Goal: Task Accomplishment & Management: Use online tool/utility

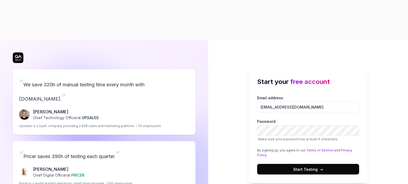
click at [320, 167] on span "→" at bounding box center [321, 170] width 3 height 6
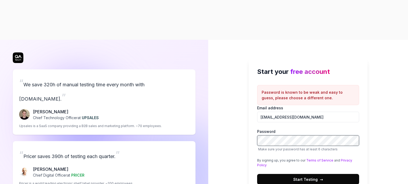
click at [238, 104] on div "Start your free account Password is known to be weak and easy to guess, please …" at bounding box center [308, 132] width 200 height 184
click at [310, 177] on span "Start Testing →" at bounding box center [308, 180] width 30 height 6
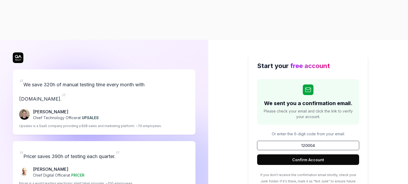
type input "120004"
click at [311, 155] on button "Confirm Account" at bounding box center [308, 160] width 102 height 11
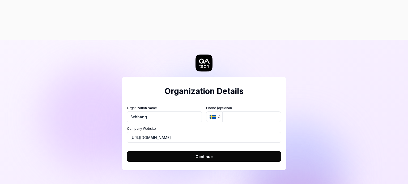
type input "Schbang"
click at [235, 112] on input "tel" at bounding box center [251, 117] width 59 height 11
type input "07406070707"
click at [217, 115] on icon "button" at bounding box center [219, 117] width 4 height 4
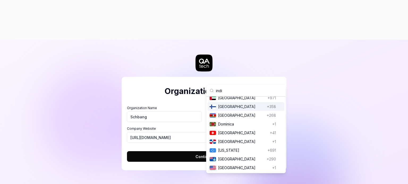
scroll to position [237, 0]
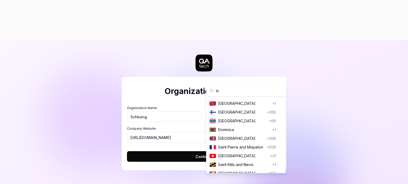
type input "i"
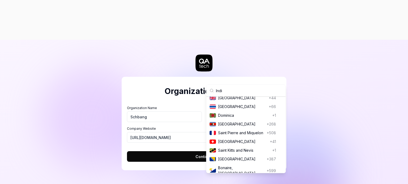
type input "India"
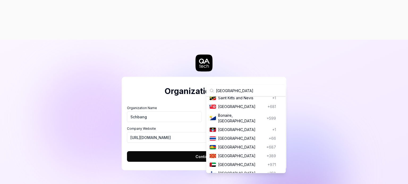
type input "074060 70707"
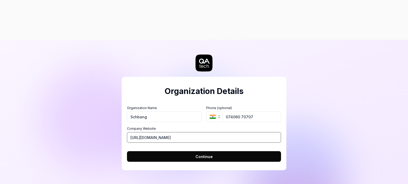
click at [230, 132] on input "https://schbang.com" at bounding box center [204, 137] width 154 height 11
click at [212, 152] on button "Continue" at bounding box center [204, 157] width 154 height 11
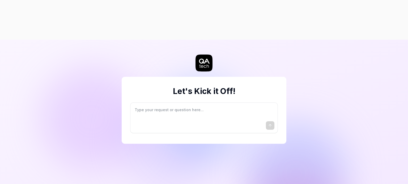
type textarea "*"
type textarea "I"
type textarea "*"
type textarea "I"
type textarea "*"
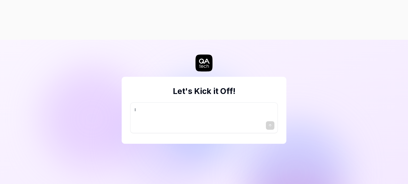
type textarea "I w"
type textarea "*"
type textarea "I wa"
type textarea "*"
type textarea "I wan"
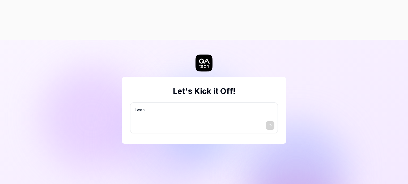
type textarea "*"
type textarea "I want"
type textarea "*"
type textarea "I want"
type textarea "*"
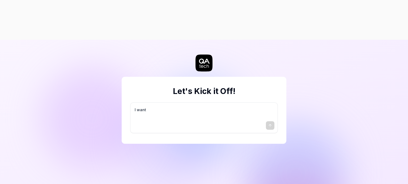
type textarea "I want a"
type textarea "*"
type textarea "I want a"
type textarea "*"
type textarea "I want a g"
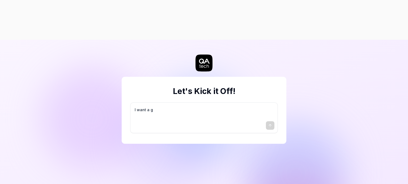
type textarea "*"
type textarea "I want a go"
type textarea "*"
type textarea "I want a goo"
type textarea "*"
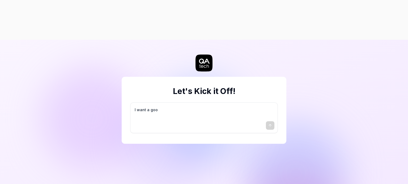
type textarea "I want a good"
type textarea "*"
type textarea "I want a good"
type textarea "*"
type textarea "I want a good t"
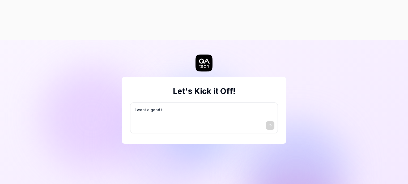
type textarea "*"
type textarea "I want a good te"
type textarea "*"
type textarea "I want a good tes"
type textarea "*"
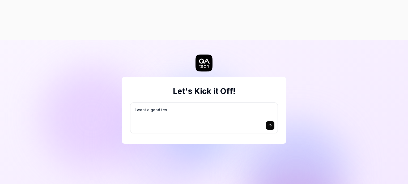
type textarea "I want a good test"
type textarea "*"
type textarea "I want a good test"
type textarea "*"
type textarea "I want a good test s"
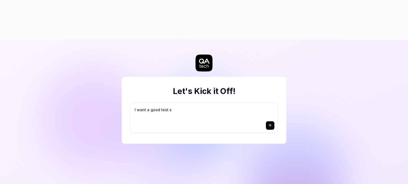
type textarea "*"
type textarea "I want a good test se"
type textarea "*"
type textarea "I want a good test set"
type textarea "*"
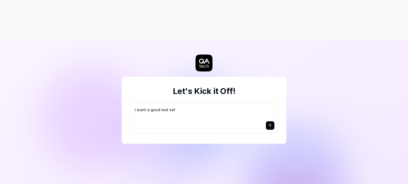
type textarea "I want a good test setu"
type textarea "*"
type textarea "I want a good test setup"
type textarea "*"
type textarea "I want a good test setup"
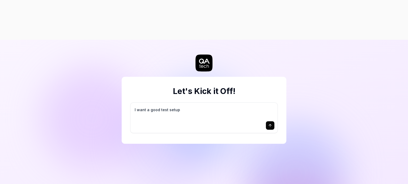
type textarea "*"
type textarea "I want a good test setup f"
type textarea "*"
type textarea "I want a good test setup fo"
type textarea "*"
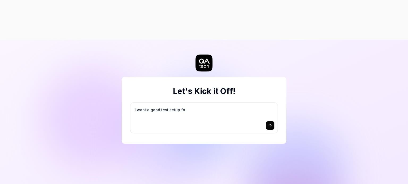
type textarea "I want a good test setup for"
type textarea "*"
type textarea "I want a good test setup for"
type textarea "*"
type textarea "I want a good test setup for m"
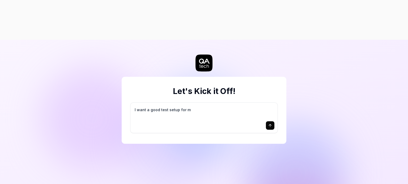
type textarea "*"
type textarea "I want a good test setup for my"
type textarea "*"
type textarea "I want a good test setup for my"
type textarea "*"
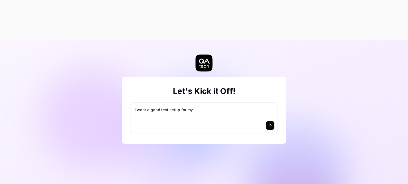
type textarea "I want a good test setup for my s"
type textarea "*"
type textarea "I want a good test setup for my si"
type textarea "*"
type textarea "I want a good test setup for my sit"
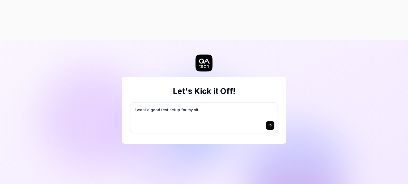
type textarea "*"
type textarea "I want a good test setup for my site"
type textarea "*"
type textarea "I want a good test setup for my site"
type textarea "*"
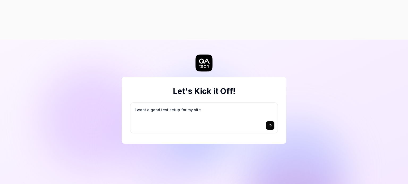
type textarea "I want a good test setup for my site -"
type textarea "*"
type textarea "I want a good test setup for my site -"
type textarea "*"
type textarea "I want a good test setup for my site - h"
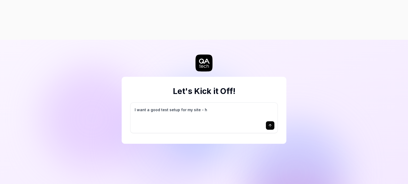
type textarea "*"
type textarea "I want a good test setup for my site - he"
type textarea "*"
type textarea "I want a good test setup for my site - hel"
type textarea "*"
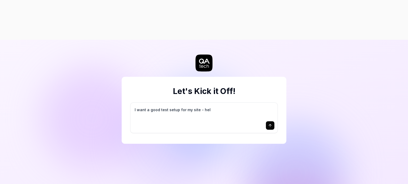
type textarea "I want a good test setup for my site - help"
type textarea "*"
type textarea "I want a good test setup for my site - help"
type textarea "*"
type textarea "I want a good test setup for my site - help m"
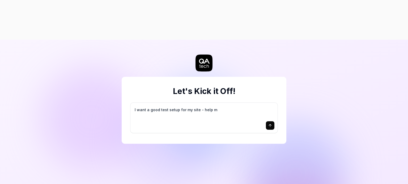
type textarea "*"
type textarea "I want a good test setup for my site - help me"
type textarea "*"
type textarea "I want a good test setup for my site - help me"
type textarea "*"
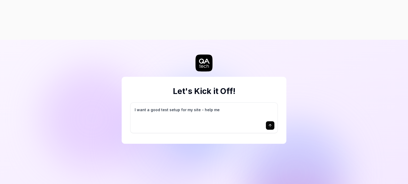
type textarea "I want a good test setup for my site - help me c"
type textarea "*"
type textarea "I want a good test setup for my site - help me cr"
type textarea "*"
type textarea "I want a good test setup for my site - help me cre"
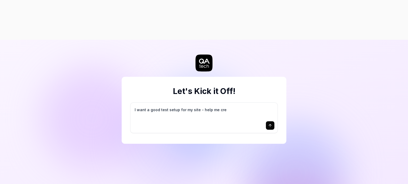
type textarea "*"
type textarea "I want a good test setup for my site - help me crea"
type textarea "*"
type textarea "I want a good test setup for my site - help me creat"
type textarea "*"
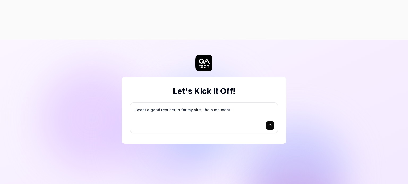
type textarea "I want a good test setup for my site - help me create"
type textarea "*"
type textarea "I want a good test setup for my site - help me create"
type textarea "*"
type textarea "I want a good test setup for my site - help me create t"
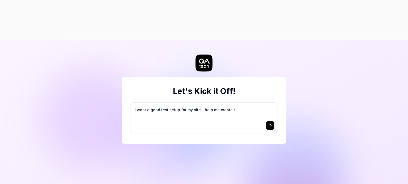
type textarea "*"
type textarea "I want a good test setup for my site - help me create th"
type textarea "*"
type textarea "I want a good test setup for my site - help me create the"
type textarea "*"
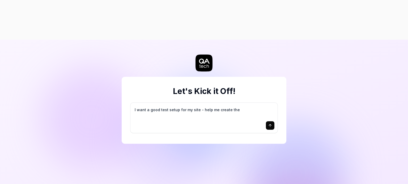
type textarea "I want a good test setup for my site - help me create the"
type textarea "*"
type textarea "I want a good test setup for my site - help me create the f"
type textarea "*"
type textarea "I want a good test setup for my site - help me create the fi"
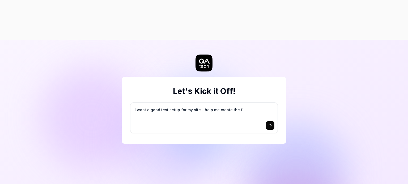
type textarea "*"
type textarea "I want a good test setup for my site - help me create the fir"
type textarea "*"
type textarea "I want a good test setup for my site - help me create the firs"
type textarea "*"
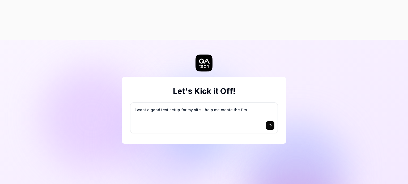
type textarea "I want a good test setup for my site - help me create the first"
type textarea "*"
type textarea "I want a good test setup for my site - help me create the first"
type textarea "*"
type textarea "I want a good test setup for my site - help me create the first 3"
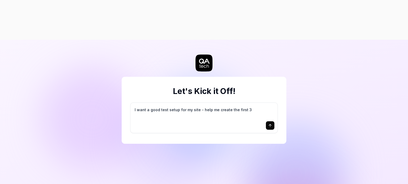
type textarea "*"
type textarea "I want a good test setup for my site - help me create the first 3-"
type textarea "*"
type textarea "I want a good test setup for my site - help me create the first 3-5"
type textarea "*"
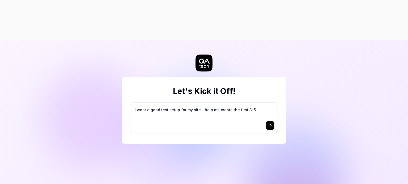
type textarea "I want a good test setup for my site - help me create the first 3-5"
type textarea "*"
type textarea "I want a good test setup for my site - help me create the first 3-5 t"
type textarea "*"
type textarea "I want a good test setup for my site - help me create the first 3-5 te"
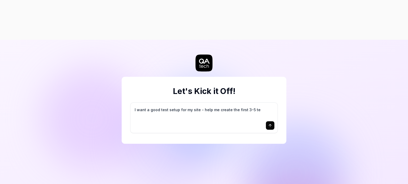
type textarea "*"
type textarea "I want a good test setup for my site - help me create the first 3-5 tes"
type textarea "*"
type textarea "I want a good test setup for my site - help me create the first 3-5 test"
type textarea "*"
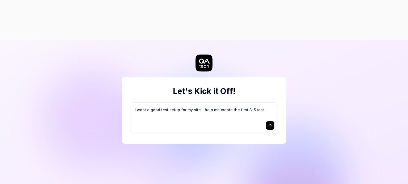
type textarea "I want a good test setup for my site - help me create the first 3-5 test"
type textarea "*"
type textarea "I want a good test setup for my site - help me create the first 3-5 test c"
type textarea "*"
type textarea "I want a good test setup for my site - help me create the first 3-5 test ca"
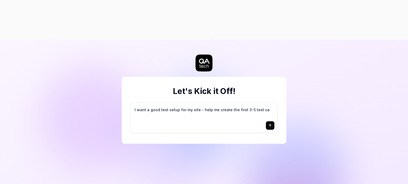
type textarea "*"
type textarea "I want a good test setup for my site - help me create the first 3-5 test cas"
type textarea "*"
type textarea "I want a good test setup for my site - help me create the first 3-5 test case"
type textarea "*"
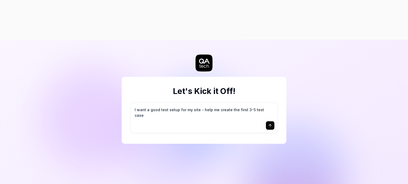
type textarea "I want a good test setup for my site - help me create the first 3-5 test cases"
click at [268, 106] on textarea "I want a good test setup for my site - help me create the first 3-5 test cases" at bounding box center [204, 112] width 141 height 13
click at [271, 122] on button "submit" at bounding box center [270, 126] width 8 height 8
type textarea "*"
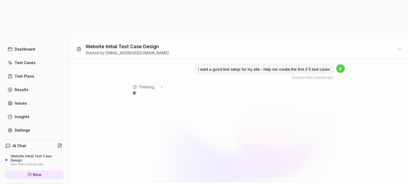
scroll to position [37, 0]
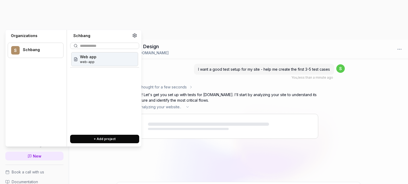
click at [208, 101] on div "Thought for a few seconds The user wants help setting up test cases for their s…" at bounding box center [225, 114] width 186 height 60
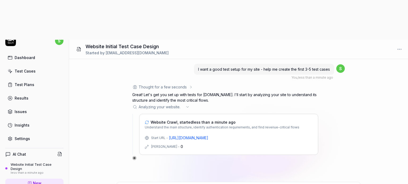
scroll to position [0, 0]
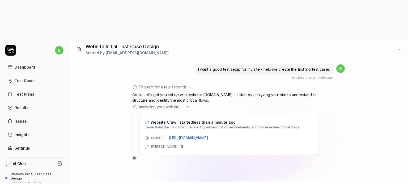
click at [31, 78] on div "Test Cases" at bounding box center [25, 81] width 21 height 6
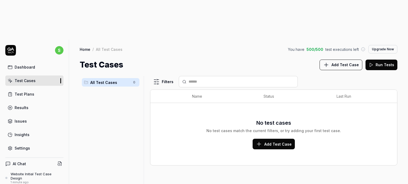
click at [268, 139] on button "Add Test Case" at bounding box center [273, 144] width 42 height 11
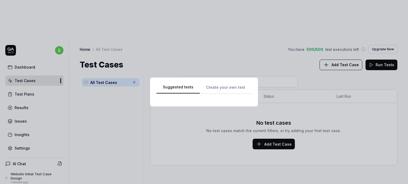
click at [207, 12] on div "Suggested tests Suggested tests Create your own test" at bounding box center [204, 92] width 408 height 184
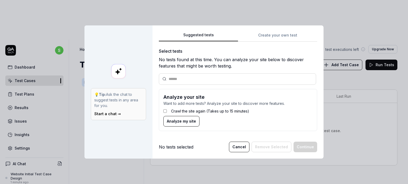
click at [278, 35] on div "Suggested tests Create your own test Select tests No tests found at this time. …" at bounding box center [238, 84] width 158 height 104
click at [210, 14] on div "Suggested tests 💡 Tip: Ask the chat to suggest tests in any area for you. Start…" at bounding box center [204, 92] width 408 height 184
click at [240, 148] on button "Cancel" at bounding box center [239, 147] width 20 height 11
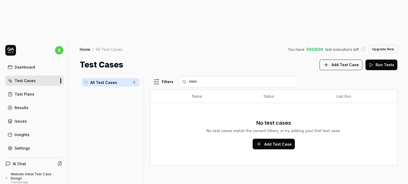
click at [27, 89] on link "Test Plans" at bounding box center [34, 94] width 58 height 10
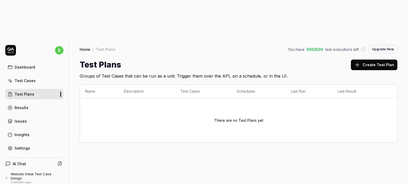
click at [32, 103] on link "Results" at bounding box center [34, 108] width 58 height 10
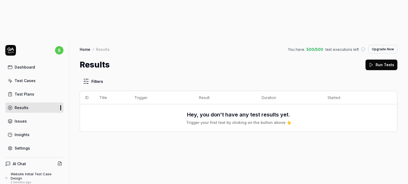
click at [34, 116] on link "Issues" at bounding box center [34, 121] width 58 height 10
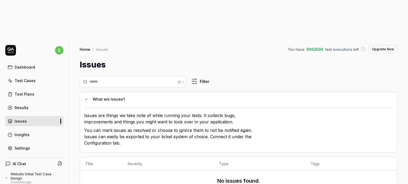
click at [37, 130] on link "Insights" at bounding box center [34, 135] width 58 height 10
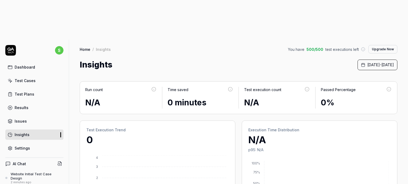
click at [37, 143] on link "Settings" at bounding box center [34, 148] width 58 height 10
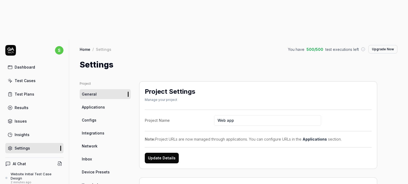
click at [13, 161] on h4 "AI Chat" at bounding box center [19, 164] width 13 height 6
click at [32, 65] on div "Dashboard" at bounding box center [25, 68] width 20 height 6
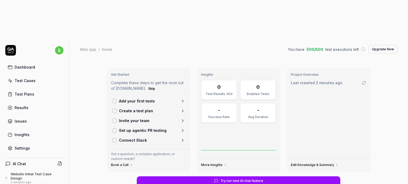
click at [29, 65] on div "Dashboard" at bounding box center [25, 68] width 20 height 6
click at [29, 76] on link "Test Cases" at bounding box center [34, 81] width 58 height 10
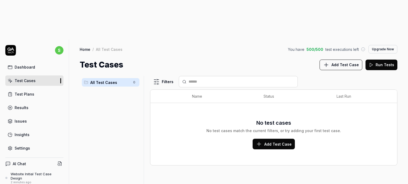
click at [28, 103] on link "Results" at bounding box center [34, 108] width 58 height 10
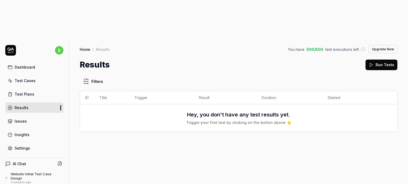
click at [25, 62] on link "Dashboard" at bounding box center [34, 67] width 58 height 10
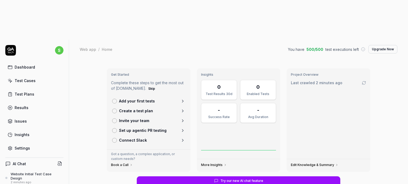
click at [220, 92] on div "Test Results 30d" at bounding box center [218, 94] width 29 height 5
click at [256, 92] on div "Enabled Tests" at bounding box center [257, 94] width 29 height 5
click at [291, 68] on div "Project Overview Last crawled 2 minutes ago" at bounding box center [328, 113] width 84 height 91
click at [27, 116] on link "Issues" at bounding box center [34, 121] width 58 height 10
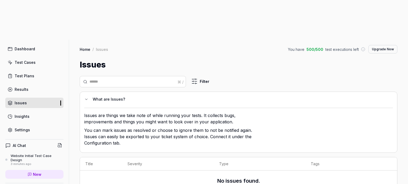
scroll to position [37, 0]
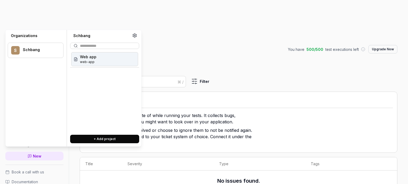
click at [45, 54] on div "S Schbang" at bounding box center [36, 50] width 56 height 15
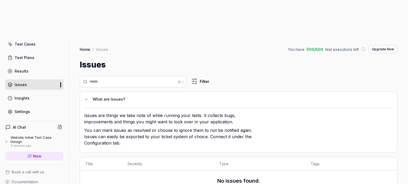
click at [157, 59] on div "Issues" at bounding box center [238, 65] width 317 height 12
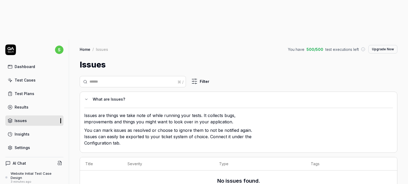
scroll to position [0, 0]
click at [26, 65] on div "Dashboard" at bounding box center [25, 68] width 20 height 6
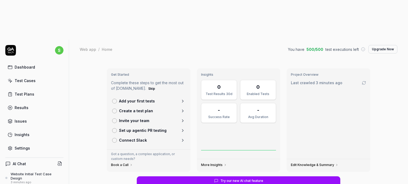
click at [213, 92] on div "Test Results 30d" at bounding box center [218, 94] width 29 height 5
click at [361, 48] on circle at bounding box center [362, 49] width 3 height 3
click at [259, 40] on div "Web app / Home You have 500 / 500 test executions left Upgrade Now Web app / Ho…" at bounding box center [238, 49] width 339 height 19
click at [108, 47] on div "Home" at bounding box center [107, 49] width 11 height 5
click at [89, 47] on div "Web app" at bounding box center [88, 49] width 16 height 5
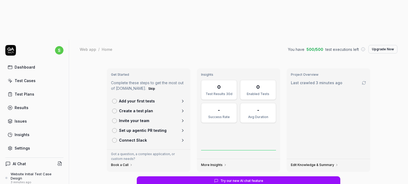
click at [24, 172] on div "Website Initial Test Case Design" at bounding box center [37, 176] width 53 height 9
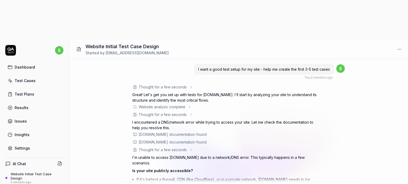
type textarea "*"
type textarea "t"
type textarea "*"
type textarea "tr"
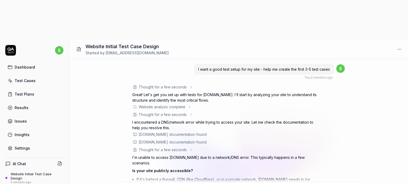
type textarea "*"
type textarea "try"
type textarea "*"
type textarea "try"
type textarea "*"
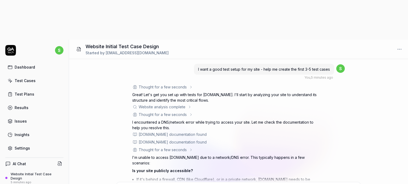
type textarea "try w"
type textarea "*"
type textarea "try wi"
type textarea "*"
type textarea "try wit"
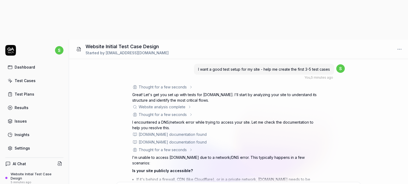
type textarea "*"
type textarea "try with"
type textarea "*"
type textarea "try with"
type textarea "*"
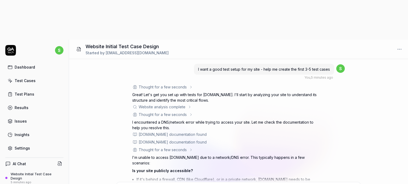
type textarea "try with t"
type textarea "*"
type textarea "try with th"
type textarea "*"
type textarea "try with thi"
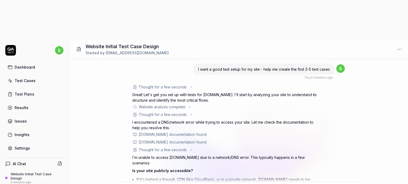
type textarea "*"
type textarea "try with this"
type textarea "*"
type textarea "try with this"
paste textarea "https://xcamper.com/"
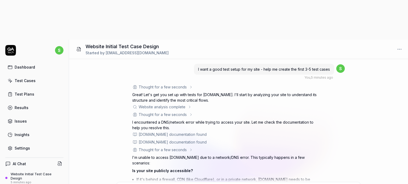
type textarea "*"
type textarea "try with this https://xcamper.com/"
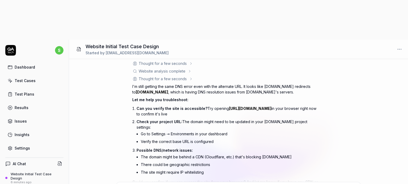
scroll to position [248, 0]
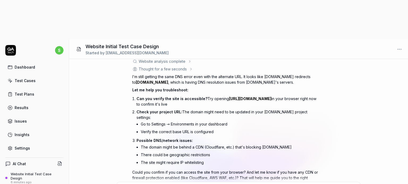
type textarea "*"
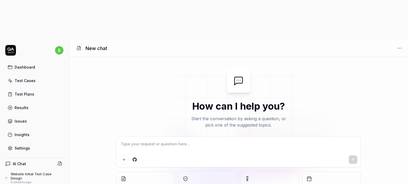
type textarea "*"
click at [136, 140] on textarea at bounding box center [238, 146] width 237 height 13
paste textarea "[URL][DOMAIN_NAME]"
type textarea "[URL][DOMAIN_NAME]"
type textarea "*"
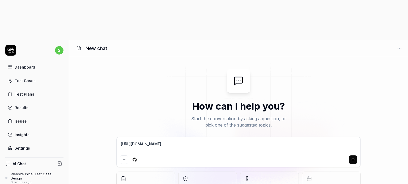
type textarea "[URL][DOMAIN_NAME]"
type textarea "*"
type textarea "https://www.britannia.co.in/ c"
type textarea "*"
type textarea "https://www.britannia.co.in/ co"
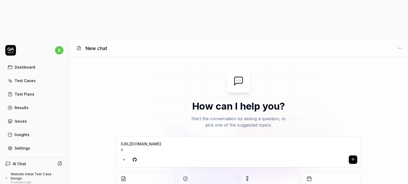
type textarea "*"
type textarea "https://www.britannia.co.in/ cov"
type textarea "*"
type textarea "https://www.britannia.co.in/ cove"
type textarea "*"
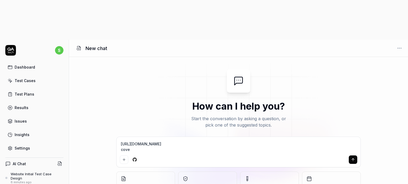
type textarea "https://www.britannia.co.in/ cover"
type textarea "*"
type textarea "https://www.britannia.co.in/ cover"
type textarea "*"
type textarea "https://www.britannia.co.in/ cover b"
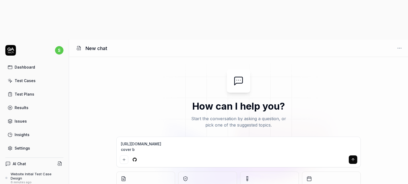
type textarea "*"
type textarea "https://www.britannia.co.in/ cover bo"
type textarea "*"
type textarea "https://www.britannia.co.in/ cover bot"
type textarea "*"
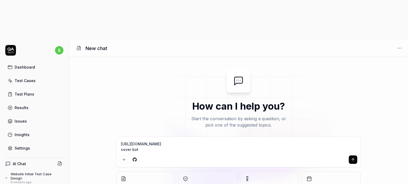
type textarea "https://www.britannia.co.in/ cover both"
type textarea "*"
type textarea "https://www.britannia.co.in/ cover both"
type textarea "*"
type textarea "https://www.britannia.co.in/ cover both p"
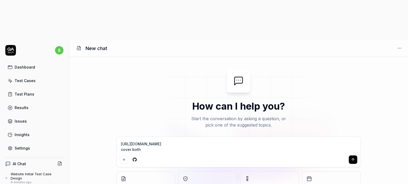
type textarea "*"
type textarea "https://www.britannia.co.in/ cover both po"
type textarea "*"
type textarea "https://www.britannia.co.in/ cover both pos"
type textarea "*"
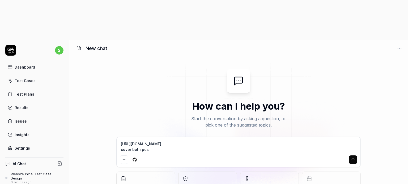
type textarea "https://www.britannia.co.in/ cover both posi"
type textarea "*"
type textarea "https://www.britannia.co.in/ cover both posit"
type textarea "*"
type textarea "https://www.britannia.co.in/ cover both positv"
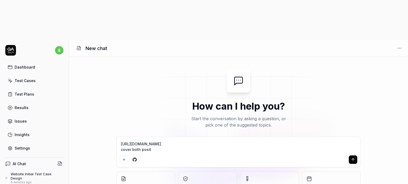
type textarea "*"
type textarea "https://www.britannia.co.in/ cover both positve"
type textarea "*"
type textarea "https://www.britannia.co.in/ cover both positve"
type textarea "*"
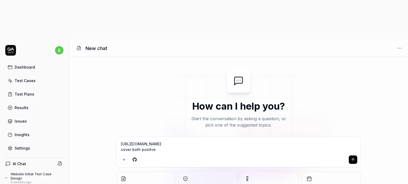
type textarea "https://www.britannia.co.in/ cover both positve 7"
type textarea "*"
type textarea "https://www.britannia.co.in/ cover both positve"
type textarea "*"
type textarea "https://www.britannia.co.in/ cover both positve"
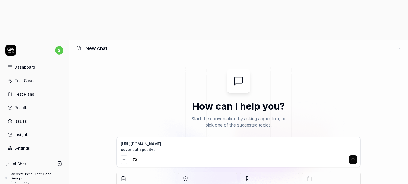
type textarea "*"
type textarea "https://www.britannia.co.in/ cover both positve,"
type textarea "*"
type textarea "https://www.britannia.co.in/ cover both positve,n"
type textarea "*"
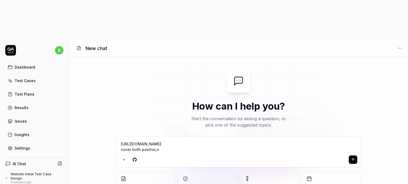
type textarea "https://www.britannia.co.in/ cover both positve,ne"
type textarea "*"
type textarea "https://www.britannia.co.in/ cover both positve,neg"
type textarea "*"
type textarea "https://www.britannia.co.in/ cover both positve,nega"
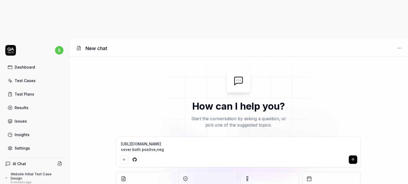
type textarea "*"
type textarea "https://www.britannia.co.in/ cover both positve,negat"
type textarea "*"
type textarea "https://www.britannia.co.in/ cover both positve,negati"
type textarea "*"
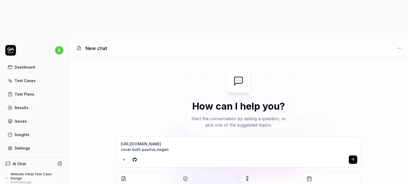
type textarea "https://www.britannia.co.in/ cover both positve,negatib"
type textarea "*"
type textarea "https://www.britannia.co.in/ cover both positve,negati"
type textarea "*"
type textarea "https://www.britannia.co.in/ cover both positve,negativ"
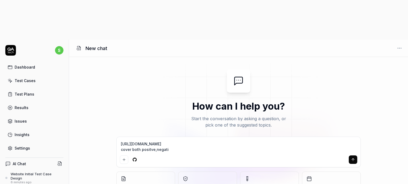
type textarea "*"
type textarea "https://www.britannia.co.in/ cover both positve,negativr"
type textarea "*"
type textarea "https://www.britannia.co.in/ cover both positve,negativ"
type textarea "*"
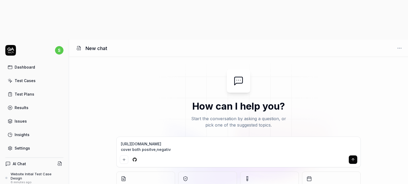
type textarea "https://www.britannia.co.in/ cover both positve,negative"
type textarea "*"
type textarea "https://www.britannia.co.in/ cover both positve,negative"
type textarea "*"
type textarea "https://www.britannia.co.in/ cover both positve,negative a"
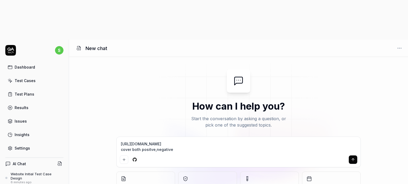
type textarea "*"
type textarea "https://www.britannia.co.in/ cover both positve,negative an"
type textarea "*"
type textarea "https://www.britannia.co.in/ cover both positve,negative and"
type textarea "*"
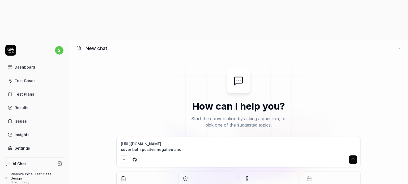
type textarea "https://www.britannia.co.in/ cover both positve,negative and"
type textarea "*"
type textarea "https://www.britannia.co.in/ cover both positve,negative and e"
type textarea "*"
type textarea "https://www.britannia.co.in/ cover both positve,negative and ed"
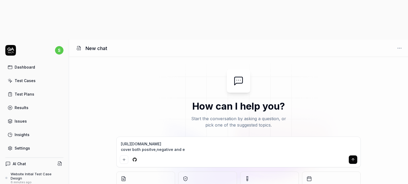
type textarea "*"
type textarea "https://www.britannia.co.in/ cover both positve,negative and edg"
type textarea "*"
type textarea "https://www.britannia.co.in/ cover both positve,negative and edge"
type textarea "*"
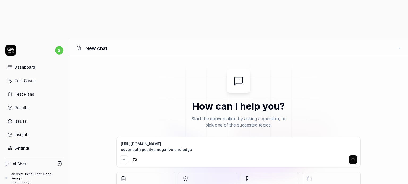
type textarea "https://www.britannia.co.in/ cover both positve,negative and edge"
type textarea "*"
type textarea "https://www.britannia.co.in/ cover both positve,negative and edge c"
type textarea "*"
type textarea "https://www.britannia.co.in/ cover both positve,negative and edge ca"
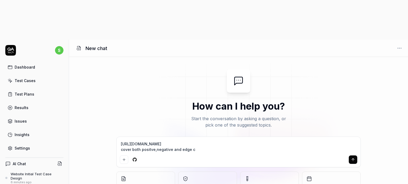
type textarea "*"
type textarea "https://www.britannia.co.in/ cover both positve,negative and edge cas"
type textarea "*"
type textarea "https://www.britannia.co.in/ cover both positve,negative and edge case"
type textarea "*"
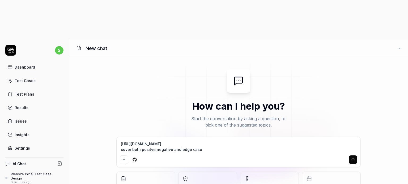
type textarea "https://www.britannia.co.in/ cover both positve,negative and edge cases"
type textarea "*"
type textarea "https://www.britannia.co.in/ cover both positve,negative and edge cases"
type textarea "*"
type textarea "https://www.britannia.co.in/ cover both positve,negative and edge tcases"
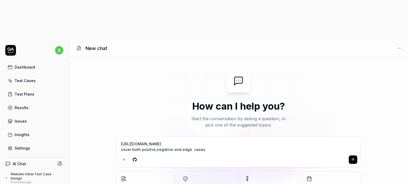
type textarea "*"
type textarea "https://www.britannia.co.in/ cover both positve,negative and edge tecases"
type textarea "*"
type textarea "https://www.britannia.co.in/ cover both positve,negative and edge tescases"
type textarea "*"
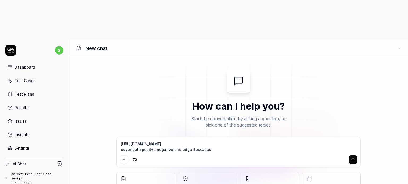
type textarea "https://www.britannia.co.in/ cover both positve,negative and edge testcases"
type textarea "*"
type textarea "[URL][DOMAIN_NAME] cover both positve,negative and edge test cases"
type textarea "*"
type textarea "[URL][DOMAIN_NAME] cover both positve,negative and edge test cases"
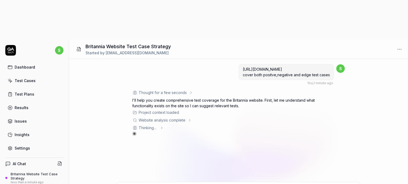
click at [40, 172] on div "Britannia Website Test Case Strategy" at bounding box center [37, 176] width 53 height 9
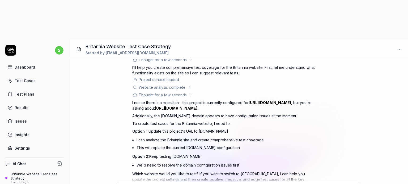
scroll to position [51, 0]
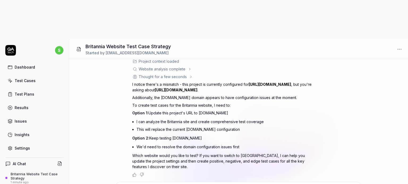
type textarea "*"
type textarea "w"
type textarea "*"
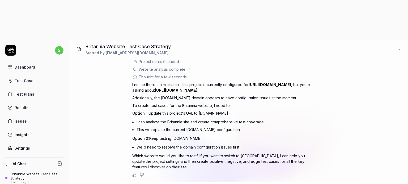
type textarea "wh"
type textarea "*"
type textarea "whe"
type textarea "*"
type textarea "wher"
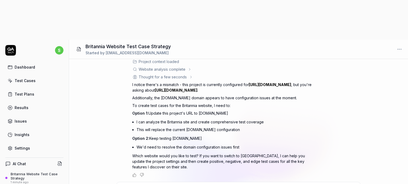
type textarea "*"
type textarea "where"
type textarea "*"
type textarea "where"
type textarea "*"
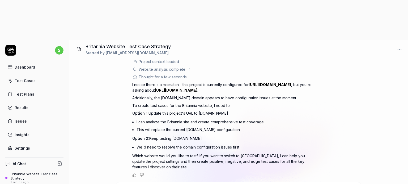
type textarea "where t"
type textarea "*"
type textarea "where to"
type textarea "*"
type textarea "where to"
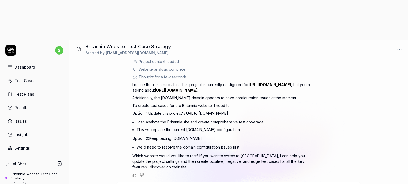
type textarea "*"
type textarea "where to u"
type textarea "*"
type textarea "where to up"
type textarea "*"
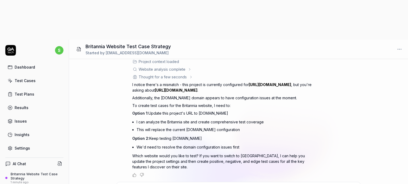
type textarea "where to upd"
type textarea "*"
type textarea "where to upda"
type textarea "*"
type textarea "where to updat"
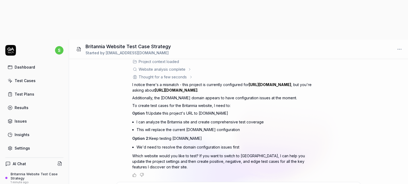
type textarea "*"
type textarea "where to update"
type textarea "*"
type textarea "where to update"
type textarea "*"
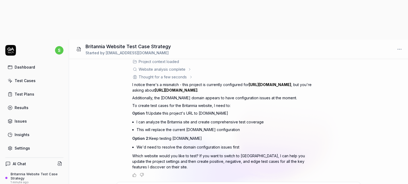
type textarea "where to update u"
type textarea "*"
type textarea "where to update ur"
type textarea "*"
type textarea "where to update url"
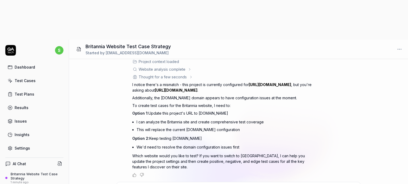
type textarea "*"
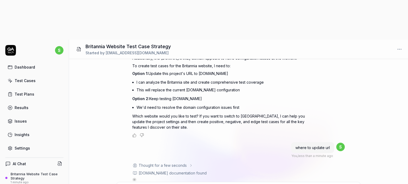
scroll to position [96, 0]
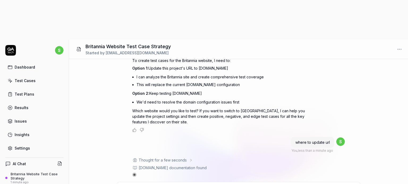
click at [226, 137] on div "where to update url You , less than a minute ago s" at bounding box center [238, 145] width 212 height 17
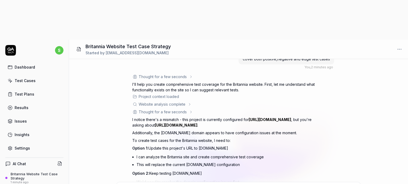
scroll to position [0, 0]
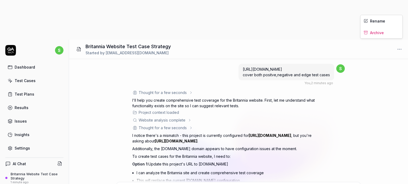
click at [399, 8] on html "s Dashboard Test Cases Test Plans Results Issues Insights Settings AI Chat Brit…" at bounding box center [204, 112] width 408 height 224
click at [65, 107] on html "s Dashboard Test Cases Test Plans Results Issues Insights Settings AI Chat Brit…" at bounding box center [204, 112] width 408 height 224
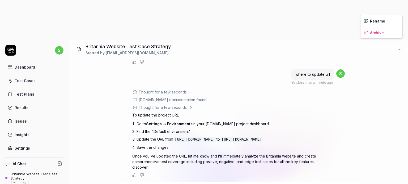
click at [399, 10] on html "s Dashboard Test Cases Test Plans Results Issues Insights Settings AI Chat Brit…" at bounding box center [204, 112] width 408 height 224
click at [29, 138] on html "s Dashboard Test Cases Test Plans Results Issues Insights Settings AI Chat Brit…" at bounding box center [204, 112] width 408 height 224
click at [34, 172] on div "Britannia Website Test Case Strategy" at bounding box center [37, 176] width 53 height 9
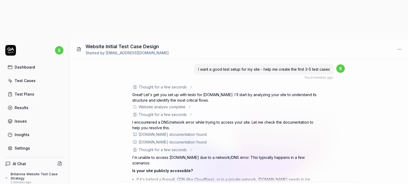
scroll to position [248, 0]
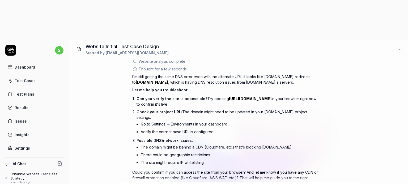
click at [39, 62] on link "Dashboard" at bounding box center [34, 67] width 58 height 10
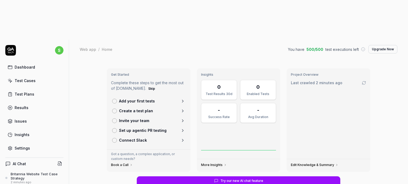
scroll to position [50, 0]
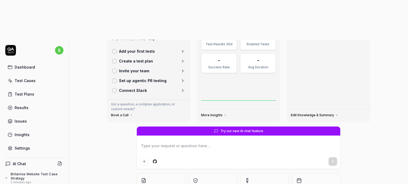
click at [26, 146] on div "Settings" at bounding box center [22, 149] width 15 height 6
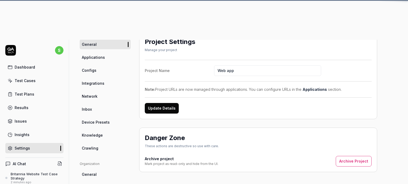
scroll to position [41, 0]
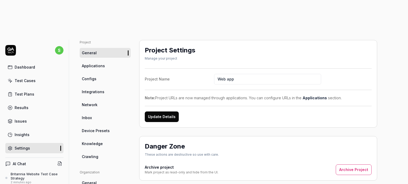
click at [107, 61] on link "Applications" at bounding box center [105, 66] width 51 height 10
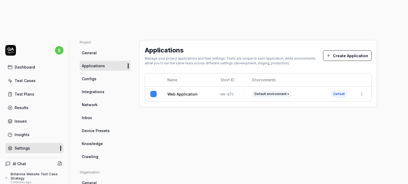
click at [105, 74] on link "Configs" at bounding box center [105, 79] width 51 height 10
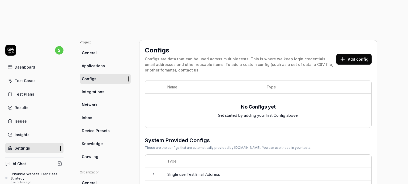
click at [103, 89] on span "Integrations" at bounding box center [93, 92] width 23 height 6
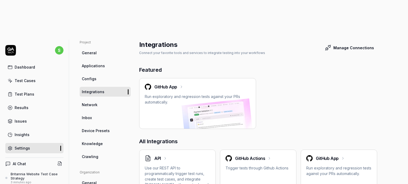
click at [103, 100] on link "Network" at bounding box center [105, 105] width 51 height 10
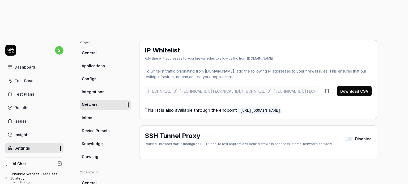
click at [104, 113] on link "Inbox" at bounding box center [105, 118] width 51 height 10
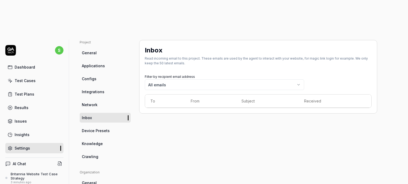
click at [104, 128] on span "Device Presets" at bounding box center [96, 131] width 28 height 6
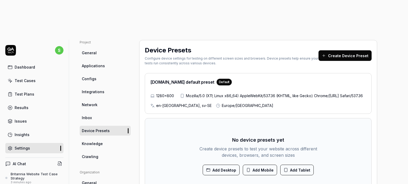
click at [102, 139] on link "Knowledge" at bounding box center [105, 144] width 51 height 10
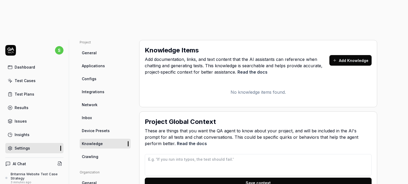
click at [104, 152] on link "Crawling" at bounding box center [105, 157] width 51 height 10
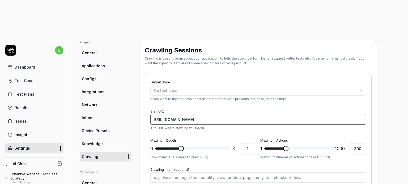
drag, startPoint x: 201, startPoint y: 79, endPoint x: 151, endPoint y: 81, distance: 50.8
click at [151, 114] on input "[URL][DOMAIN_NAME]" at bounding box center [258, 119] width 216 height 11
type textarea "*"
paste input "[URL][DOMAIN_NAME]"
type input "[URL][DOMAIN_NAME]"
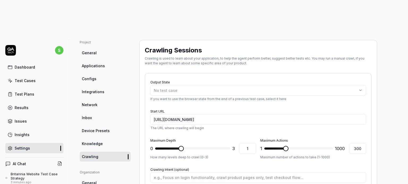
type textarea "*"
type input "3"
click at [230, 146] on span at bounding box center [227, 148] width 5 height 5
click at [33, 172] on div "Britannia Website Test Case Strategy" at bounding box center [37, 176] width 53 height 9
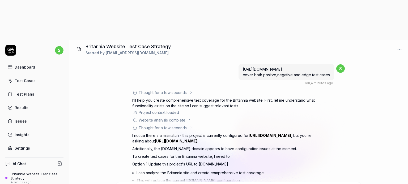
scroll to position [164, 0]
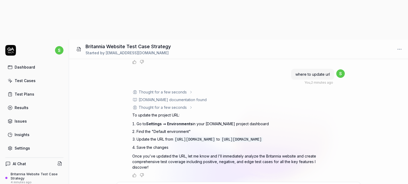
click at [41, 143] on link "Settings" at bounding box center [34, 148] width 58 height 10
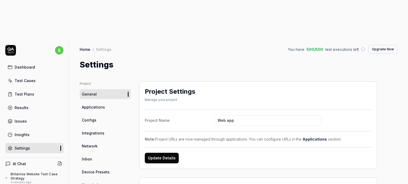
click at [29, 172] on div "Britannia Website Test Case Strategy" at bounding box center [37, 176] width 53 height 9
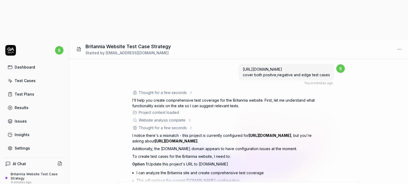
scroll to position [164, 0]
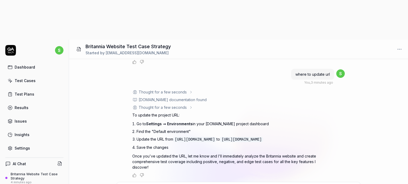
type textarea "*"
type textarea "d"
type textarea "*"
type textarea "do"
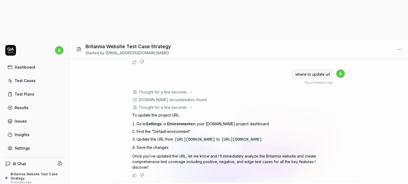
type textarea "*"
type textarea "don"
type textarea "*"
type textarea "done"
type textarea "*"
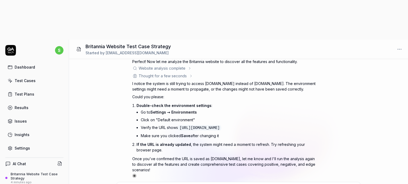
scroll to position [318, 0]
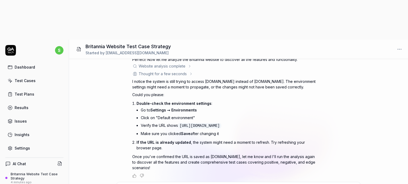
type textarea "*"
click at [29, 146] on div "Settings" at bounding box center [22, 149] width 15 height 6
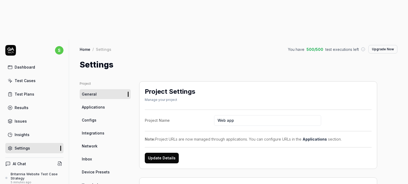
click at [290, 137] on div "Note: Project URLs are now managed through applications. You can configure URLs…" at bounding box center [258, 140] width 227 height 6
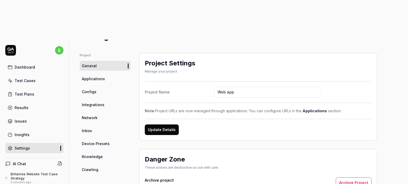
scroll to position [19, 0]
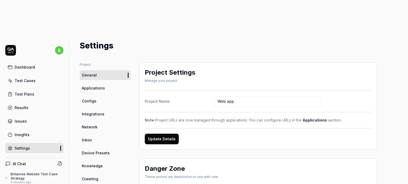
click at [97, 85] on span "Applications" at bounding box center [93, 88] width 23 height 6
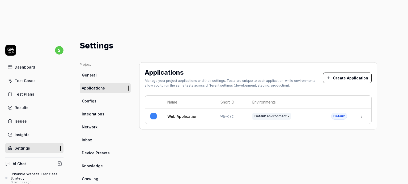
click at [273, 113] on span "Default environment" at bounding box center [271, 116] width 38 height 7
click at [362, 77] on html "s Dashboard Test Cases Test Plans Results Issues Insights Settings AI Chat Brit…" at bounding box center [204, 112] width 408 height 224
click at [320, 110] on span "Edit" at bounding box center [319, 112] width 7 height 6
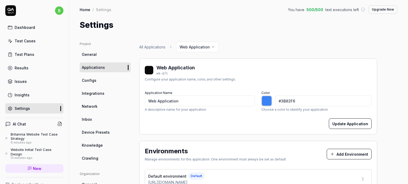
type input "*******"
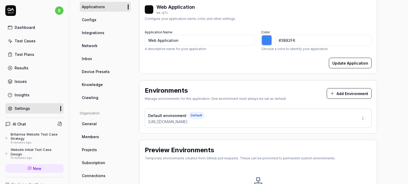
scroll to position [65, 0]
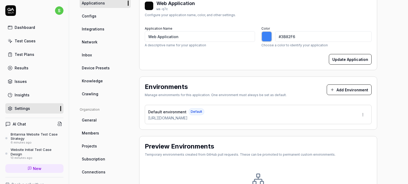
click at [196, 118] on div "[URL][DOMAIN_NAME]" at bounding box center [176, 118] width 56 height 6
click at [363, 113] on html "s Dashboard Test Cases Test Plans Results Issues Insights Settings AI Chat Brit…" at bounding box center [204, 112] width 408 height 224
click at [334, 139] on div "Edit" at bounding box center [343, 139] width 54 height 12
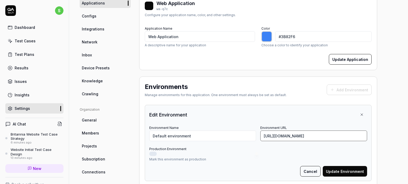
drag, startPoint x: 317, startPoint y: 137, endPoint x: 257, endPoint y: 139, distance: 59.8
click at [257, 139] on div "Environment Name Default environment Environment URL https://www.xcamper.com" at bounding box center [258, 132] width 218 height 17
paste input "[URL][DOMAIN_NAME]"
type input "[URL][DOMAIN_NAME]"
click at [347, 169] on button "Update Environment" at bounding box center [345, 171] width 44 height 11
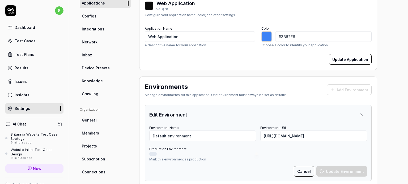
type input "*******"
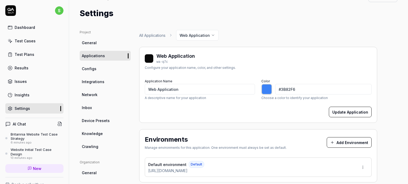
scroll to position [0, 0]
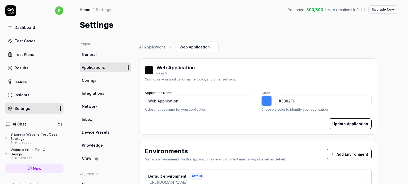
click at [28, 137] on div "Britannia Website Test Case Strategy" at bounding box center [37, 136] width 53 height 9
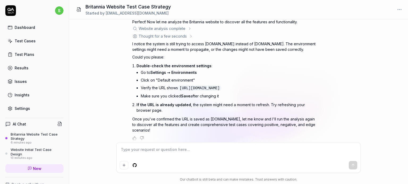
scroll to position [318, 0]
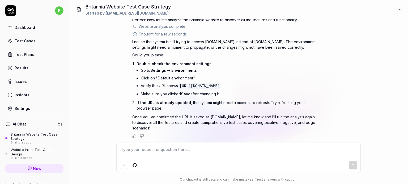
click at [127, 148] on textarea at bounding box center [238, 152] width 237 height 13
type textarea "*"
type textarea "d"
type textarea "*"
type textarea "do"
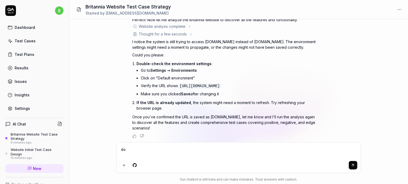
type textarea "*"
type textarea "don"
type textarea "*"
type textarea "done"
type textarea "*"
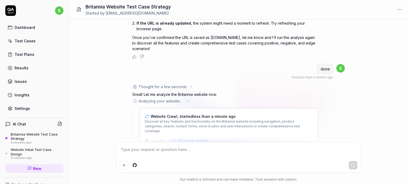
scroll to position [433, 0]
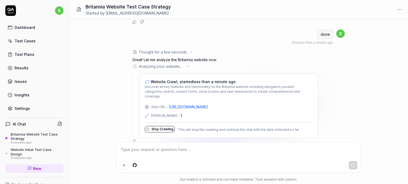
click at [31, 44] on link "Test Cases" at bounding box center [34, 41] width 58 height 10
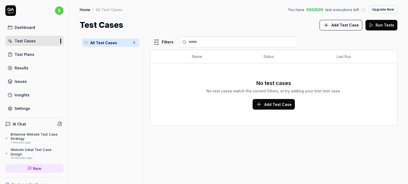
click at [272, 104] on span "Add Test Case" at bounding box center [277, 105] width 27 height 6
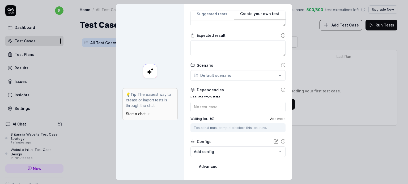
scroll to position [86, 0]
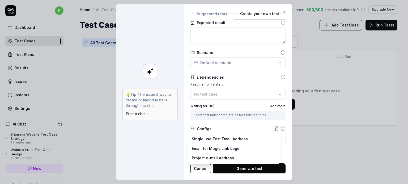
click at [267, 137] on body "s Dashboard Test Cases Test Plans Results Issues Insights Settings AI Chat Brit…" at bounding box center [204, 112] width 408 height 224
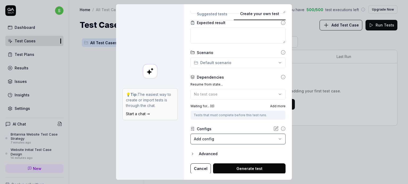
click at [243, 95] on div "**********" at bounding box center [204, 92] width 408 height 184
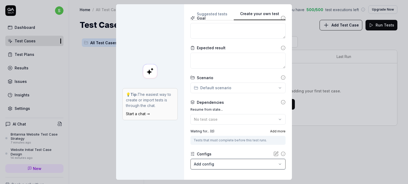
scroll to position [61, 0]
click at [248, 86] on div "**********" at bounding box center [204, 92] width 408 height 184
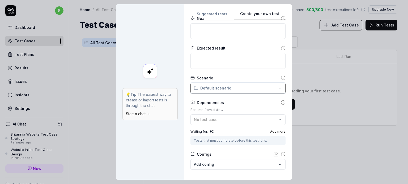
click at [213, 12] on div "**********" at bounding box center [204, 92] width 408 height 184
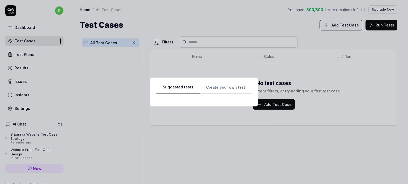
scroll to position [0, 0]
click at [204, 14] on div "Suggested tests Suggested tests Create your own test" at bounding box center [204, 92] width 408 height 184
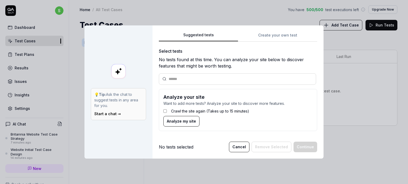
click at [242, 148] on button "Cancel" at bounding box center [239, 147] width 20 height 11
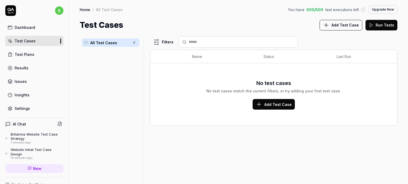
click at [26, 56] on div "Test Plans" at bounding box center [25, 55] width 20 height 6
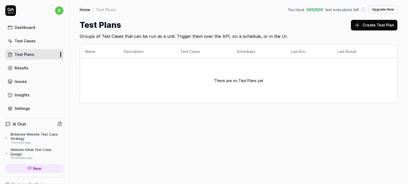
click at [31, 71] on link "Results" at bounding box center [34, 68] width 58 height 10
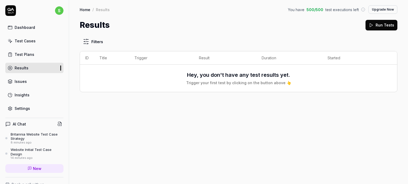
click at [28, 81] on link "Issues" at bounding box center [34, 81] width 58 height 10
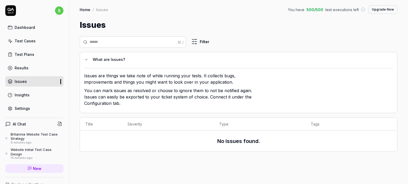
click at [35, 98] on link "Insights" at bounding box center [34, 95] width 58 height 10
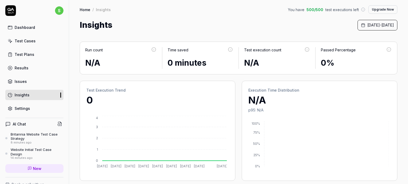
click at [19, 108] on div "Settings" at bounding box center [22, 109] width 15 height 6
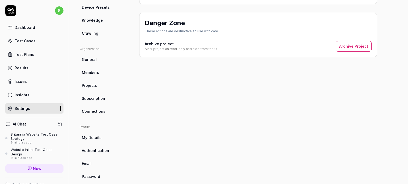
scroll to position [133, 0]
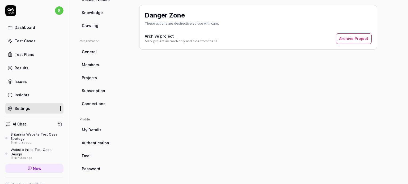
click at [25, 133] on div "Britannia Website Test Case Strategy" at bounding box center [37, 136] width 53 height 9
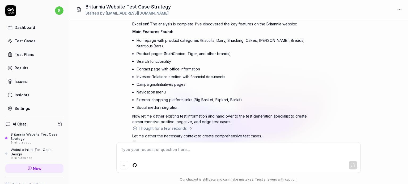
scroll to position [493, 0]
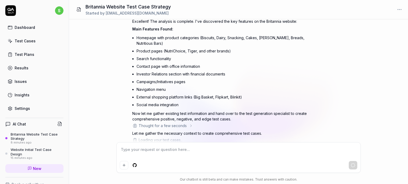
click at [271, 111] on p "Now let me gather existing test information and hand over to the test generatio…" at bounding box center [225, 116] width 186 height 11
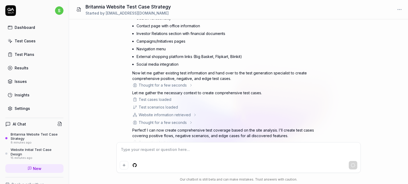
scroll to position [536, 0]
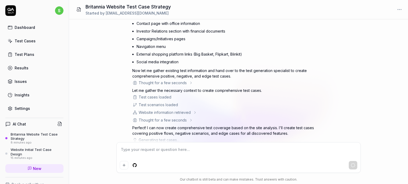
click at [237, 117] on div "Thought for a few seconds The user says they've updated the URL. Let me try ana…" at bounding box center [225, 45] width 186 height 198
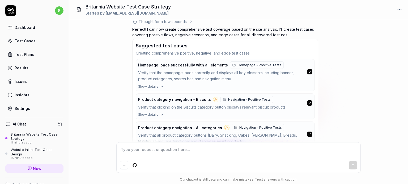
scroll to position [640, 0]
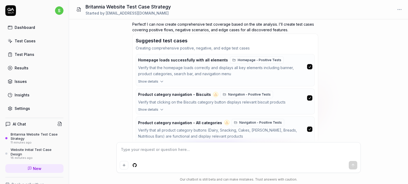
click at [159, 108] on icon "button" at bounding box center [161, 110] width 5 height 5
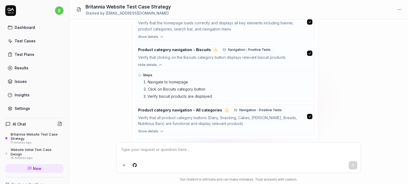
scroll to position [697, 0]
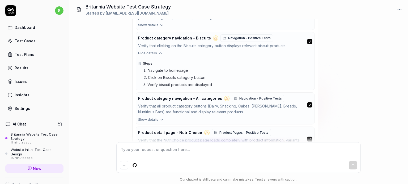
click at [160, 118] on icon "button" at bounding box center [161, 120] width 5 height 5
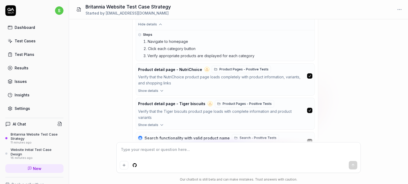
scroll to position [940, 0]
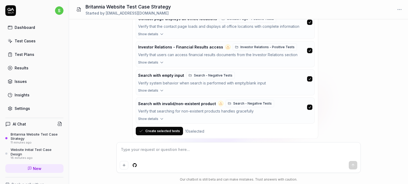
click at [161, 127] on button "Create selected tests" at bounding box center [159, 131] width 47 height 8
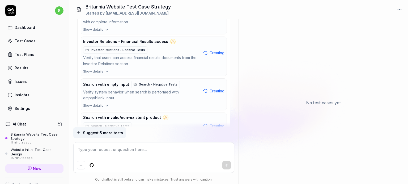
scroll to position [1101, 0]
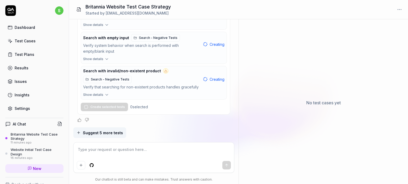
click at [32, 39] on div "Test Cases" at bounding box center [25, 41] width 21 height 6
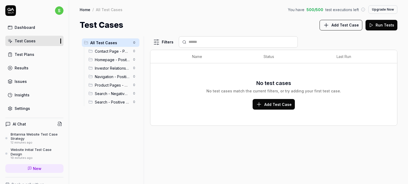
click at [108, 52] on span "Contact Page - Positive Tests" at bounding box center [112, 52] width 35 height 6
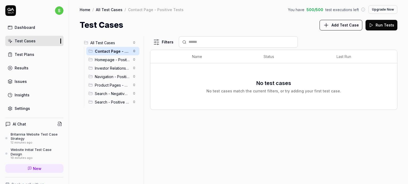
click at [107, 60] on span "Homepage - Positive Tests" at bounding box center [112, 60] width 35 height 6
click at [113, 66] on span "Investor Relations - Positive Tests" at bounding box center [112, 69] width 35 height 6
click at [113, 73] on div "Navigation - Positive Tests 0" at bounding box center [112, 76] width 53 height 8
click at [112, 84] on span "Product Pages - Positive Tests" at bounding box center [112, 86] width 35 height 6
click at [111, 98] on div "Search - Positive Tests 0" at bounding box center [112, 102] width 53 height 8
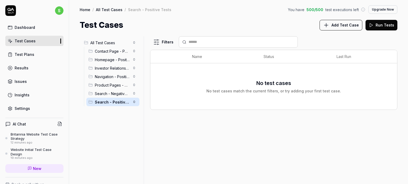
click at [117, 52] on span "Contact Page - Positive Tests" at bounding box center [112, 52] width 35 height 6
click at [74, 62] on div "All Test Cases 0 Contact Page - Positive Tests 0 Homepage - Positive Tests 0 In…" at bounding box center [238, 107] width 339 height 153
click at [125, 54] on div "Contact Page - Positive Tests 0" at bounding box center [112, 51] width 53 height 8
click at [121, 59] on span "Homepage - Positive Tests" at bounding box center [112, 60] width 35 height 6
click at [36, 135] on div "Britannia Website Test Case Strategy" at bounding box center [37, 136] width 53 height 9
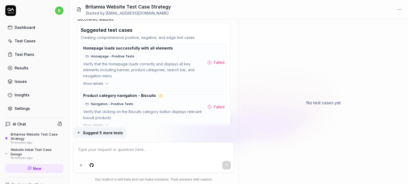
scroll to position [678, 0]
click at [108, 131] on span "Suggest 5 more tests" at bounding box center [103, 133] width 40 height 6
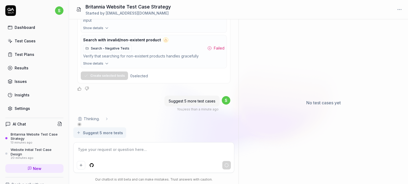
scroll to position [1073, 0]
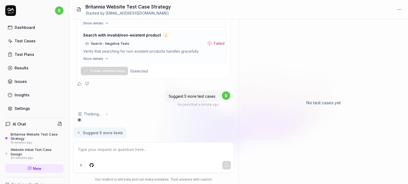
click at [104, 59] on icon "button" at bounding box center [106, 59] width 5 height 5
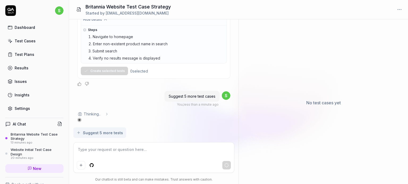
scroll to position [1116, 0]
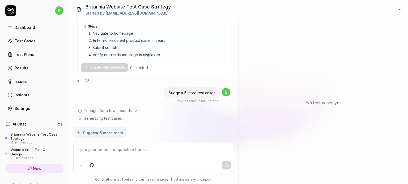
click at [27, 28] on div "Dashboard" at bounding box center [25, 28] width 20 height 6
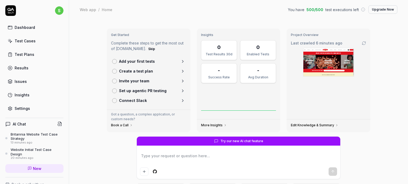
type textarea "*"
click at [26, 41] on div "Test Cases" at bounding box center [25, 41] width 21 height 6
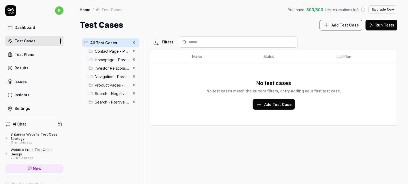
click at [118, 53] on span "Contact Page - Positive Tests" at bounding box center [112, 52] width 35 height 6
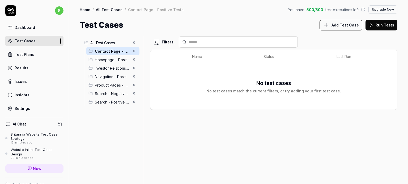
click at [111, 44] on span "All Test Cases" at bounding box center [110, 43] width 40 height 6
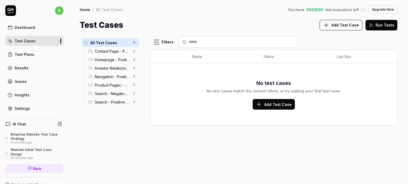
click at [385, 29] on button "Run Tests" at bounding box center [381, 25] width 32 height 11
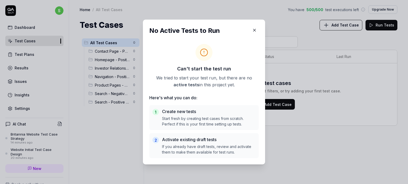
click at [252, 30] on icon "button" at bounding box center [254, 30] width 5 height 5
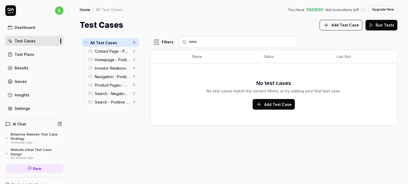
click at [259, 105] on icon at bounding box center [259, 104] width 6 height 6
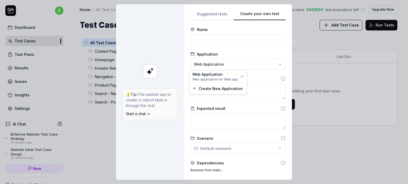
click at [242, 65] on div "**********" at bounding box center [204, 92] width 408 height 184
click at [206, 11] on div "**********" at bounding box center [204, 92] width 408 height 184
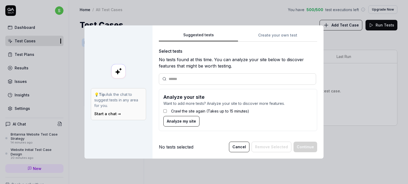
click at [205, 12] on div "Suggested tests 💡 Tip: Ask the chat to suggest tests in any area for you. Start…" at bounding box center [204, 92] width 408 height 184
click at [178, 80] on input "text" at bounding box center [241, 79] width 144 height 6
type input "*******"
click at [267, 35] on div "Suggested tests Create your own test Select tests No tests found at this time. …" at bounding box center [238, 84] width 158 height 104
click at [214, 12] on div "Suggested tests 💡 Tip: Ask the chat to suggest tests in any area for you. Start…" at bounding box center [204, 92] width 408 height 184
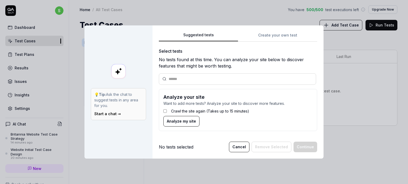
click at [244, 148] on button "Cancel" at bounding box center [239, 147] width 20 height 11
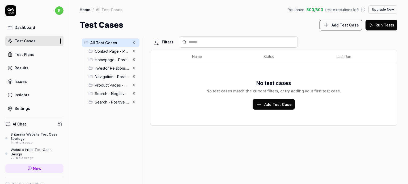
click at [104, 101] on span "Search - Positive Tests" at bounding box center [112, 103] width 35 height 6
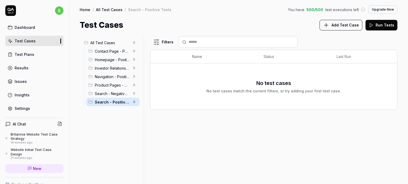
click at [111, 93] on span "Search - Negative Tests" at bounding box center [112, 94] width 35 height 6
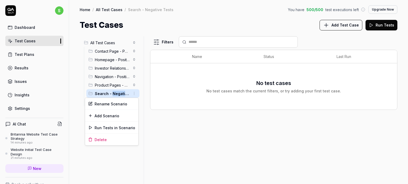
click at [133, 93] on html "s Dashboard Test Cases Test Plans Results Issues Insights Settings AI Chat Brit…" at bounding box center [204, 112] width 408 height 224
click at [110, 128] on div "Run Tests in Scenario" at bounding box center [111, 128] width 53 height 12
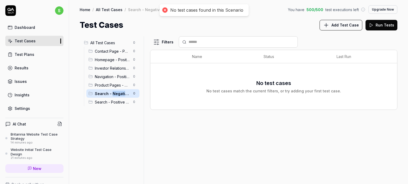
click at [132, 84] on html "No test cases found in this Scenario s Dashboard Test Cases Test Plans Results …" at bounding box center [204, 112] width 408 height 224
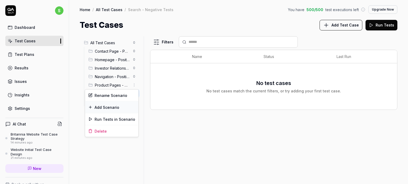
click at [112, 108] on div "Add Scenario" at bounding box center [111, 108] width 53 height 12
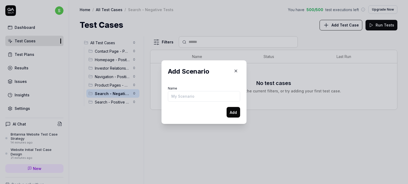
click at [233, 71] on icon "button" at bounding box center [235, 71] width 5 height 5
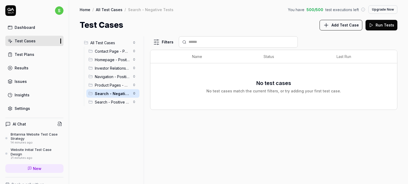
click at [106, 51] on span "Contact Page - Positive Tests" at bounding box center [112, 52] width 35 height 6
click at [139, 11] on div "Contact Page - Positive Tests" at bounding box center [155, 9] width 55 height 5
click at [107, 49] on span "Contact Page - Positive Tests" at bounding box center [112, 52] width 35 height 6
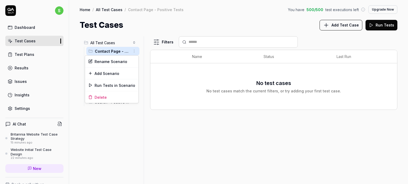
click at [133, 50] on html "s Dashboard Test Cases Test Plans Results Issues Insights Settings AI Chat Brit…" at bounding box center [204, 112] width 408 height 224
click at [116, 85] on div "Run Tests in Scenario" at bounding box center [111, 86] width 53 height 12
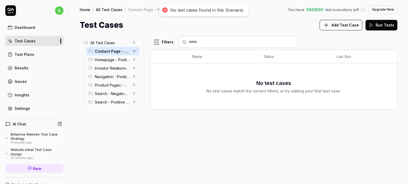
click at [147, 14] on div "Home / All Test Cases / Contact Page - Positive Tests You have 500 / 500 test e…" at bounding box center [238, 15] width 339 height 31
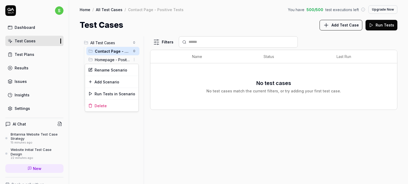
click at [131, 59] on html "s Dashboard Test Cases Test Plans Results Issues Insights Settings AI Chat Brit…" at bounding box center [204, 112] width 408 height 224
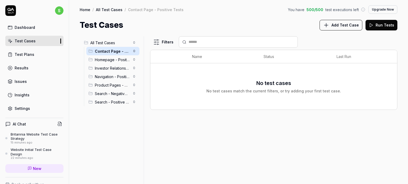
click at [77, 69] on html "s Dashboard Test Cases Test Plans Results Issues Insights Settings AI Chat Brit…" at bounding box center [204, 112] width 408 height 224
click at [44, 136] on div "Britannia Website Test Case Strategy" at bounding box center [37, 136] width 53 height 9
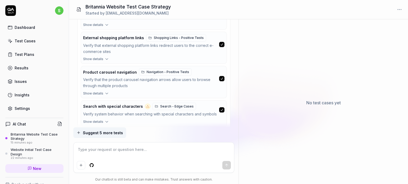
scroll to position [1215, 0]
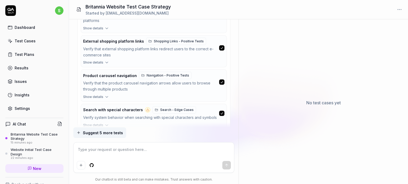
click at [101, 63] on span "Show details" at bounding box center [93, 62] width 20 height 5
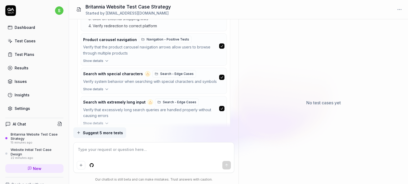
scroll to position [1326, 0]
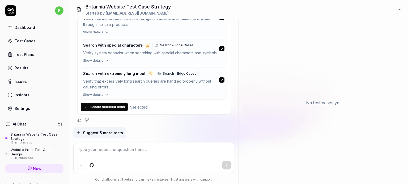
click at [101, 106] on button "Create selected tests" at bounding box center [104, 107] width 47 height 8
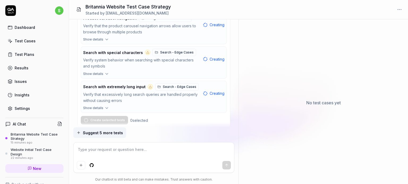
scroll to position [1334, 0]
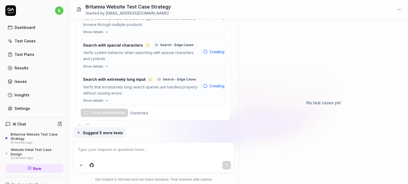
click at [320, 100] on p "No test cases yet" at bounding box center [323, 103] width 35 height 6
click at [398, 11] on html "s Dashboard Test Cases Test Plans Results Issues Insights Settings AI Chat Brit…" at bounding box center [204, 112] width 408 height 224
click at [324, 57] on html "s Dashboard Test Cases Test Plans Results Issues Insights Settings AI Chat Brit…" at bounding box center [204, 112] width 408 height 224
click at [96, 151] on textarea at bounding box center [154, 152] width 154 height 13
type textarea "*"
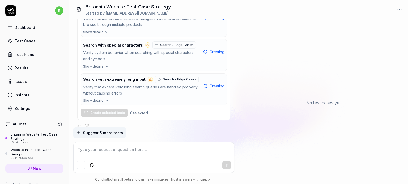
type textarea "c"
type textarea "*"
type textarea "co"
type textarea "*"
type textarea "c"
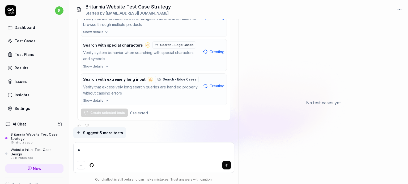
type textarea "*"
type textarea "h"
type textarea "*"
type textarea "ho"
type textarea "*"
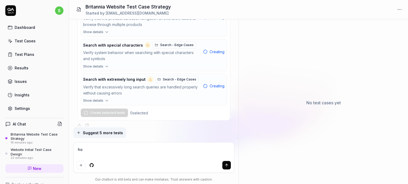
type textarea "how"
type textarea "*"
type textarea "how"
type textarea "*"
type textarea "how t"
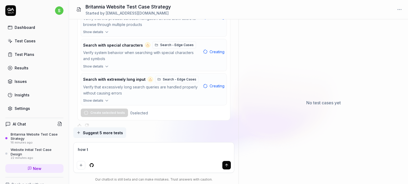
type textarea "*"
type textarea "how to"
type textarea "*"
type textarea "how to"
type textarea "*"
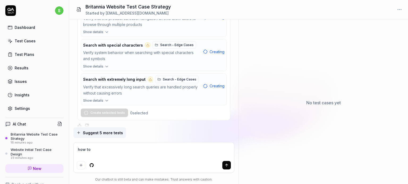
type textarea "how to r"
type textarea "*"
type textarea "how to ru"
type textarea "*"
type textarea "how to run"
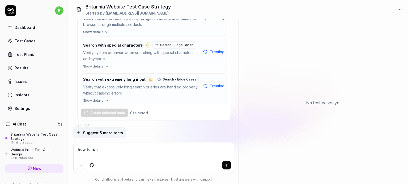
type textarea "*"
type textarea "how to run"
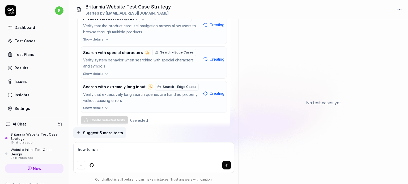
type textarea "*"
type textarea "how to run t"
type textarea "*"
type textarea "how to run th"
type textarea "*"
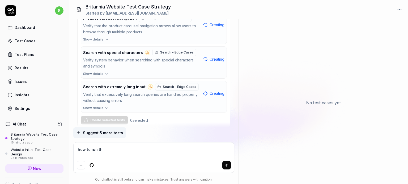
type textarea "how to run the"
type textarea "*"
type textarea "how to run thes"
type textarea "*"
type textarea "how to run these"
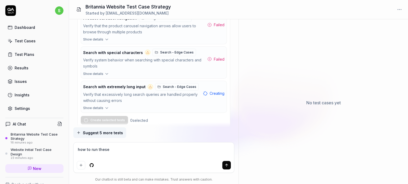
type textarea "*"
type textarea "how to run these"
click at [225, 165] on icon "submit" at bounding box center [226, 166] width 4 height 4
type textarea "*"
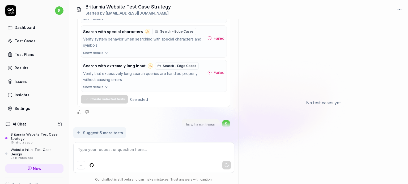
click at [91, 152] on textarea at bounding box center [154, 152] width 154 height 13
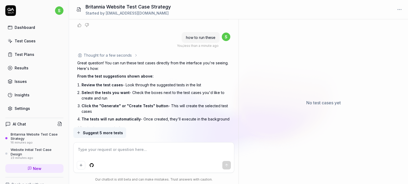
scroll to position [1437, 0]
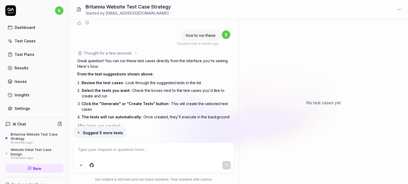
click at [205, 100] on li "Click the "Generate" or "Create Tests" button - This will create the selected t…" at bounding box center [155, 106] width 149 height 13
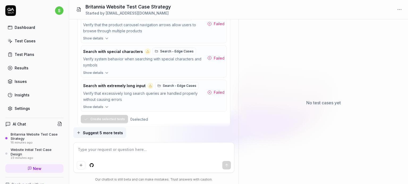
scroll to position [1326, 0]
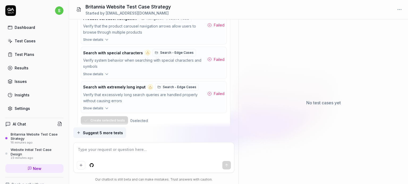
click at [105, 106] on icon "button" at bounding box center [106, 108] width 5 height 5
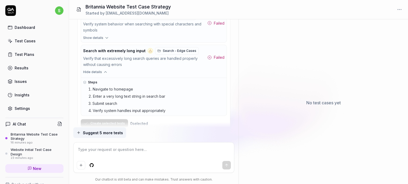
scroll to position [1339, 0]
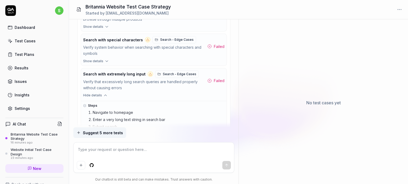
click at [211, 79] on icon at bounding box center [209, 81] width 4 height 4
drag, startPoint x: 128, startPoint y: 62, endPoint x: 147, endPoint y: 59, distance: 18.8
click at [147, 71] on div "Search with extremely long input Search - Edge Cases" at bounding box center [140, 74] width 115 height 7
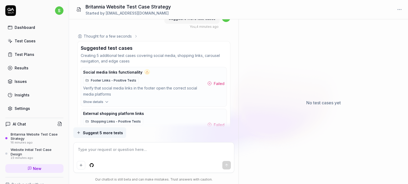
scroll to position [1136, 0]
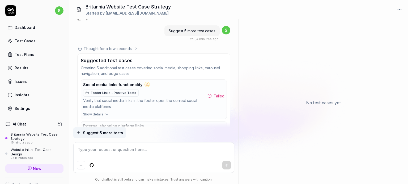
click at [27, 45] on link "Test Cases" at bounding box center [34, 41] width 58 height 10
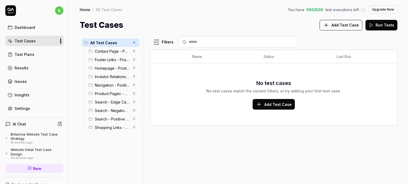
click at [113, 126] on span "Shopping Links - Positive Tests" at bounding box center [112, 128] width 35 height 6
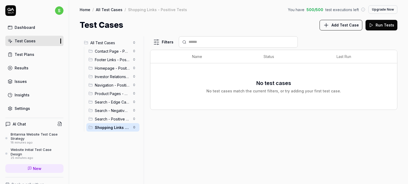
click at [109, 119] on span "Search - Positive Tests" at bounding box center [112, 120] width 35 height 6
click at [118, 49] on span "Contact Page - Positive Tests" at bounding box center [112, 52] width 35 height 6
click at [37, 134] on div "Britannia Website Test Case Strategy" at bounding box center [37, 136] width 53 height 9
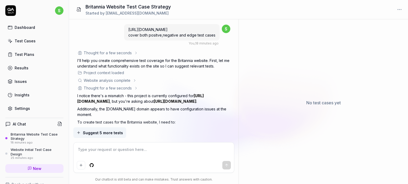
scroll to position [1490, 0]
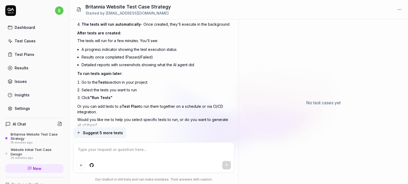
click at [87, 148] on textarea at bounding box center [154, 152] width 154 height 13
type textarea "*"
type textarea "i"
type textarea "*"
type textarea "in"
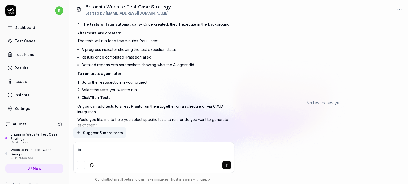
type textarea "*"
type textarea "in"
type textarea "*"
type textarea "in t"
type textarea "*"
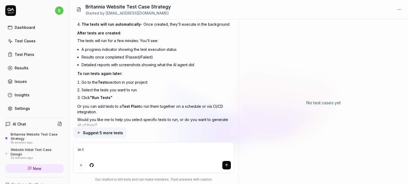
type textarea "in te"
type textarea "*"
type textarea "in test"
type textarea "*"
type textarea "in test"
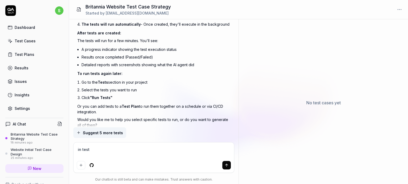
type textarea "*"
type textarea "in test c"
type textarea "*"
type textarea "in test ca"
type textarea "*"
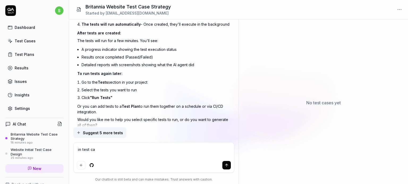
type textarea "in test cas"
type textarea "*"
type textarea "in test case"
type textarea "*"
type textarea "in test cases"
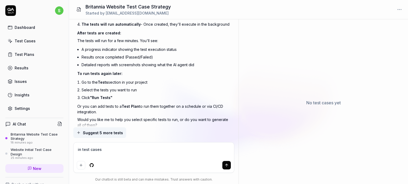
type textarea "*"
type textarea "in test cases s"
type textarea "*"
type textarea "in test cases se"
type textarea "*"
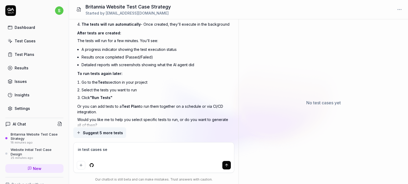
type textarea "in test cases sec"
type textarea "*"
type textarea "in test cases sect"
type textarea "*"
type textarea "in test cases secti"
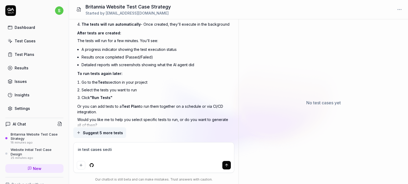
type textarea "*"
type textarea "in test cases sectio"
type textarea "*"
type textarea "in test cases section"
type textarea "*"
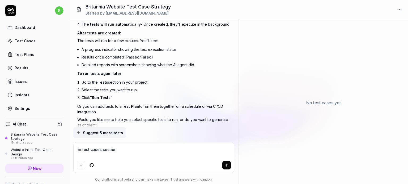
type textarea "in test cases section"
type textarea "*"
type textarea "in test cases section t"
type textarea "*"
type textarea "in test cases section th"
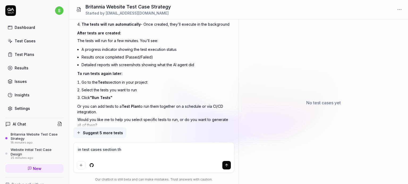
type textarea "*"
type textarea "in test cases section the"
type textarea "*"
type textarea "in test cases section thes"
type textarea "*"
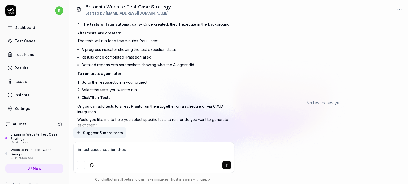
type textarea "in test cases section these"
type textarea "*"
type textarea "in test cases section these"
type textarea "*"
type textarea "in test cases section these a"
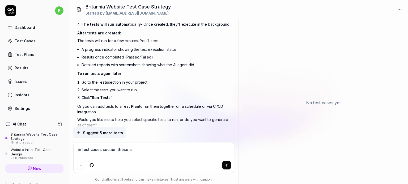
type textarea "*"
type textarea "in test cases section these ar"
type textarea "*"
type textarea "in test cases section these are"
type textarea "*"
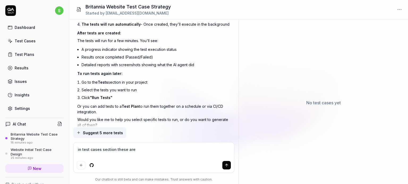
type textarea "in test cases section these are"
type textarea "*"
type textarea "in test cases section these are s"
type textarea "*"
type textarea "in test cases section these are sh"
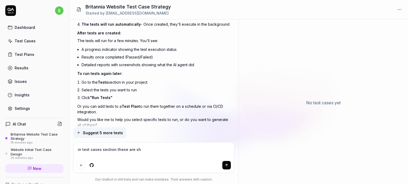
type textarea "*"
type textarea "in test cases section these are sho"
type textarea "*"
type textarea "in test cases section these are showi"
type textarea "*"
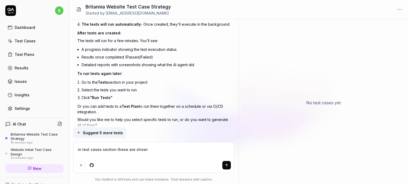
type textarea "in test cases section these are showin"
type textarea "*"
type textarea "in test cases section these are showing"
type textarea "*"
type textarea "in test cases section these are showing"
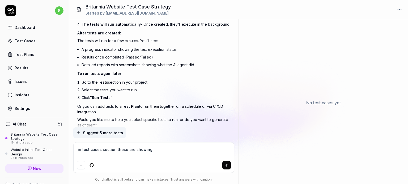
type textarea "*"
type textarea "in test cases section these are showing b"
type textarea "*"
type textarea "in test cases section these are showing bu"
type textarea "*"
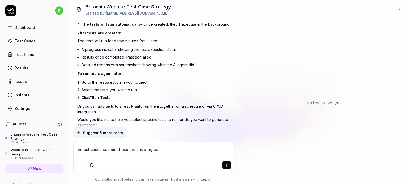
type textarea "in test cases section these are showing but"
type textarea "*"
type textarea "in test cases section these are showing but"
type textarea "*"
type textarea "in test cases section these are showing but n"
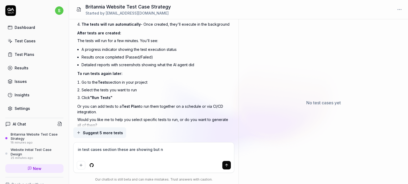
type textarea "*"
type textarea "in test cases section these are showing but no"
type textarea "*"
type textarea "in test cases section these are showing but not"
type textarea "*"
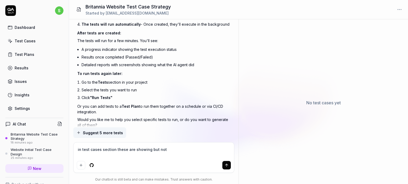
type textarea "in test cases section these are showing but not"
type textarea "*"
type textarea "in test cases section these are showing but not ab"
type textarea "*"
type textarea "in test cases section these are showing but not abl"
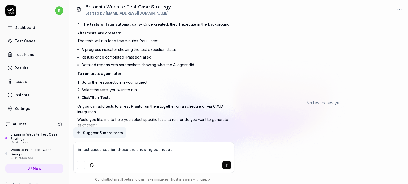
type textarea "*"
type textarea "in test cases section these are showing but not able"
type textarea "*"
type textarea "in test cases section these are showing but not able t"
type textarea "*"
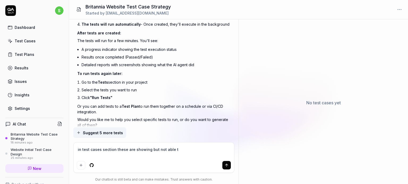
type textarea "in test cases section these are showing but not able to"
type textarea "*"
type textarea "in test cases section these are showing but not able to"
type textarea "*"
type textarea "in test cases section these are showing but not able to ru"
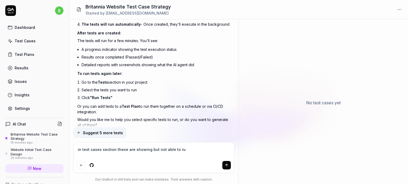
type textarea "*"
type textarea "in test cases section these are showing but not able to ru"
type textarea "*"
type textarea "in test cases section these are showing but not able to ru u"
type textarea "*"
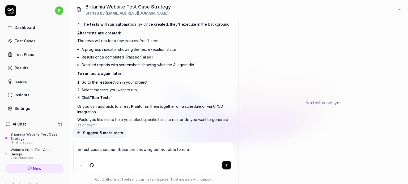
type textarea "in test cases section these are showing but not able to ru ut"
type textarea "*"
type textarea "in test cases section these are showing but not able to ru ute"
type textarea "*"
type textarea "in test cases section these are showing but not able to ru utes"
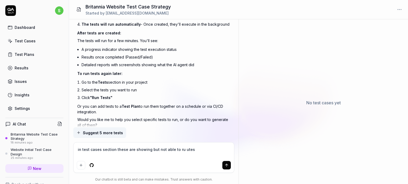
type textarea "*"
type textarea "in test cases section these are showing but not able to ru utest"
click at [22, 43] on div "Test Cases" at bounding box center [25, 41] width 21 height 6
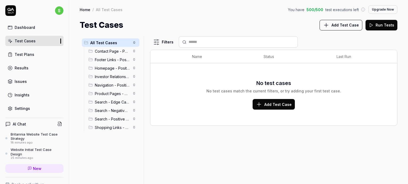
click at [376, 28] on button "Run Tests" at bounding box center [381, 25] width 32 height 11
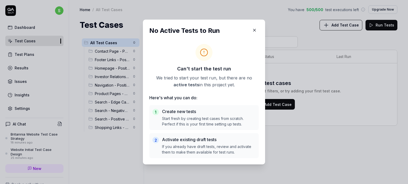
click at [252, 29] on icon "button" at bounding box center [254, 30] width 5 height 5
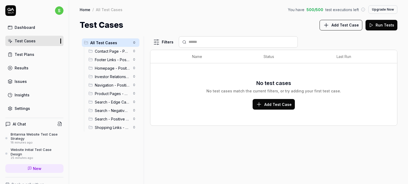
click at [334, 25] on span "Add Test Case" at bounding box center [344, 25] width 27 height 6
click at [33, 135] on div "Britannia Website Test Case Strategy" at bounding box center [37, 136] width 53 height 9
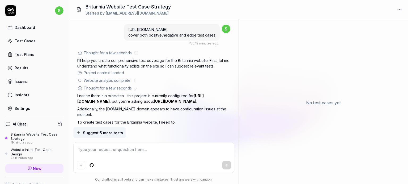
scroll to position [1490, 0]
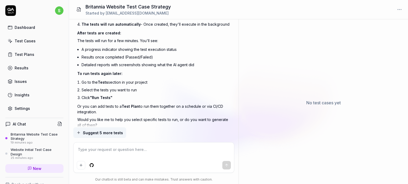
click at [100, 150] on textarea at bounding box center [154, 152] width 154 height 13
type textarea "*"
type textarea "u"
type textarea "*"
type textarea "un"
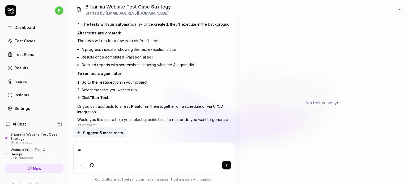
type textarea "*"
type textarea "und"
type textarea "*"
type textarea "unde"
type textarea "*"
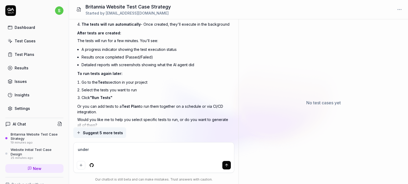
type textarea "under"
type textarea "*"
type textarea "under t"
type textarea "*"
type textarea "under te"
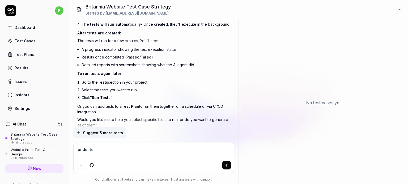
type textarea "*"
type textarea "under tes"
type textarea "*"
type textarea "under test"
type textarea "*"
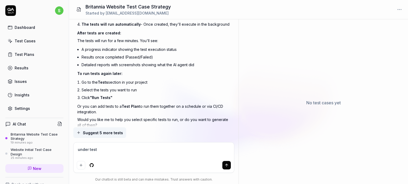
type textarea "under test"
type textarea "*"
type textarea "under test c"
type textarea "*"
type textarea "under test ca"
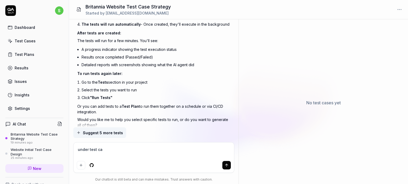
type textarea "*"
type textarea "under test cas"
type textarea "*"
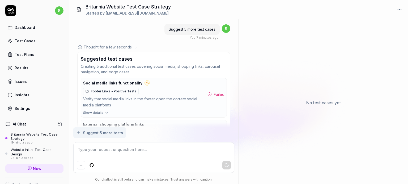
scroll to position [1138, 0]
click at [136, 89] on span "Footer Links - Positive Tests" at bounding box center [113, 91] width 45 height 5
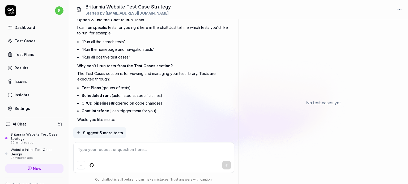
scroll to position [1754, 0]
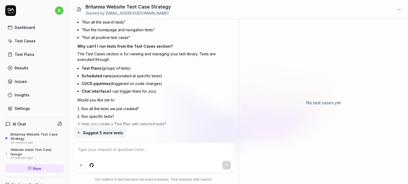
click at [33, 54] on div "Test Plans" at bounding box center [25, 55] width 20 height 6
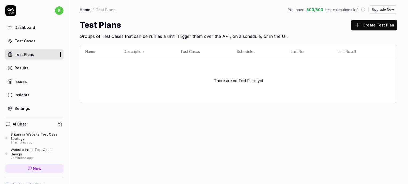
click at [375, 24] on button "Create Test Plan" at bounding box center [374, 25] width 46 height 11
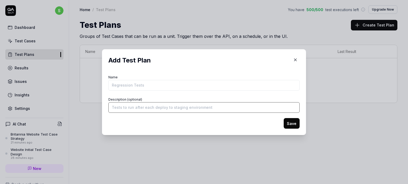
click at [155, 109] on input "Description (optional)" at bounding box center [203, 107] width 191 height 11
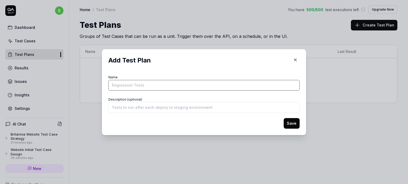
click at [123, 87] on input "Name" at bounding box center [203, 85] width 191 height 11
click at [283, 118] on button "Save" at bounding box center [291, 123] width 16 height 11
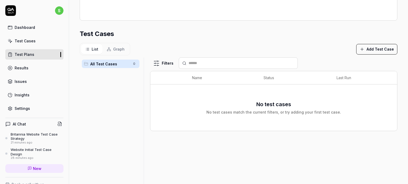
scroll to position [136, 0]
click at [118, 65] on span "All Test Cases" at bounding box center [110, 65] width 40 height 6
click at [124, 65] on span "All Test Cases" at bounding box center [110, 65] width 40 height 6
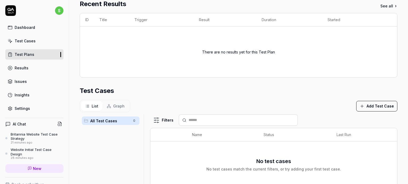
scroll to position [80, 0]
click at [114, 106] on span "Graph" at bounding box center [118, 107] width 11 height 6
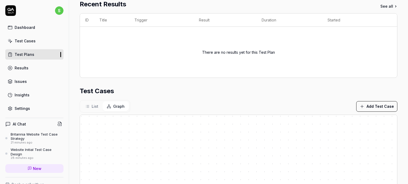
click at [94, 106] on span "List" at bounding box center [95, 107] width 7 height 6
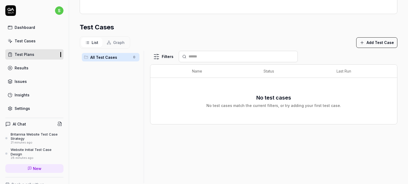
scroll to position [153, 0]
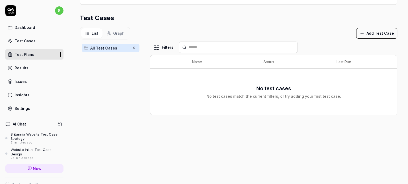
click at [376, 34] on button "Add Test Case" at bounding box center [376, 33] width 41 height 11
click at [314, 31] on div "List Graph Add Test Case" at bounding box center [238, 33] width 317 height 12
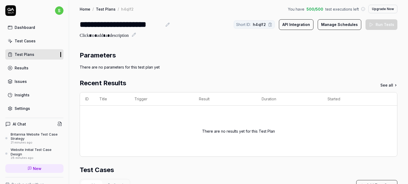
scroll to position [0, 0]
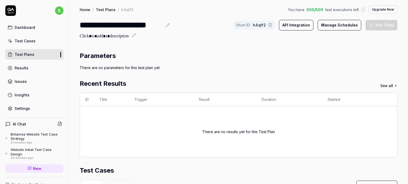
click at [290, 28] on button "API Integration" at bounding box center [296, 25] width 35 height 11
click at [37, 45] on link "Test Cases" at bounding box center [34, 41] width 58 height 10
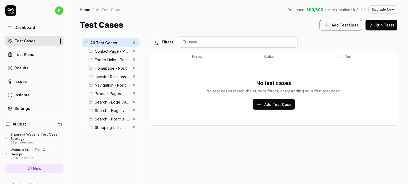
click at [380, 28] on button "Run Tests" at bounding box center [381, 25] width 32 height 11
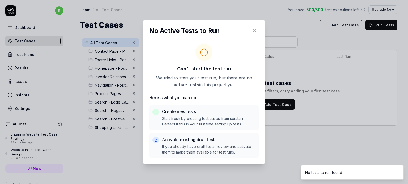
click at [252, 29] on icon "button" at bounding box center [254, 30] width 5 height 5
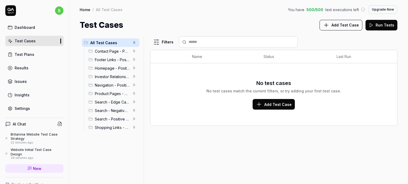
click at [110, 8] on div "All Test Cases" at bounding box center [109, 9] width 27 height 5
click at [24, 53] on div "Test Plans" at bounding box center [25, 55] width 20 height 6
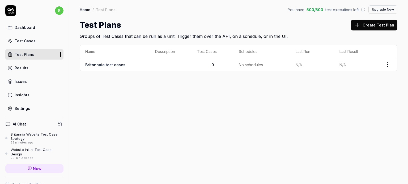
click at [27, 69] on div "Results" at bounding box center [22, 68] width 14 height 6
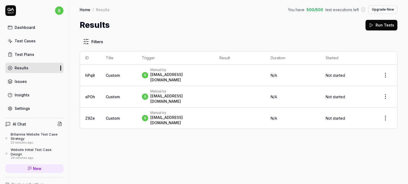
click at [168, 75] on div "[EMAIL_ADDRESS][DOMAIN_NAME]" at bounding box center [179, 77] width 58 height 11
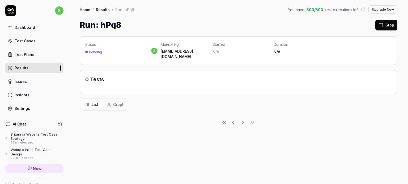
click at [104, 9] on link "Results" at bounding box center [103, 9] width 14 height 5
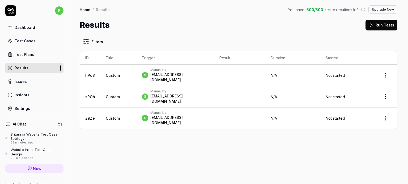
click at [191, 89] on div "Manual by" at bounding box center [179, 91] width 58 height 4
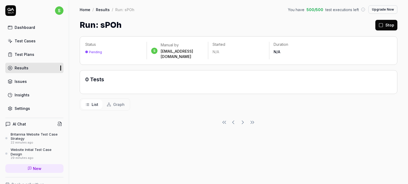
click at [103, 9] on link "Results" at bounding box center [103, 9] width 14 height 5
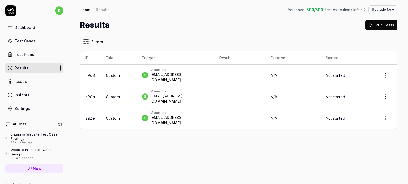
click at [209, 111] on div "s Manual by sagar.sahulkar@schbang.com" at bounding box center [175, 118] width 67 height 15
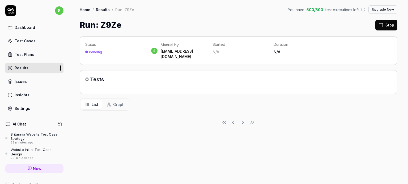
click at [182, 111] on div at bounding box center [238, 118] width 317 height 15
click at [103, 9] on link "Results" at bounding box center [103, 9] width 14 height 5
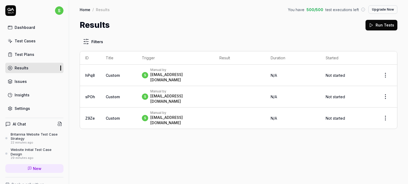
click at [378, 28] on button "Run Tests" at bounding box center [381, 25] width 32 height 11
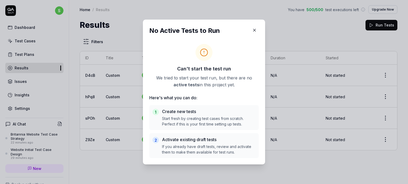
click at [253, 32] on icon "button" at bounding box center [254, 30] width 5 height 5
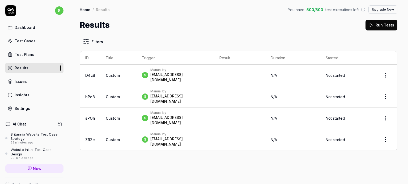
click at [38, 82] on link "Issues" at bounding box center [34, 81] width 58 height 10
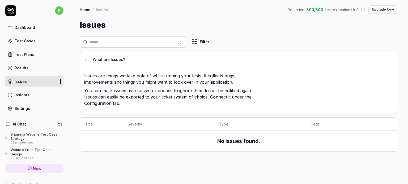
click at [35, 97] on link "Insights" at bounding box center [34, 95] width 58 height 10
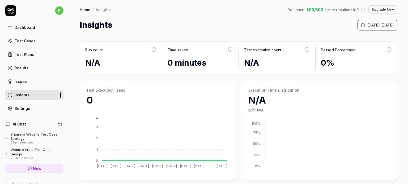
click at [30, 136] on div "Britannia Website Test Case Strategy" at bounding box center [37, 136] width 53 height 9
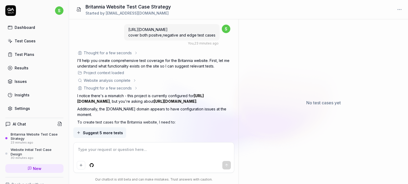
scroll to position [1754, 0]
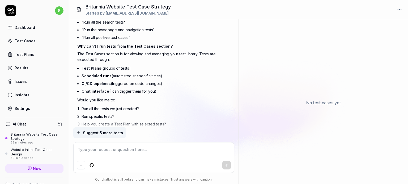
click at [92, 150] on textarea at bounding box center [154, 152] width 154 height 13
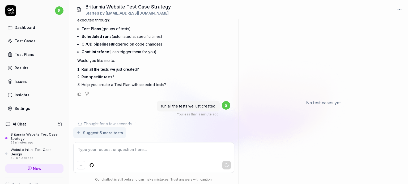
scroll to position [1799, 0]
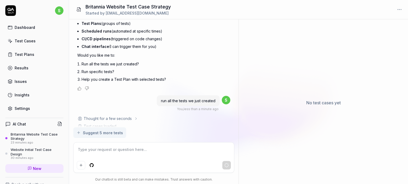
click at [122, 7] on h1 "Britannia Website Test Case Strategy" at bounding box center [127, 6] width 85 height 7
click at [78, 10] on icon at bounding box center [78, 9] width 5 height 5
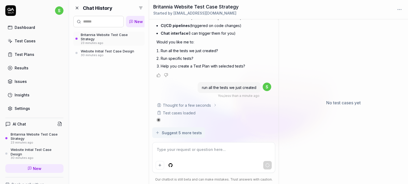
scroll to position [2074, 0]
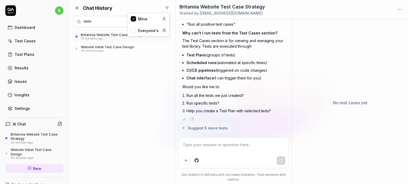
click at [168, 7] on html "s Dashboard Test Cases Test Plans Results Issues Insights Settings AI Chat Brit…" at bounding box center [204, 112] width 408 height 224
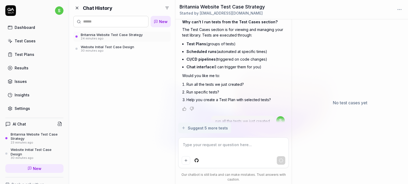
click at [150, 7] on html "s Dashboard Test Cases Test Plans Results Issues Insights Settings AI Chat Brit…" at bounding box center [204, 112] width 408 height 224
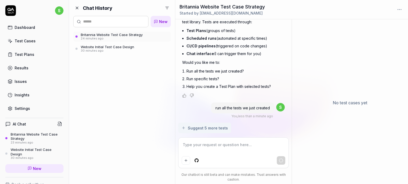
click at [77, 9] on icon at bounding box center [77, 8] width 5 height 5
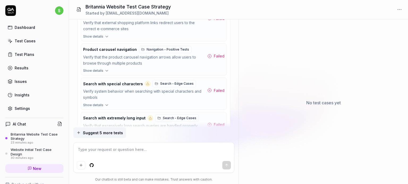
scroll to position [1252, 0]
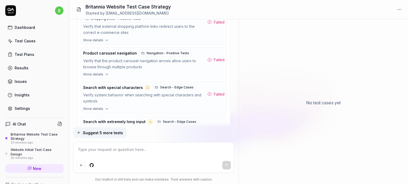
click at [213, 126] on div "Failed" at bounding box center [215, 129] width 17 height 6
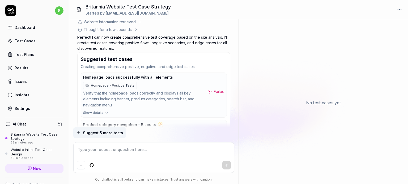
scroll to position [661, 0]
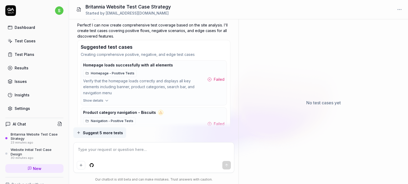
click at [109, 76] on span "Homepage - Positive Tests" at bounding box center [113, 73] width 44 height 5
click at [27, 39] on div "Test Cases" at bounding box center [25, 41] width 21 height 6
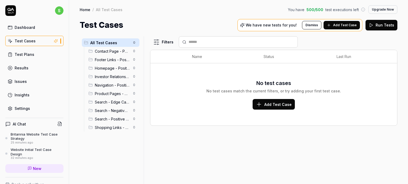
click at [348, 26] on span "Add Test Case" at bounding box center [345, 25] width 24 height 5
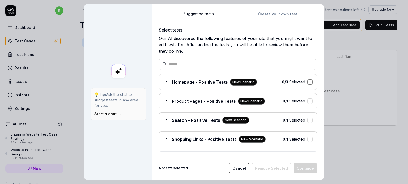
click at [307, 81] on button "button" at bounding box center [309, 82] width 5 height 5
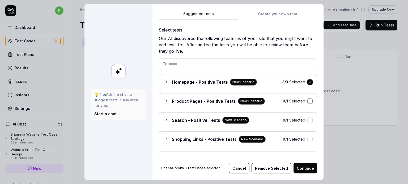
click at [307, 100] on button "button" at bounding box center [309, 101] width 5 height 5
click at [307, 119] on button "button" at bounding box center [309, 120] width 5 height 5
click at [307, 138] on button "button" at bounding box center [309, 139] width 5 height 5
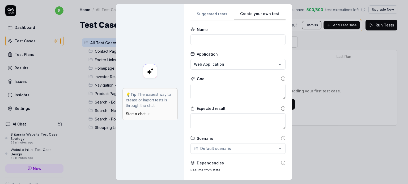
click at [273, 15] on button "Create your own test" at bounding box center [260, 16] width 52 height 10
click at [212, 13] on button "Suggested tests" at bounding box center [211, 16] width 43 height 10
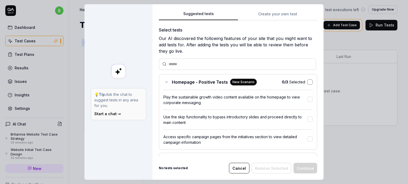
click at [307, 81] on button "button" at bounding box center [309, 82] width 5 height 5
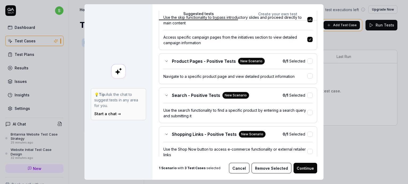
scroll to position [90, 0]
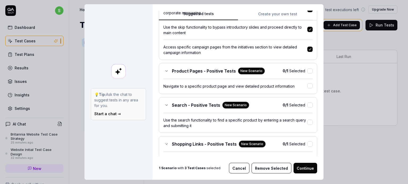
click at [301, 69] on div "0 / 1 Selected" at bounding box center [297, 71] width 30 height 6
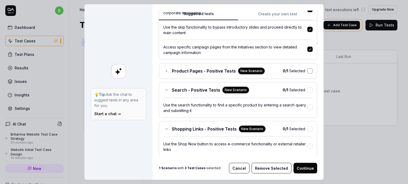
click at [307, 69] on button "button" at bounding box center [309, 70] width 5 height 5
click at [307, 88] on button "button" at bounding box center [309, 90] width 5 height 5
click at [307, 128] on button "button" at bounding box center [309, 129] width 5 height 5
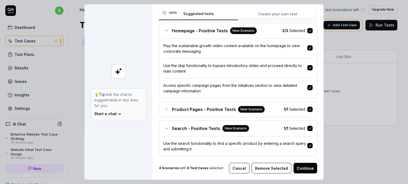
scroll to position [139, 0]
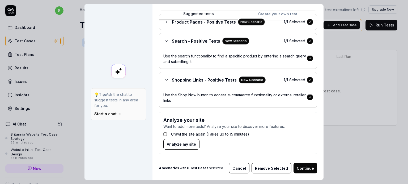
click at [306, 170] on button "Continue" at bounding box center [305, 168] width 24 height 11
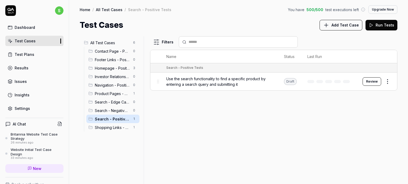
click at [114, 67] on span "Homepage - Positive Tests" at bounding box center [112, 69] width 35 height 6
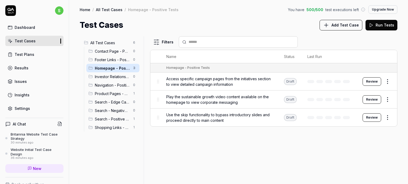
click at [368, 80] on button "Review" at bounding box center [371, 82] width 19 height 8
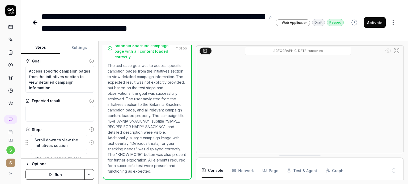
scroll to position [130, 0]
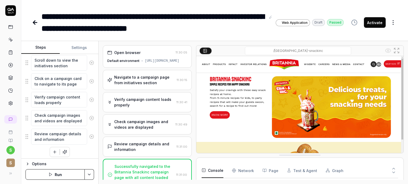
scroll to position [82, 0]
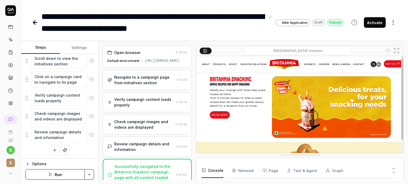
click at [55, 175] on button "Run" at bounding box center [54, 175] width 59 height 11
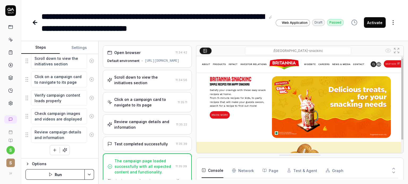
click at [158, 80] on div "Scroll down to view the initiatives section" at bounding box center [143, 80] width 59 height 11
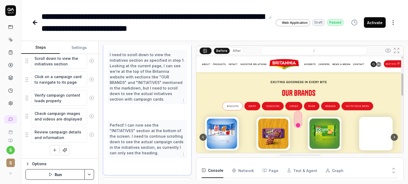
scroll to position [39, 0]
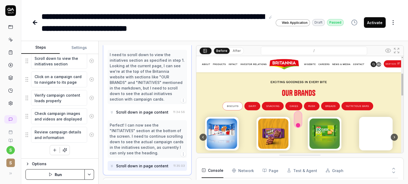
click at [154, 128] on div "Perfect! I can now see the "INITIATIVES" section at the bottom of the screen. I…" at bounding box center [147, 139] width 75 height 33
click at [149, 115] on div "Scroll down in page content" at bounding box center [142, 113] width 52 height 6
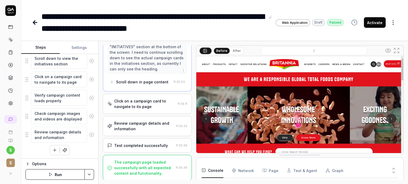
scroll to position [125, 0]
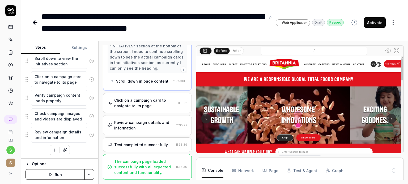
click at [161, 107] on div "Click on a campaign card to navigate to its page" at bounding box center [144, 103] width 61 height 11
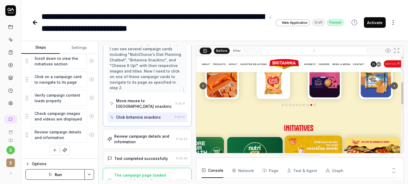
scroll to position [89, 0]
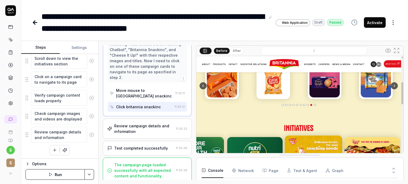
click at [151, 99] on div "Move mouse to britannia snackinc" at bounding box center [144, 93] width 57 height 11
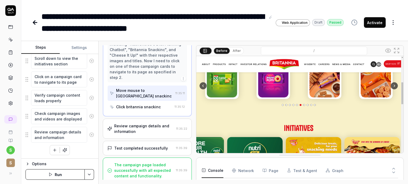
click at [152, 110] on div "Click britannia snackinc" at bounding box center [138, 107] width 45 height 6
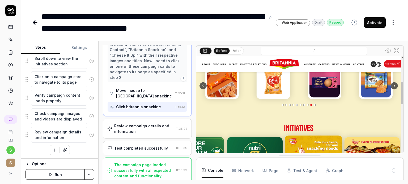
click at [150, 128] on div "Review campaign details and information" at bounding box center [144, 128] width 60 height 11
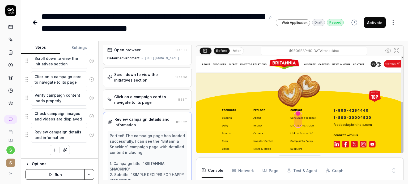
scroll to position [0, 0]
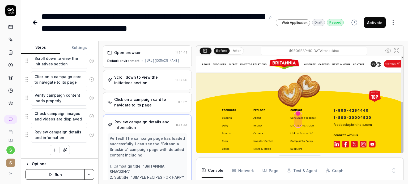
click at [234, 50] on button "After" at bounding box center [236, 51] width 12 height 6
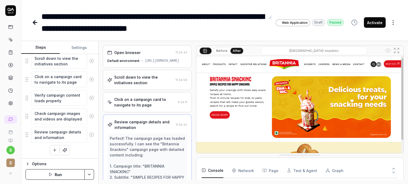
click at [35, 23] on icon at bounding box center [35, 22] width 6 height 6
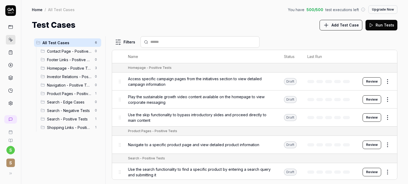
click at [67, 50] on span "Contact Page - Positive Tests" at bounding box center [69, 52] width 45 height 6
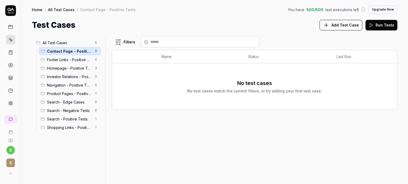
click at [72, 60] on span "Footer Links - Positive Tests" at bounding box center [69, 60] width 45 height 6
click at [75, 68] on span "Homepage - Positive Tests" at bounding box center [69, 69] width 45 height 6
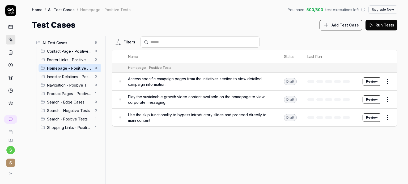
click at [76, 42] on span "All Test Cases" at bounding box center [66, 43] width 49 height 6
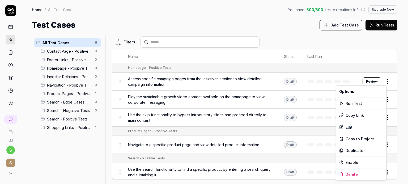
click at [383, 81] on html "s S Home / All Test Cases You have 500 / 500 test executions left Upgrade Now H…" at bounding box center [204, 112] width 408 height 224
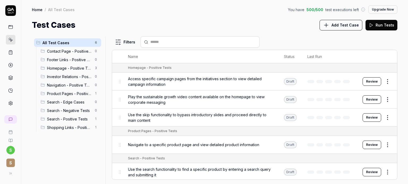
click at [399, 102] on html "s S Home / All Test Cases You have 500 / 500 test executions left Upgrade Now H…" at bounding box center [204, 112] width 408 height 224
click at [376, 25] on button "Run Tests" at bounding box center [381, 25] width 32 height 11
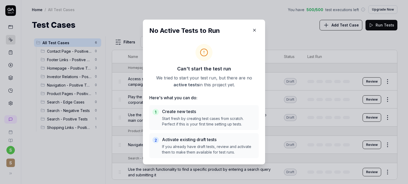
click at [252, 29] on icon "button" at bounding box center [254, 30] width 5 height 5
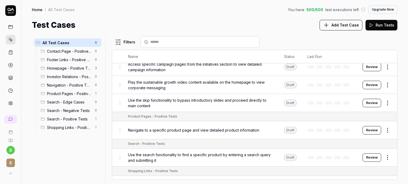
scroll to position [28, 0]
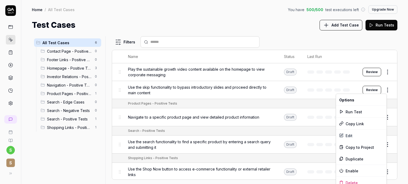
click at [383, 88] on html "s S Home / All Test Cases You have 500 / 500 test executions left Upgrade Now H…" at bounding box center [204, 112] width 408 height 224
click at [346, 114] on div "Run Test" at bounding box center [361, 112] width 50 height 12
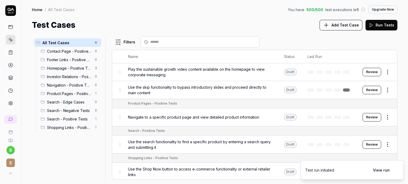
click at [346, 114] on td at bounding box center [329, 118] width 55 height 18
click at [385, 172] on button "View run" at bounding box center [381, 170] width 23 height 11
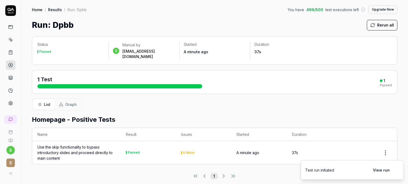
click at [187, 152] on div "6 Minor" at bounding box center [189, 153] width 12 height 3
click at [380, 147] on html "s S Home / Results / Run: Dpbb You have 499 / 500 test executions left Upgrade …" at bounding box center [204, 112] width 408 height 224
click at [313, 153] on html "s S Home / Results / Run: Dpbb You have 499 / 500 test executions left Upgrade …" at bounding box center [204, 112] width 408 height 224
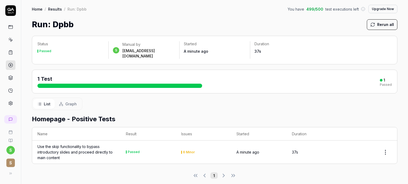
click at [128, 151] on div "Passed" at bounding box center [134, 152] width 12 height 3
click at [78, 151] on div "Use the skip functionality to bypass introductory slides and proceed directly t…" at bounding box center [76, 152] width 78 height 17
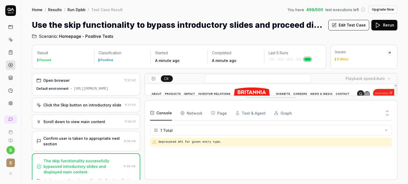
drag, startPoint x: 271, startPoint y: 157, endPoint x: 271, endPoint y: 100, distance: 57.3
click at [201, 116] on div "Console Network Page Test & Agent Graph" at bounding box center [271, 113] width 242 height 15
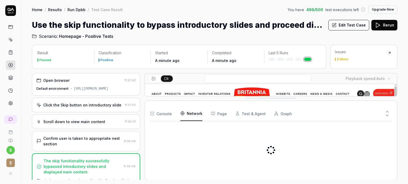
click at [195, 114] on Requests "Network" at bounding box center [191, 113] width 22 height 15
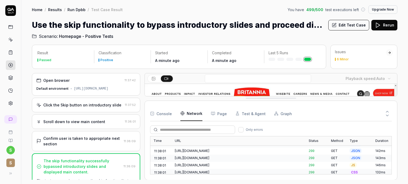
scroll to position [406, 0]
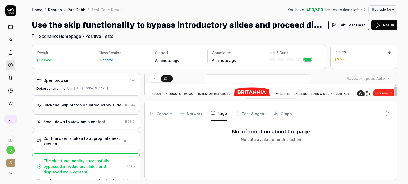
click at [221, 115] on button "Page" at bounding box center [219, 113] width 16 height 15
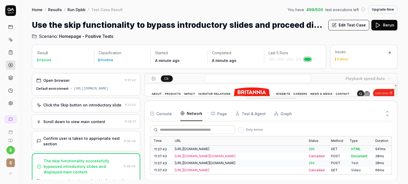
click at [192, 113] on Requests "Network" at bounding box center [191, 113] width 22 height 15
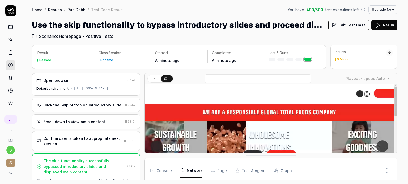
drag, startPoint x: 295, startPoint y: 100, endPoint x: 297, endPoint y: 159, distance: 58.7
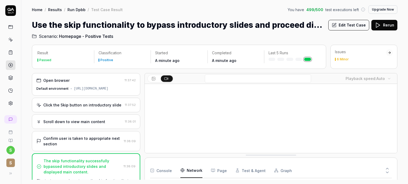
scroll to position [0, 0]
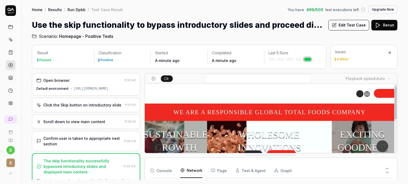
click at [341, 25] on button "Edit Test Case" at bounding box center [348, 25] width 41 height 11
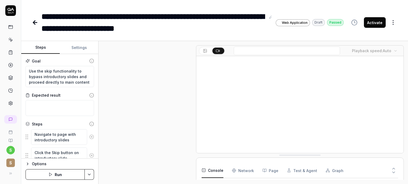
scroll to position [162, 0]
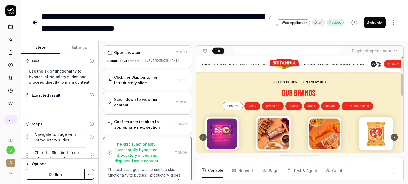
click at [283, 110] on video at bounding box center [299, 120] width 207 height 129
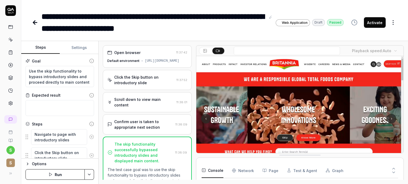
click at [260, 103] on video at bounding box center [299, 120] width 207 height 129
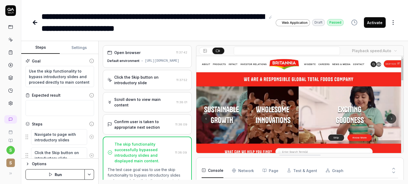
click at [287, 108] on video at bounding box center [299, 120] width 207 height 129
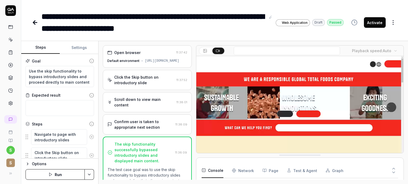
click at [265, 104] on video at bounding box center [299, 120] width 207 height 129
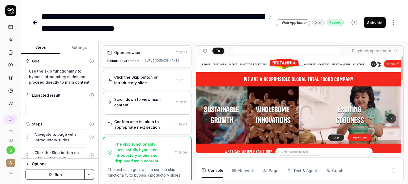
click at [154, 63] on div "https://www.britannia.co.in/" at bounding box center [162, 61] width 35 height 5
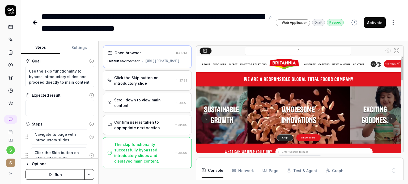
click at [172, 63] on div "https://www.britannia.co.in/" at bounding box center [162, 61] width 35 height 5
click at [81, 45] on button "Settings" at bounding box center [79, 47] width 38 height 13
click at [41, 49] on button "Steps" at bounding box center [40, 47] width 38 height 13
click at [9, 29] on icon at bounding box center [10, 27] width 5 height 5
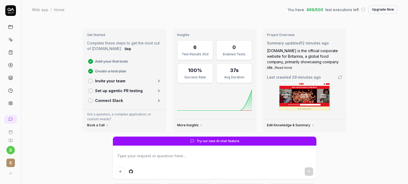
click at [11, 39] on icon at bounding box center [11, 40] width 2 height 2
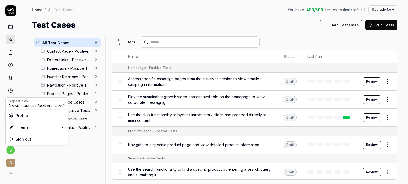
click at [11, 147] on html "s S Home / All Test Cases You have 499 / 500 test executions left Upgrade Now H…" at bounding box center [204, 112] width 408 height 224
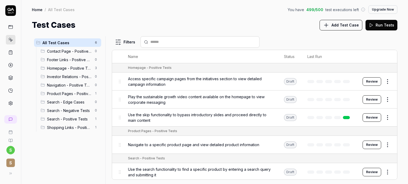
click at [37, 8] on html "s S Home / All Test Cases You have 499 / 500 test executions left Upgrade Now H…" at bounding box center [204, 112] width 408 height 224
click at [37, 8] on link "Home" at bounding box center [37, 9] width 11 height 5
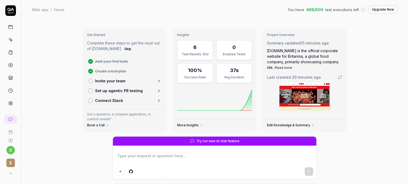
click at [12, 139] on icon at bounding box center [10, 141] width 4 height 4
click at [41, 10] on div "Web app" at bounding box center [40, 9] width 16 height 5
click at [11, 27] on icon at bounding box center [10, 27] width 5 height 5
click at [9, 40] on icon at bounding box center [10, 39] width 5 height 5
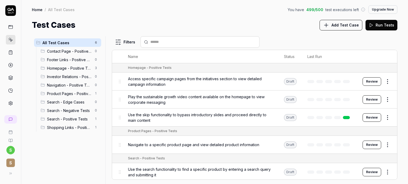
click at [9, 52] on icon at bounding box center [10, 52] width 5 height 5
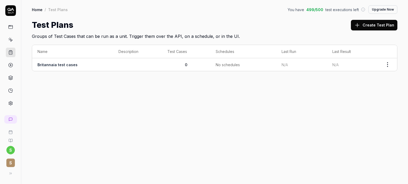
click at [60, 63] on link "Britannaia test cases" at bounding box center [57, 65] width 40 height 5
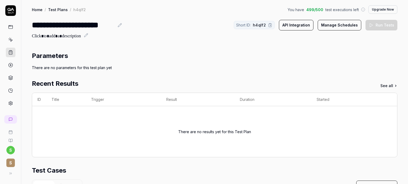
click at [10, 65] on polygon at bounding box center [10, 66] width 1 height 2
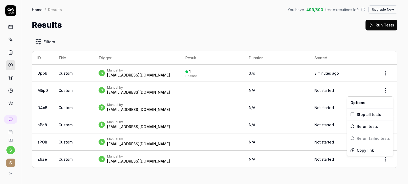
click at [386, 91] on html "s S Home / Results You have 499 / 500 test executions left Upgrade Now Home / R…" at bounding box center [204, 112] width 408 height 224
click at [318, 27] on html "s S Home / Results You have 499 / 500 test executions left Upgrade Now Home / R…" at bounding box center [204, 112] width 408 height 224
click at [10, 77] on icon at bounding box center [10, 77] width 4 height 2
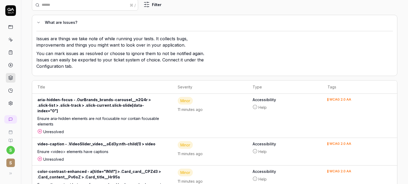
scroll to position [41, 0]
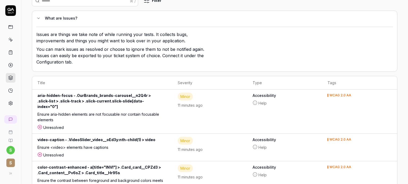
click at [253, 102] on circle at bounding box center [255, 103] width 4 height 4
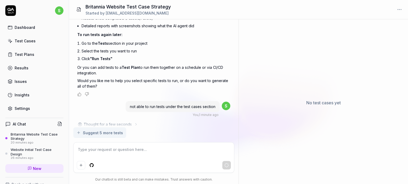
type textarea "*"
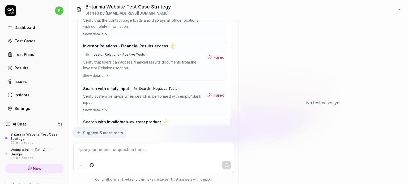
scroll to position [983, 0]
click at [113, 58] on span "Investor Relations - Positive Tests" at bounding box center [118, 55] width 54 height 5
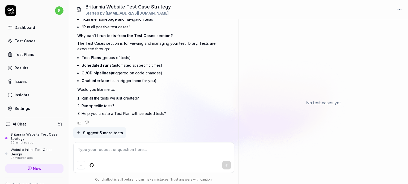
type textarea "*"
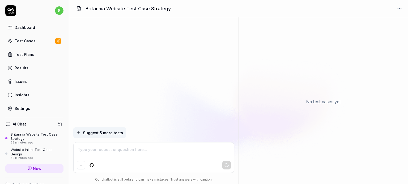
type textarea "*"
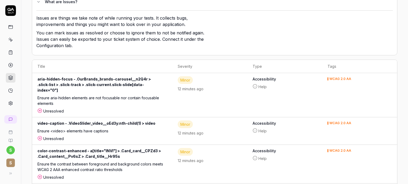
scroll to position [66, 0]
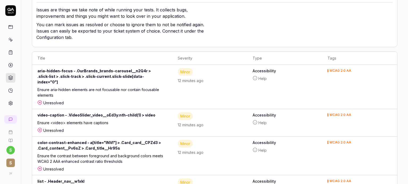
click at [182, 68] on div "Minor" at bounding box center [185, 72] width 15 height 8
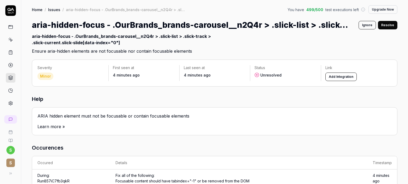
click at [53, 10] on link "Issues" at bounding box center [54, 9] width 12 height 5
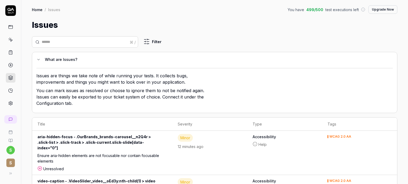
click at [38, 11] on link "Home" at bounding box center [37, 9] width 11 height 5
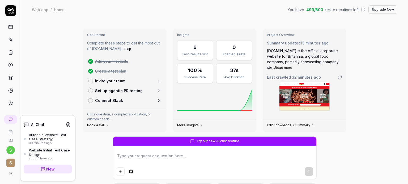
click at [50, 135] on div "Britannia Website Test Case Strategy" at bounding box center [50, 137] width 43 height 9
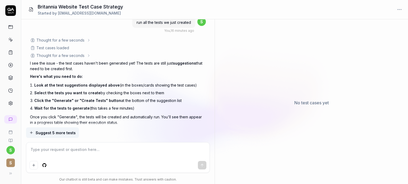
scroll to position [1748, 0]
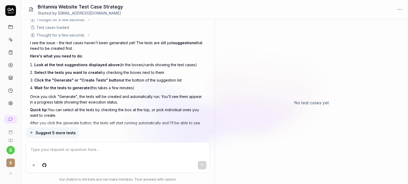
click at [71, 133] on span "Suggest 5 more tests" at bounding box center [56, 133] width 40 height 6
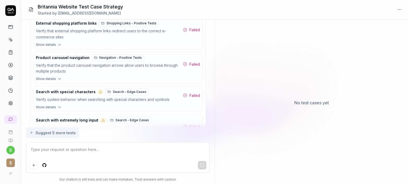
scroll to position [1137, 0]
click at [42, 115] on button "Search with extremely long input Search - Edge Cases Verify that excessively lo…" at bounding box center [118, 127] width 168 height 25
click at [50, 89] on div "Search with special characters Search - Edge Cases" at bounding box center [92, 92] width 113 height 7
click at [51, 77] on span "Show details" at bounding box center [46, 79] width 20 height 5
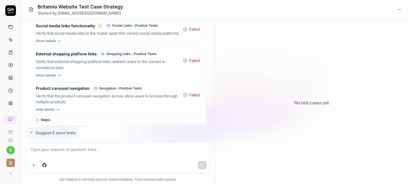
scroll to position [1095, 0]
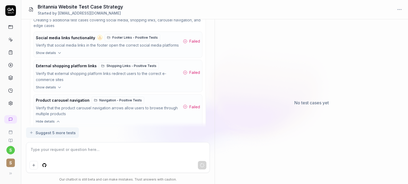
click at [54, 71] on div "Verify that external shopping platform links redirect users to the correct e-co…" at bounding box center [108, 77] width 145 height 12
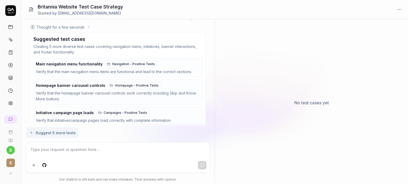
scroll to position [1980, 0]
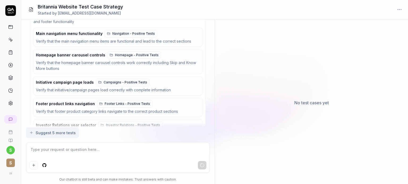
click at [44, 151] on textarea at bounding box center [117, 152] width 177 height 13
click at [169, 130] on div "Verify that the Investor Relations year selector allows users to view financial…" at bounding box center [117, 136] width 162 height 12
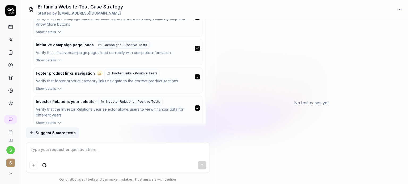
scroll to position [2033, 0]
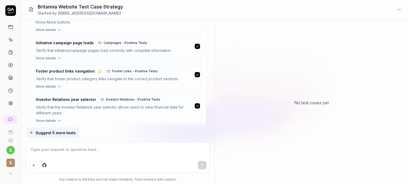
click at [60, 129] on button "Create selected tests" at bounding box center [56, 133] width 47 height 8
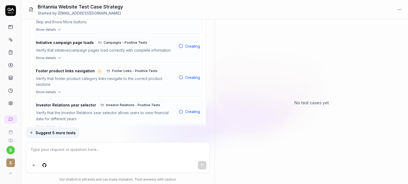
scroll to position [2046, 0]
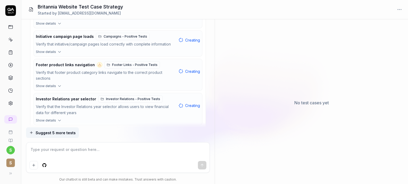
type textarea "*"
click at [10, 38] on icon at bounding box center [10, 39] width 5 height 5
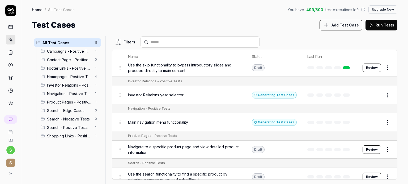
scroll to position [124, 0]
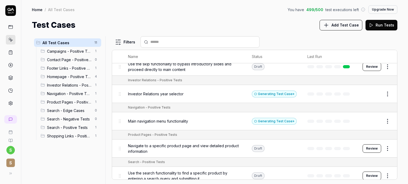
click at [327, 103] on td "Navigation - Positive Tests" at bounding box center [260, 107] width 274 height 9
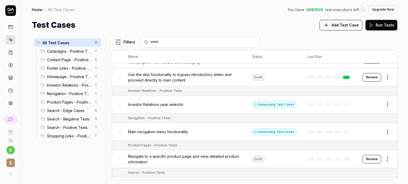
scroll to position [0, 0]
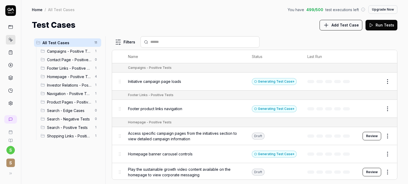
click at [10, 121] on icon at bounding box center [10, 119] width 3 height 3
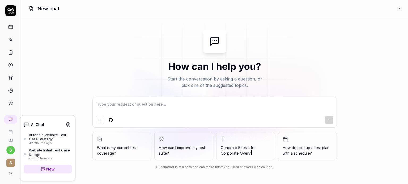
click at [49, 136] on div "Britannia Website Test Case Strategy" at bounding box center [50, 137] width 43 height 9
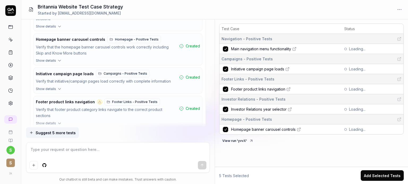
scroll to position [1956, 0]
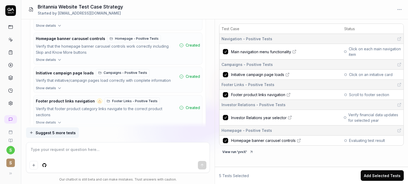
click at [376, 177] on button "Add Selected Tests" at bounding box center [381, 176] width 43 height 11
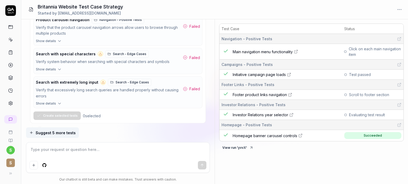
scroll to position [1174, 0]
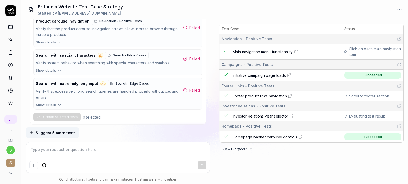
click at [85, 115] on div "0 selected" at bounding box center [92, 118] width 18 height 6
click at [80, 113] on div "Create selected tests 0 selected" at bounding box center [117, 117] width 169 height 8
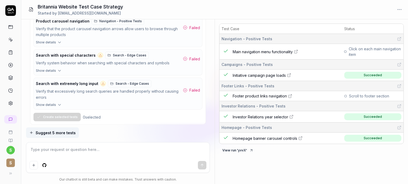
click at [25, 88] on div "[URL][DOMAIN_NAME] cover both positve,negative and edge test cases You , 42 min…" at bounding box center [117, 73] width 193 height 108
click at [94, 115] on div "0 selected" at bounding box center [92, 118] width 18 height 6
click at [103, 113] on div "Create selected tests 0 selected" at bounding box center [117, 117] width 169 height 8
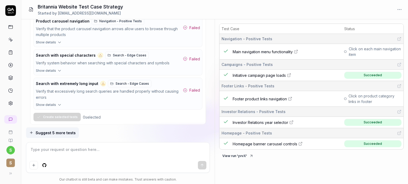
click at [174, 89] on div "Verify that excessively long search queries are handled properly without causin…" at bounding box center [108, 95] width 145 height 12
click at [170, 89] on div "Verify that excessively long search queries are handled properly without causin…" at bounding box center [108, 95] width 145 height 12
click at [106, 103] on button "Show details" at bounding box center [118, 106] width 168 height 7
click at [57, 103] on icon "button" at bounding box center [58, 105] width 5 height 5
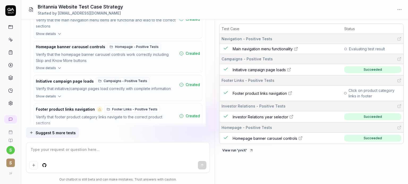
scroll to position [1986, 0]
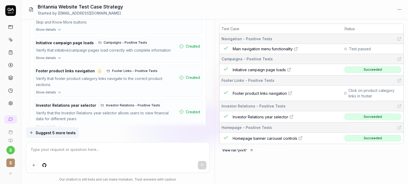
click at [49, 131] on span "Suggest 5 more tests" at bounding box center [56, 133] width 40 height 6
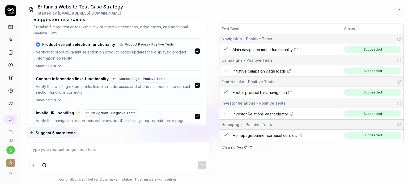
scroll to position [2230, 0]
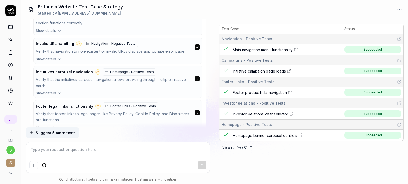
click at [51, 136] on button "Create selected tests" at bounding box center [56, 140] width 47 height 8
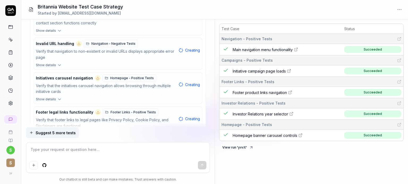
scroll to position [2236, 0]
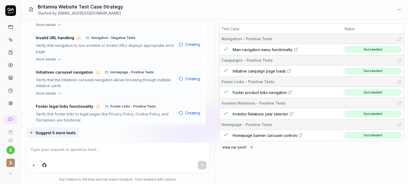
click at [88, 138] on div "0 selected" at bounding box center [92, 141] width 18 height 6
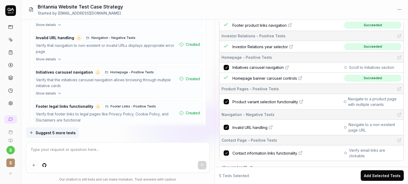
scroll to position [83, 0]
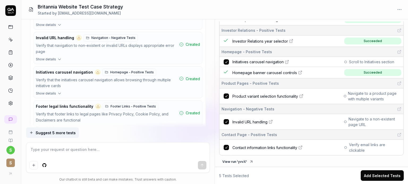
drag, startPoint x: 337, startPoint y: 178, endPoint x: 339, endPoint y: 172, distance: 6.5
click at [339, 173] on div "5 Tests Selected Add Selected Tests" at bounding box center [311, 176] width 184 height 11
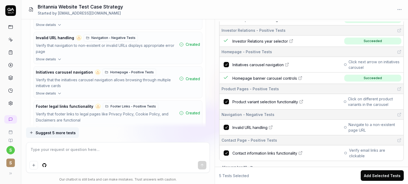
scroll to position [89, 0]
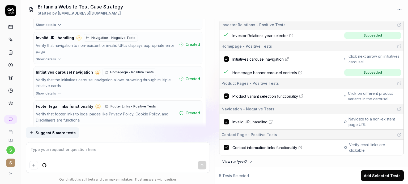
click at [333, 160] on div "View run ' yvvX '" at bounding box center [311, 162] width 184 height 8
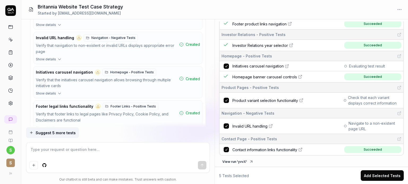
scroll to position [73, 0]
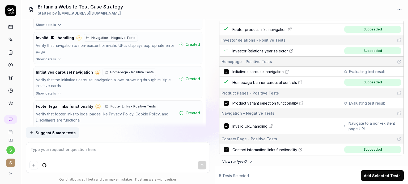
click at [381, 175] on button "Add Selected Tests" at bounding box center [381, 176] width 43 height 11
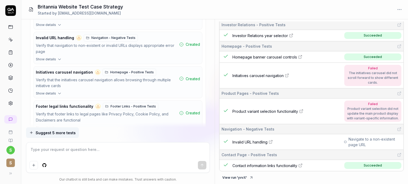
scroll to position [92, 0]
click at [315, 109] on link "Product variant selection functionality" at bounding box center [286, 112] width 109 height 6
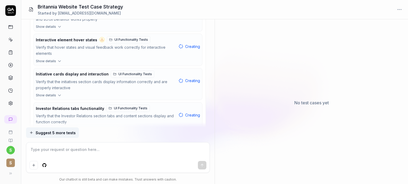
scroll to position [0, 0]
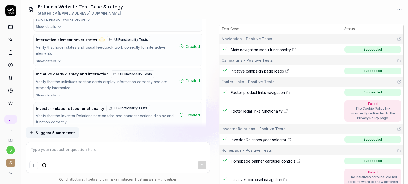
type textarea "*"
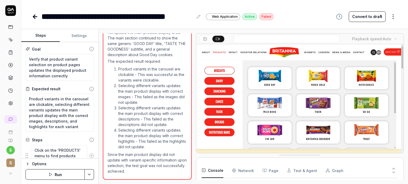
scroll to position [242, 0]
type textarea "*"
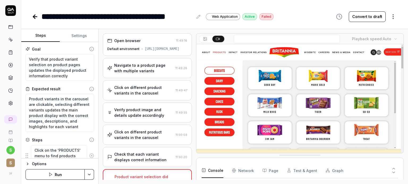
scroll to position [0, 0]
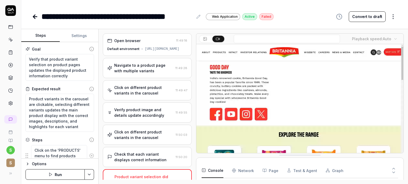
click at [149, 74] on div "Navigate to a product page with multiple variants" at bounding box center [143, 68] width 59 height 11
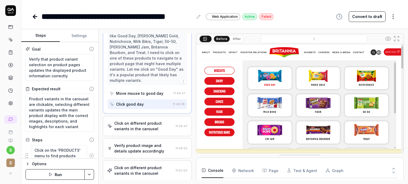
scroll to position [142, 0]
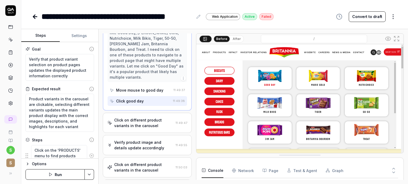
click at [159, 121] on div "Click on different product variants in the carousel" at bounding box center [143, 123] width 59 height 11
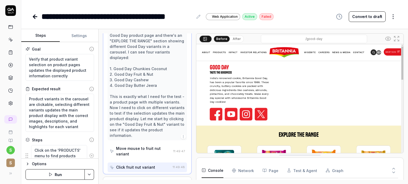
scroll to position [73, 0]
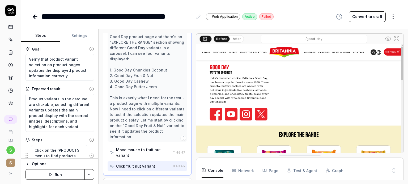
click at [167, 108] on div "Perfect! I can see that I'm now on the Good Day product page and there's an "EX…" at bounding box center [147, 83] width 75 height 111
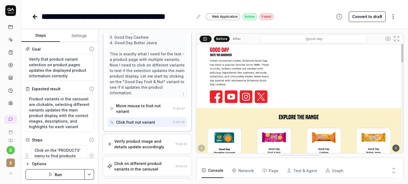
scroll to position [119, 0]
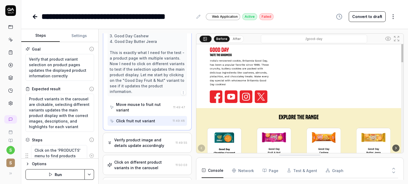
click at [165, 126] on div "Click fruit nut variant" at bounding box center [140, 121] width 61 height 10
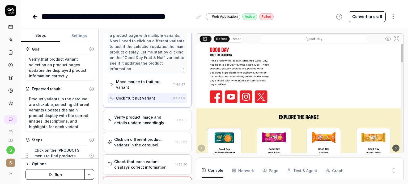
click at [156, 122] on div "Verify product image and details update accordingly" at bounding box center [143, 120] width 59 height 11
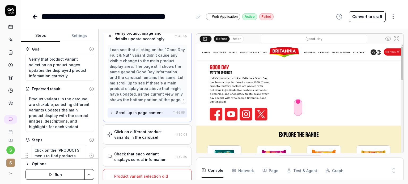
scroll to position [87, 0]
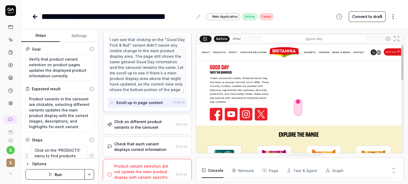
click at [150, 126] on div "Click on different product variants in the carousel" at bounding box center [143, 124] width 59 height 11
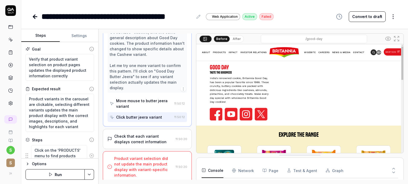
scroll to position [277, 0]
click at [156, 99] on div "Move mouse to butter jeera variant" at bounding box center [144, 102] width 56 height 11
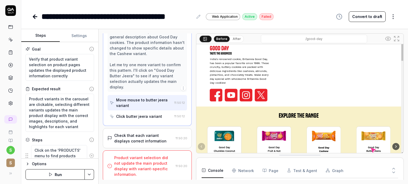
scroll to position [19, 0]
click at [144, 118] on div "Click butter jeera variant" at bounding box center [139, 117] width 46 height 6
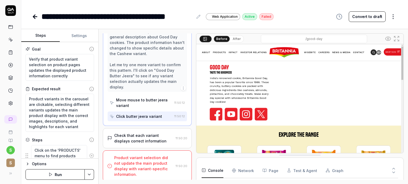
scroll to position [18, 0]
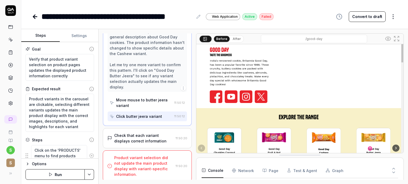
click at [365, 136] on img at bounding box center [299, 91] width 207 height 129
click at [171, 133] on div "Check that each variant displays correct information 11:50:20" at bounding box center [147, 138] width 80 height 11
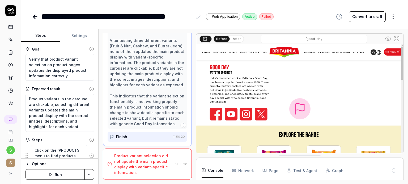
scroll to position [0, 0]
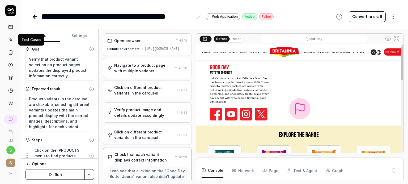
click at [11, 40] on icon at bounding box center [10, 39] width 5 height 5
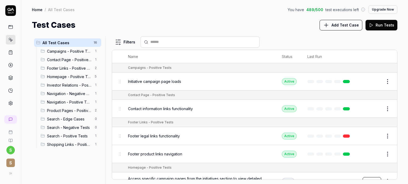
click at [379, 27] on button "Run Tests" at bounding box center [381, 25] width 32 height 11
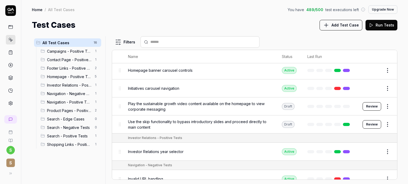
scroll to position [128, 0]
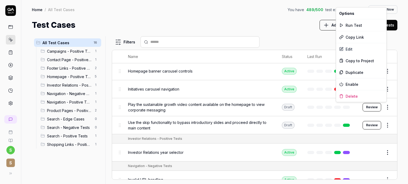
click at [383, 106] on html "s S Home / All Test Cases You have 489 / 500 test executions left Upgrade Now H…" at bounding box center [204, 112] width 408 height 224
click at [359, 27] on div "Run Test" at bounding box center [361, 25] width 50 height 12
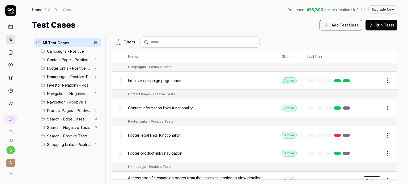
scroll to position [0, 0]
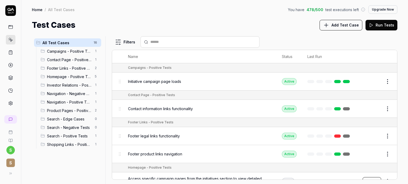
click at [11, 67] on circle at bounding box center [10, 65] width 4 height 4
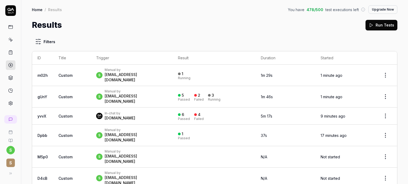
click at [10, 53] on icon at bounding box center [10, 52] width 5 height 5
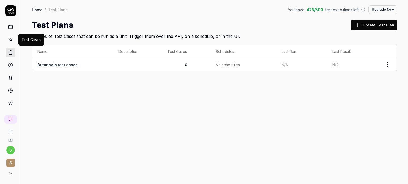
click at [12, 41] on icon at bounding box center [10, 39] width 5 height 5
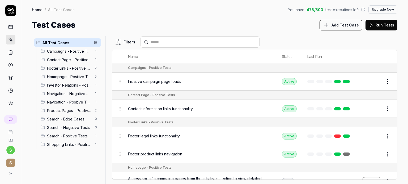
click at [401, 42] on div "All Test Cases 16 Campaigns - Positive Tests 1 Contact Page - Positive Tests 1 …" at bounding box center [214, 107] width 386 height 153
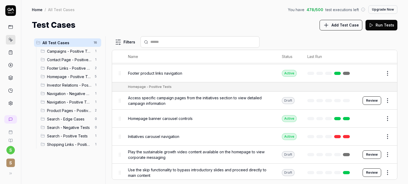
scroll to position [81, 0]
click at [364, 100] on button "Review" at bounding box center [371, 101] width 19 height 8
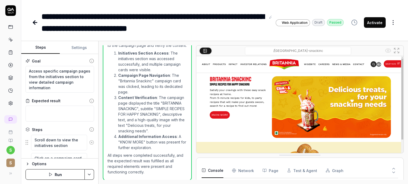
scroll to position [168, 0]
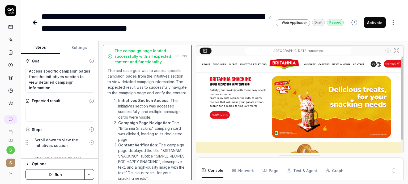
scroll to position [168, 0]
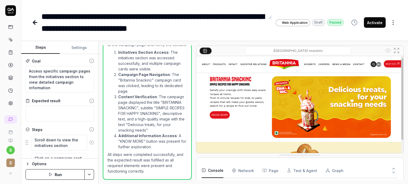
click at [59, 174] on button "Run" at bounding box center [54, 175] width 59 height 11
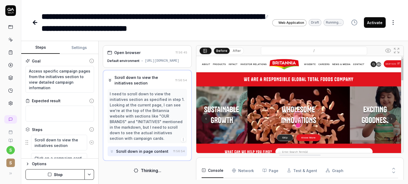
click at [389, 50] on circle at bounding box center [388, 51] width 2 height 2
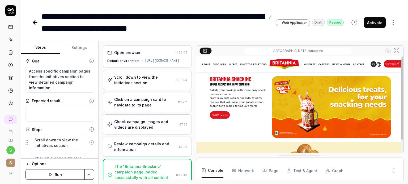
click at [373, 23] on button "Activate" at bounding box center [375, 22] width 22 height 11
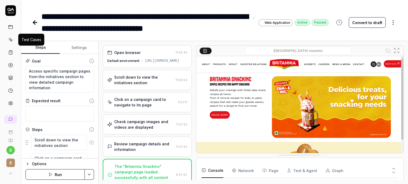
click at [11, 41] on icon at bounding box center [10, 39] width 5 height 5
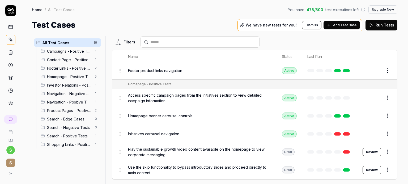
scroll to position [93, 0]
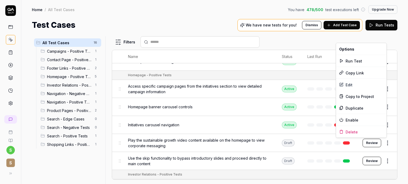
click at [382, 142] on html "s S Home / All Test Cases You have 478 / 500 test executions left Upgrade Now H…" at bounding box center [204, 112] width 408 height 224
click at [351, 118] on div "Enable" at bounding box center [361, 120] width 50 height 12
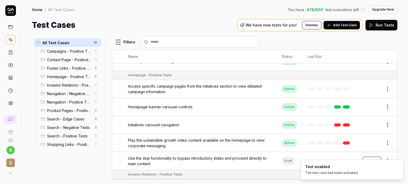
click at [402, 155] on div "All Test Cases 16 Campaigns - Positive Tests 1 Contact Page - Positive Tests 1 …" at bounding box center [214, 107] width 386 height 153
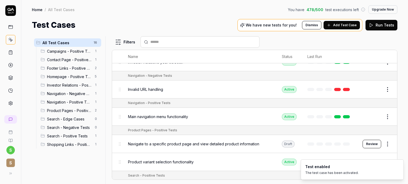
scroll to position [218, 0]
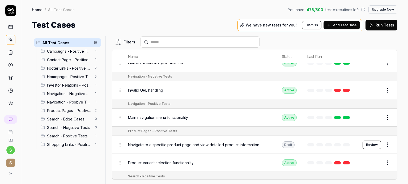
click at [382, 145] on html "s S Home / All Test Cases You have 478 / 500 test executions left Upgrade Now H…" at bounding box center [204, 112] width 408 height 224
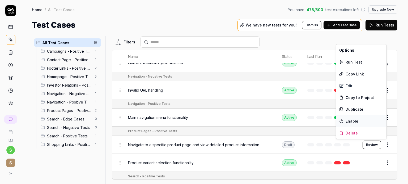
click at [346, 123] on div "Enable" at bounding box center [361, 121] width 50 height 12
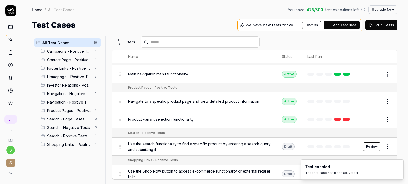
scroll to position [263, 0]
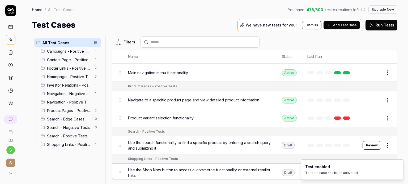
click at [381, 143] on html "s S Home / All Test Cases You have 478 / 500 test executions left Upgrade Now H…" at bounding box center [204, 112] width 408 height 224
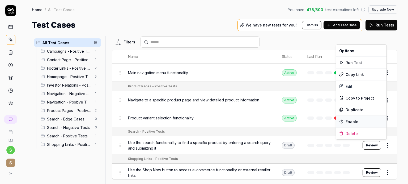
click at [342, 122] on icon at bounding box center [341, 122] width 4 height 4
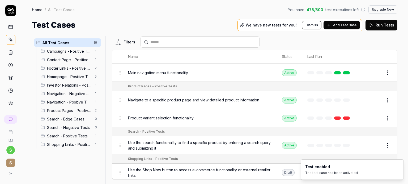
click at [400, 147] on div "All Test Cases 16 Campaigns - Positive Tests 1 Contact Page - Positive Tests 1 …" at bounding box center [214, 107] width 386 height 153
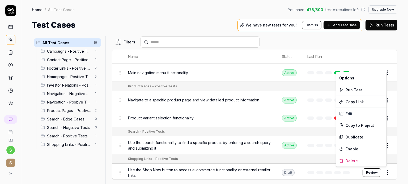
click at [382, 171] on html "s S Home / All Test Cases You have 478 / 500 test executions left Upgrade Now H…" at bounding box center [204, 112] width 408 height 224
click at [350, 149] on div "Enable" at bounding box center [361, 149] width 50 height 12
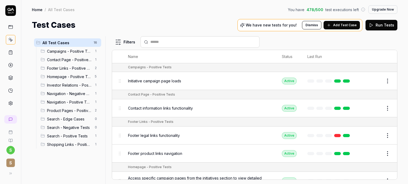
scroll to position [0, 0]
click at [344, 25] on span "Add Test Case" at bounding box center [345, 25] width 24 height 5
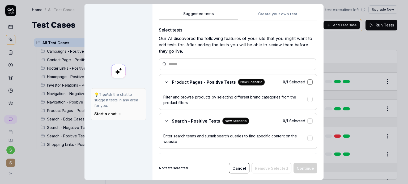
click at [307, 82] on button "button" at bounding box center [309, 82] width 5 height 5
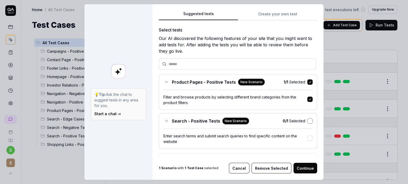
click at [307, 120] on button "button" at bounding box center [309, 121] width 5 height 5
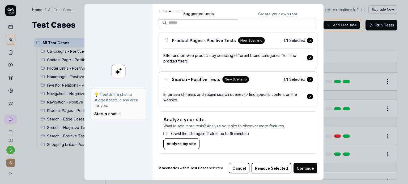
scroll to position [86, 0]
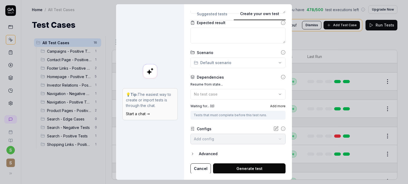
click at [277, 14] on button "Create your own test" at bounding box center [260, 16] width 52 height 10
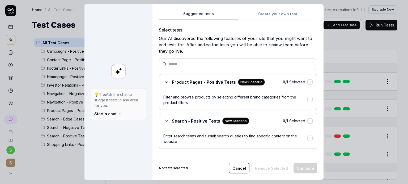
scroll to position [0, 0]
click at [209, 12] on button "Suggested tests" at bounding box center [198, 16] width 79 height 10
click at [307, 83] on button "button" at bounding box center [309, 82] width 5 height 5
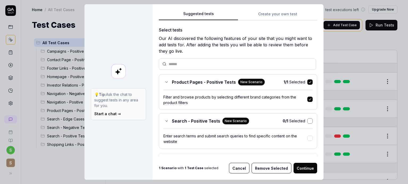
click at [307, 120] on button "button" at bounding box center [309, 121] width 5 height 5
click at [305, 169] on button "Continue" at bounding box center [305, 168] width 24 height 11
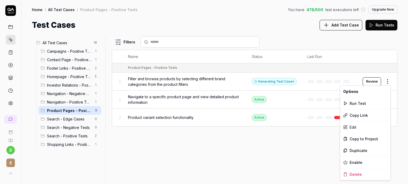
click at [387, 82] on html "s S Home / All Test Cases / Product Pages - Positive Tests You have 478 / 500 t…" at bounding box center [204, 112] width 408 height 224
click at [355, 161] on div "Enable" at bounding box center [365, 163] width 50 height 12
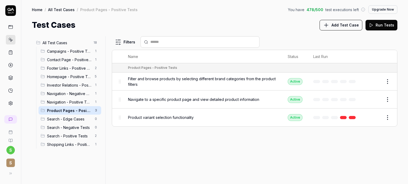
click at [81, 51] on span "Campaigns - Positive Tests" at bounding box center [69, 52] width 45 height 6
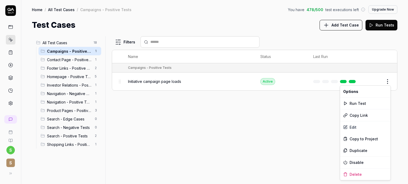
click at [386, 80] on html "s S Home / All Test Cases / Campaigns - Positive Tests You have 478 / 500 test …" at bounding box center [204, 112] width 408 height 224
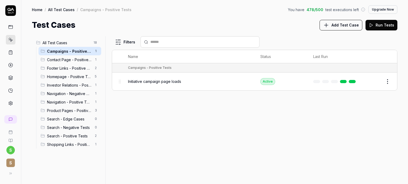
click at [272, 111] on html "s S Home / All Test Cases / Campaigns - Positive Tests You have 478 / 500 test …" at bounding box center [204, 112] width 408 height 224
click at [85, 63] on div "Contact Page - Positive Tests 1" at bounding box center [69, 59] width 63 height 8
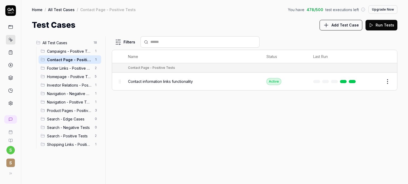
click at [84, 79] on span "Homepage - Positive Tests" at bounding box center [69, 77] width 45 height 6
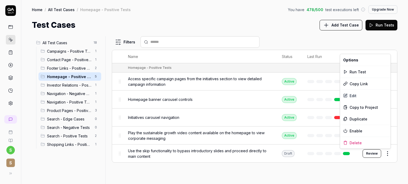
click at [388, 152] on html "s S Home / All Test Cases / Homepage - Positive Tests You have 478 / 500 test e…" at bounding box center [204, 112] width 408 height 224
click at [362, 131] on div "Enable" at bounding box center [365, 131] width 50 height 12
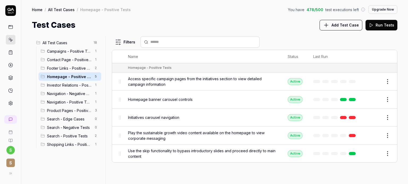
click at [351, 38] on div "Filters" at bounding box center [254, 41] width 285 height 11
click at [69, 42] on span "All Test Cases" at bounding box center [66, 43] width 48 height 6
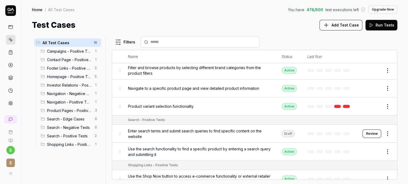
scroll to position [299, 0]
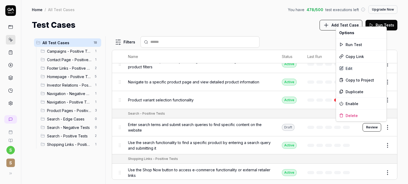
click at [383, 125] on html "s S Home / All Test Cases You have 478 / 500 test executions left Upgrade Now H…" at bounding box center [204, 112] width 408 height 224
click at [353, 103] on div "Enable" at bounding box center [361, 104] width 50 height 12
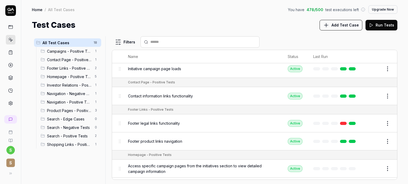
scroll to position [0, 0]
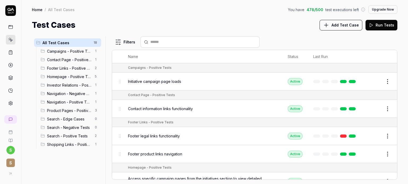
click at [381, 27] on button "Run Tests" at bounding box center [381, 25] width 32 height 11
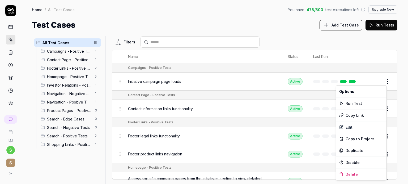
click at [384, 81] on html "s S Home / All Test Cases You have 478 / 500 test executions left Upgrade Now H…" at bounding box center [204, 112] width 408 height 224
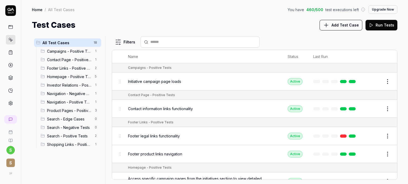
click at [291, 36] on html "s S Home / All Test Cases You have 460 / 500 test executions left Upgrade Now H…" at bounding box center [204, 112] width 408 height 224
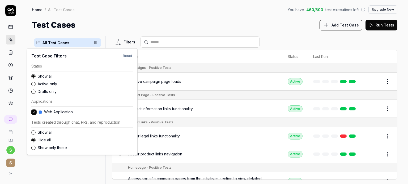
click at [126, 43] on html "s S Home / All Test Cases You have 460 / 500 test executions left Upgrade Now H…" at bounding box center [204, 112] width 408 height 224
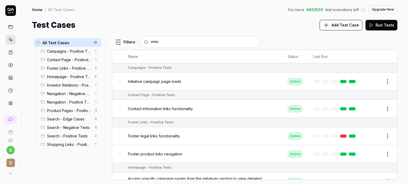
click at [126, 43] on html "s S Home / All Test Cases You have 460 / 500 test executions left Upgrade Now H…" at bounding box center [204, 112] width 408 height 224
click at [179, 21] on div "Test Cases Add Test Case Run Tests" at bounding box center [214, 25] width 365 height 12
click at [282, 34] on div "All Test Cases 18 Campaigns - Positive Tests 1 Contact Page - Positive Tests 1 …" at bounding box center [214, 107] width 386 height 153
click at [10, 65] on polygon at bounding box center [10, 66] width 1 height 2
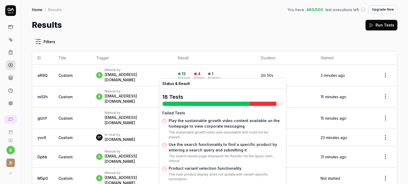
click at [204, 77] on div "Failed" at bounding box center [199, 78] width 10 height 3
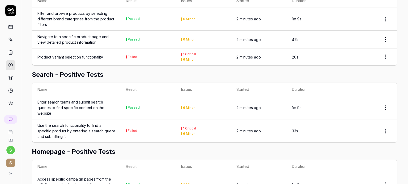
scroll to position [324, 0]
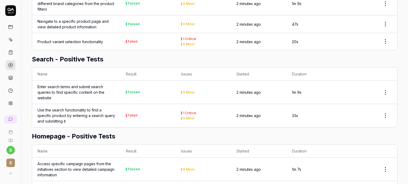
click at [186, 112] on div "1 Critical" at bounding box center [189, 113] width 13 height 3
click at [103, 115] on div "Use the search functionality to find a specific product by entering a search qu…" at bounding box center [76, 116] width 78 height 17
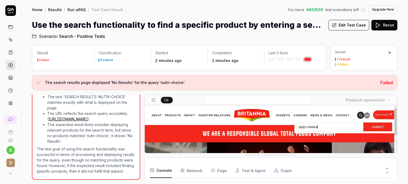
click at [343, 59] on div "1 Critical" at bounding box center [343, 59] width 13 height 3
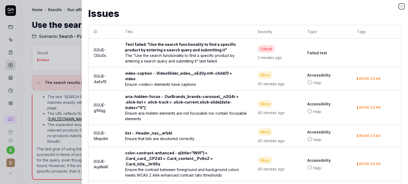
click at [400, 6] on icon "button" at bounding box center [401, 6] width 4 height 4
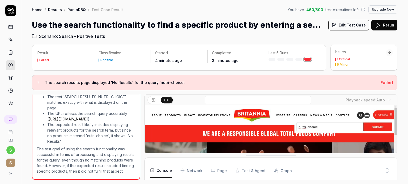
click at [7, 41] on link at bounding box center [11, 40] width 10 height 10
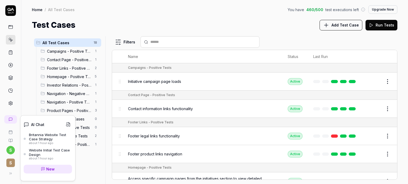
click at [54, 135] on div "Britannia Website Test Case Strategy" at bounding box center [50, 137] width 43 height 9
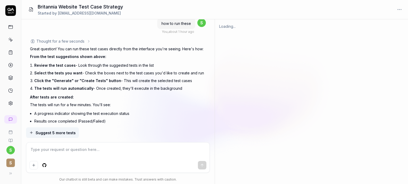
scroll to position [1842, 0]
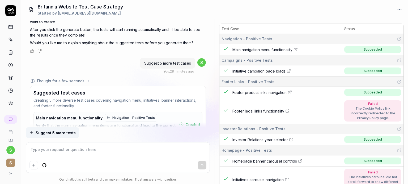
click at [45, 150] on textarea at bounding box center [117, 152] width 177 height 13
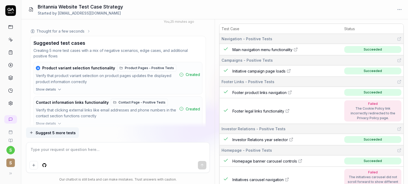
scroll to position [2236, 0]
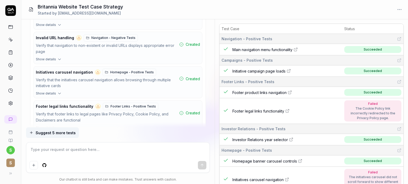
click at [44, 152] on textarea at bounding box center [117, 152] width 177 height 13
type textarea "give me ui/ux test cases for whole site and pages"
click at [202, 166] on icon "submit" at bounding box center [202, 166] width 4 height 4
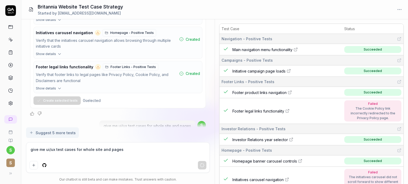
scroll to position [123, 0]
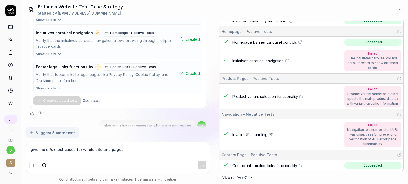
click at [305, 109] on td "Product variant selection functionality" at bounding box center [286, 97] width 111 height 26
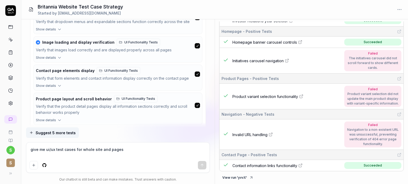
scroll to position [2633, 0]
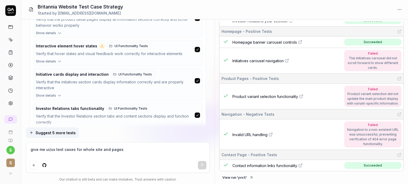
click at [55, 138] on button "Create selected tests" at bounding box center [56, 142] width 47 height 8
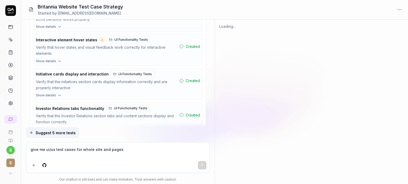
scroll to position [0, 0]
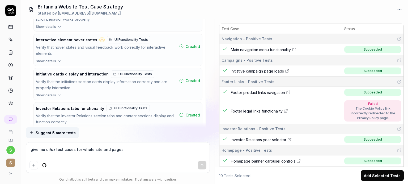
click at [54, 151] on textarea "give me ui/ux test cases for whole site and pages" at bounding box center [117, 152] width 177 height 13
type textarea "under contact page,consumer feedback section give me positive,negative & edge c…"
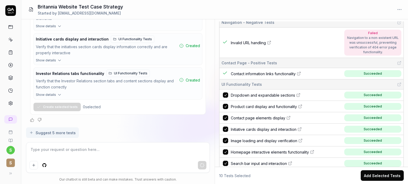
scroll to position [264, 0]
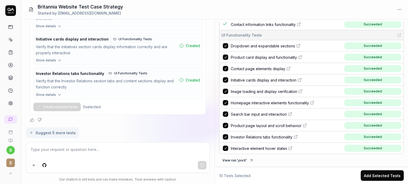
click at [380, 178] on button "Add Selected Tests" at bounding box center [381, 176] width 43 height 11
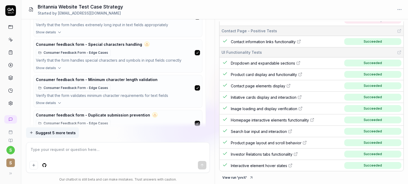
scroll to position [3122, 0]
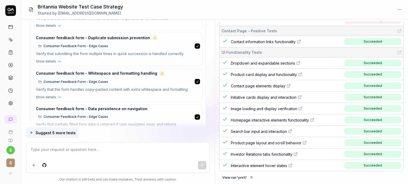
click at [55, 140] on button "Create selected tests" at bounding box center [56, 144] width 47 height 8
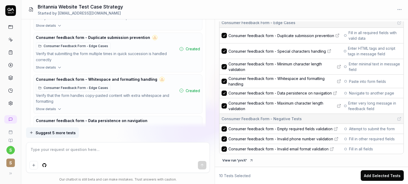
scroll to position [429, 0]
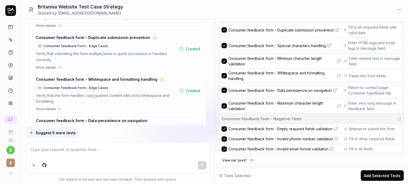
click at [382, 176] on button "Add Selected Tests" at bounding box center [381, 176] width 43 height 11
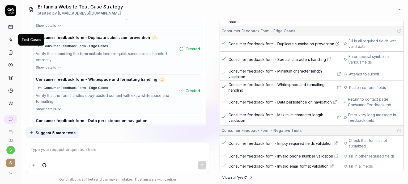
scroll to position [412, 0]
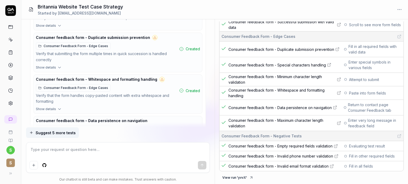
click at [11, 39] on icon at bounding box center [10, 39] width 5 height 5
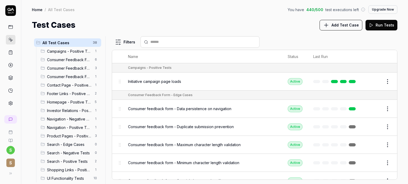
click at [67, 60] on span "Consumer Feedback Form - Edge Cases" at bounding box center [69, 60] width 45 height 6
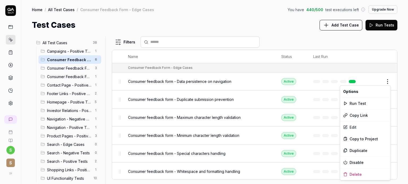
click at [388, 79] on html "s S Home / All Test Cases / Consumer Feedback Form - Edge Cases You have 440 / …" at bounding box center [204, 112] width 408 height 224
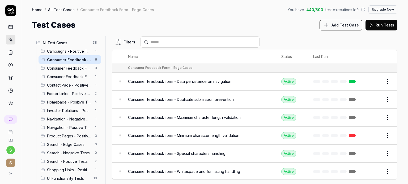
click at [72, 52] on html "s S Home / All Test Cases / Consumer Feedback Form - Edge Cases You have 440 / …" at bounding box center [204, 112] width 408 height 224
click at [55, 51] on span "Campaigns - Positive Tests" at bounding box center [69, 52] width 45 height 6
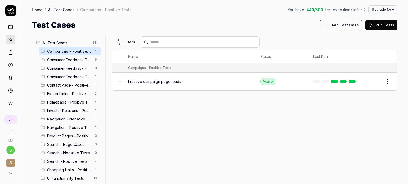
click at [58, 58] on span "Consumer Feedback Form - Edge Cases" at bounding box center [69, 60] width 45 height 6
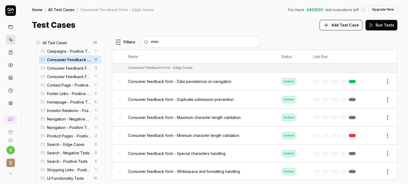
click at [70, 83] on span "Contact Page - Positive Tests" at bounding box center [69, 86] width 45 height 6
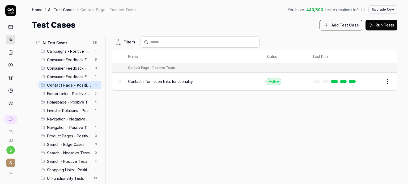
click at [71, 74] on span "Consumer Feedback Form - Positive Tests" at bounding box center [69, 77] width 45 height 6
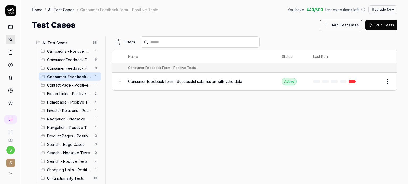
click at [228, 81] on span "Consumer feedback form - Successful submission with valid data" at bounding box center [185, 82] width 114 height 6
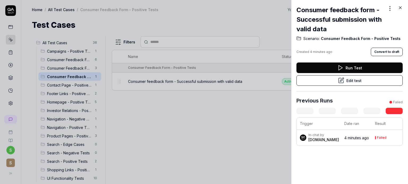
click at [400, 8] on icon at bounding box center [400, 8] width 2 height 2
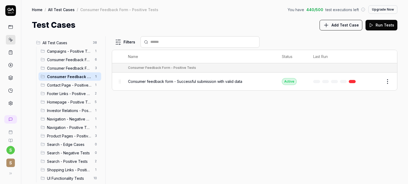
click at [177, 79] on span "Consumer feedback form - Successful submission with valid data" at bounding box center [185, 82] width 114 height 6
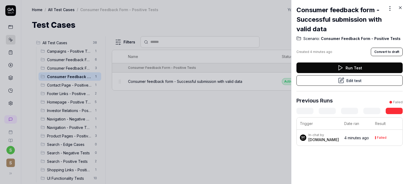
click at [399, 8] on icon at bounding box center [400, 7] width 5 height 5
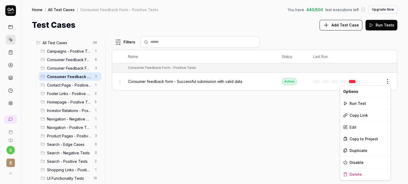
click at [386, 82] on html "s S Home / All Test Cases / Consumer Feedback Form - Positive Tests You have 44…" at bounding box center [204, 112] width 408 height 224
click at [353, 105] on div "Run Test" at bounding box center [365, 104] width 50 height 12
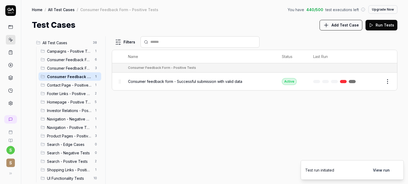
click at [379, 172] on button "View run" at bounding box center [381, 170] width 23 height 11
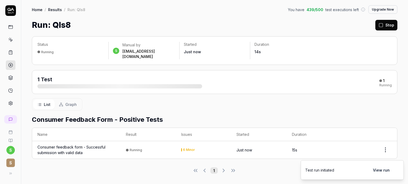
click at [185, 149] on div "6 Minor" at bounding box center [189, 150] width 12 height 3
click at [227, 111] on div "Consumer Feedback Form - Positive Tests Name Result Issues Started Duration Con…" at bounding box center [214, 135] width 365 height 48
click at [68, 102] on span "Graph" at bounding box center [70, 105] width 11 height 6
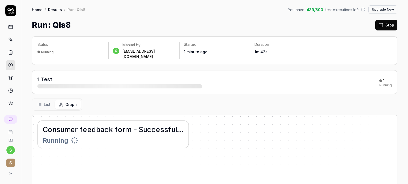
click at [44, 102] on span "List" at bounding box center [47, 105] width 7 height 6
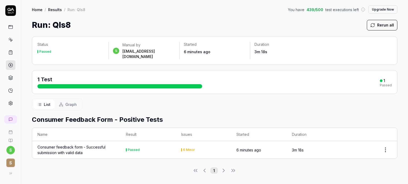
click at [10, 79] on icon at bounding box center [10, 79] width 4 height 1
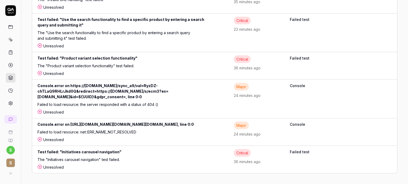
scroll to position [487, 0]
click at [154, 153] on div "Test failed: "Initiatives carousel navigation"" at bounding box center [123, 153] width 173 height 8
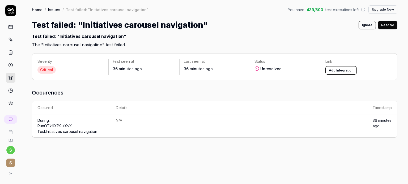
click at [144, 126] on td "N/A" at bounding box center [238, 126] width 257 height 23
click at [95, 122] on td "During: Run OTk6XP9uiXvX Test: Initiatives carousel navigation" at bounding box center [71, 126] width 78 height 23
click at [83, 50] on div "Severity Critical First seen at 36 minutes ago Last seen at 36 minutes ago Stat…" at bounding box center [214, 116] width 386 height 136
click at [101, 76] on div "Severity Critical First seen at 36 minutes ago Last seen at 36 minutes ago Stat…" at bounding box center [214, 66] width 365 height 27
click at [53, 10] on link "Issues" at bounding box center [54, 9] width 12 height 5
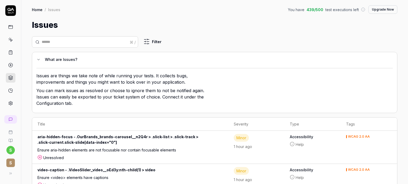
click at [12, 39] on icon at bounding box center [10, 39] width 5 height 5
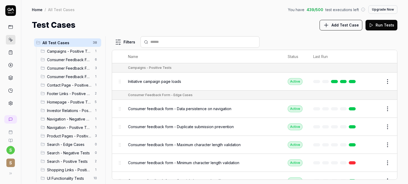
click at [239, 84] on div "Initiative campaign page loads" at bounding box center [202, 81] width 149 height 11
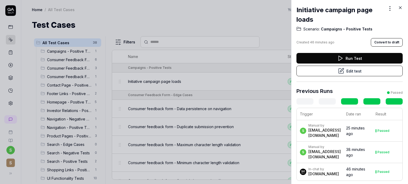
click at [399, 7] on icon at bounding box center [400, 7] width 5 height 5
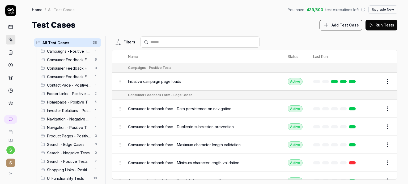
click at [209, 108] on span "Consumer feedback form - Data persistence on navigation" at bounding box center [179, 109] width 103 height 6
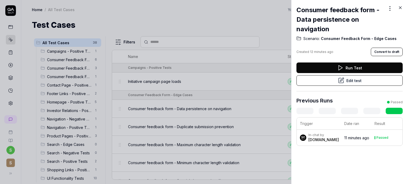
click at [400, 7] on icon at bounding box center [400, 7] width 5 height 5
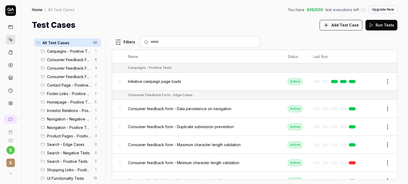
click at [69, 51] on span "Campaigns - Positive Tests" at bounding box center [69, 52] width 45 height 6
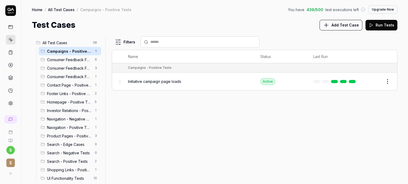
click at [169, 83] on span "Initiative campaign page loads" at bounding box center [154, 82] width 53 height 6
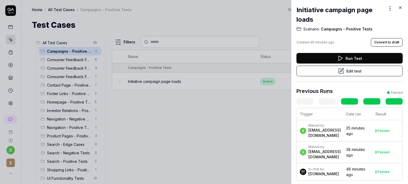
click at [337, 63] on button "Run Test" at bounding box center [349, 58] width 106 height 11
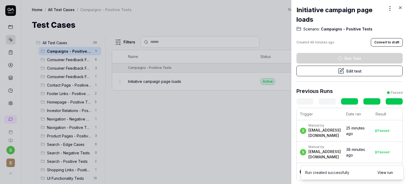
click at [399, 8] on icon at bounding box center [400, 8] width 2 height 2
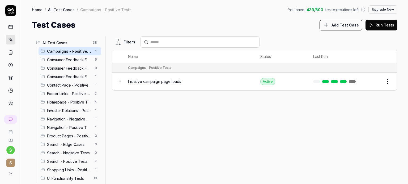
click at [71, 176] on span "UI Functionality Tests" at bounding box center [68, 179] width 43 height 6
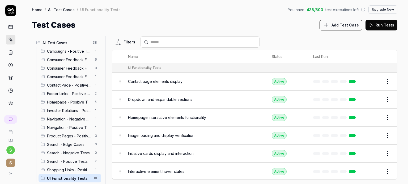
click at [394, 36] on div "All Test Cases 38 Campaigns - Positive Tests 1 Consumer Feedback Form - Edge Ca…" at bounding box center [214, 107] width 386 height 153
click at [10, 63] on icon at bounding box center [10, 65] width 5 height 5
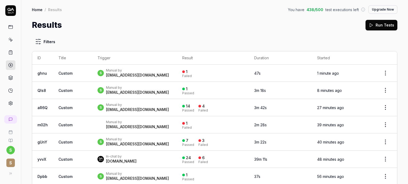
click at [168, 75] on div "s Manual by sagar.sahulkar@schbang.com" at bounding box center [134, 73] width 74 height 10
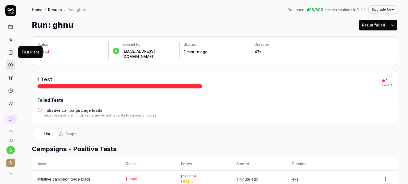
click at [10, 53] on icon at bounding box center [10, 52] width 5 height 5
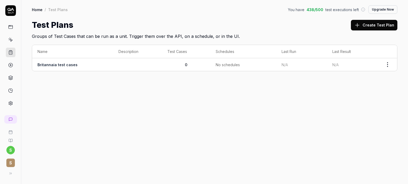
click at [11, 39] on icon at bounding box center [11, 40] width 2 height 2
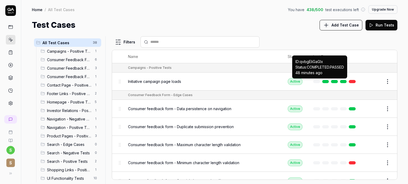
click at [322, 83] on link at bounding box center [325, 81] width 7 height 3
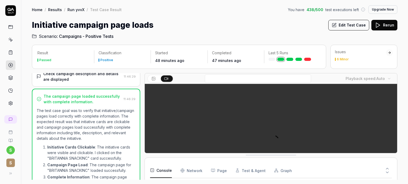
scroll to position [69, 0]
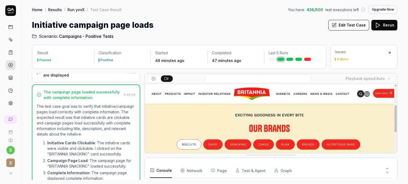
click at [346, 95] on video at bounding box center [271, 163] width 252 height 158
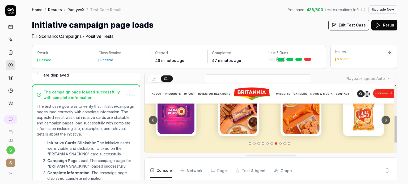
click at [156, 78] on button at bounding box center [154, 79] width 12 height 6
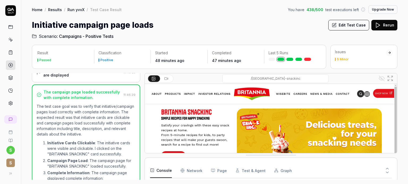
click at [166, 79] on icon at bounding box center [166, 79] width 4 height 4
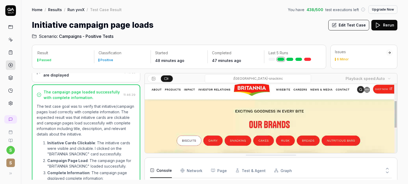
scroll to position [0, 0]
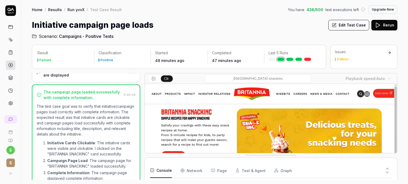
click at [227, 128] on video at bounding box center [271, 163] width 252 height 158
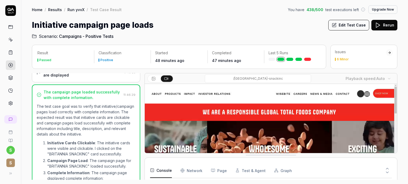
click at [286, 119] on video at bounding box center [271, 163] width 252 height 158
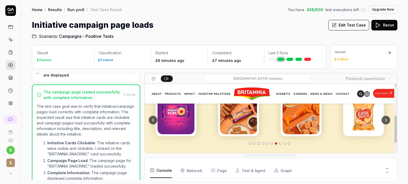
click at [76, 9] on link "Run yvvX" at bounding box center [75, 9] width 17 height 5
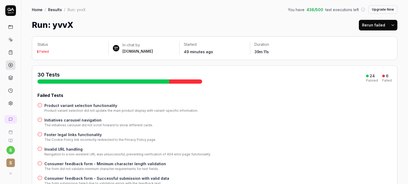
click at [56, 8] on link "Results" at bounding box center [55, 9] width 14 height 5
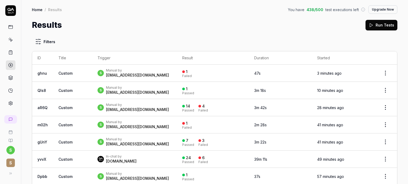
click at [10, 40] on icon at bounding box center [11, 40] width 2 height 2
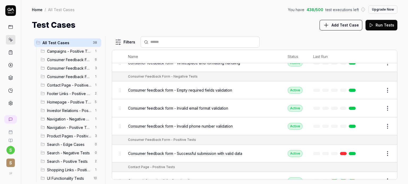
scroll to position [150, 0]
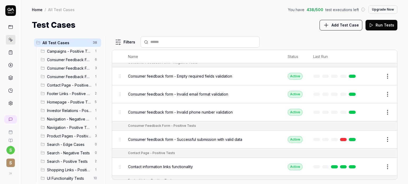
click at [340, 138] on link at bounding box center [343, 139] width 7 height 3
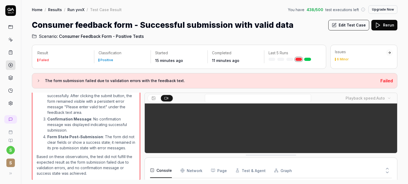
scroll to position [547, 0]
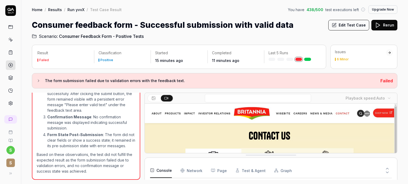
click at [344, 127] on video at bounding box center [271, 183] width 252 height 158
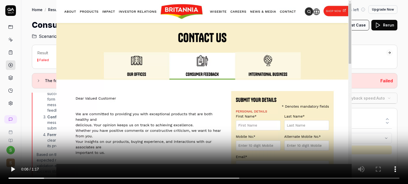
scroll to position [502, 0]
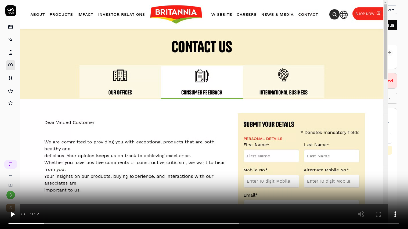
click at [144, 134] on video at bounding box center [204, 114] width 408 height 229
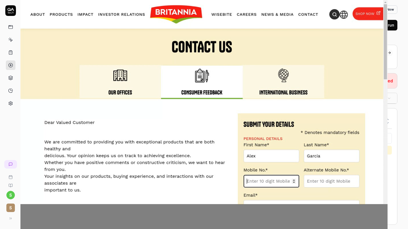
click at [191, 138] on video at bounding box center [204, 114] width 408 height 229
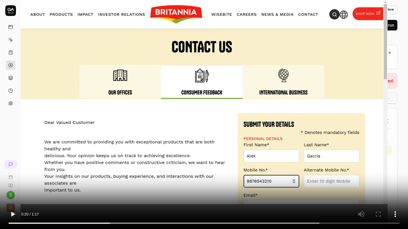
click at [191, 138] on video at bounding box center [204, 114] width 408 height 229
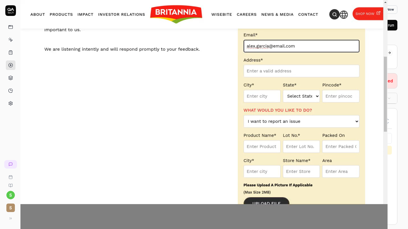
click at [191, 138] on video at bounding box center [204, 114] width 408 height 229
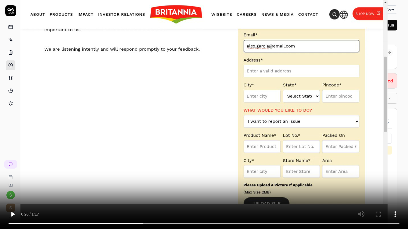
click at [191, 138] on video at bounding box center [204, 114] width 408 height 229
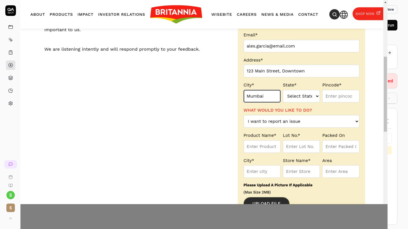
click at [199, 122] on video at bounding box center [204, 114] width 408 height 229
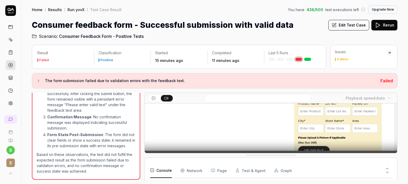
scroll to position [105, 0]
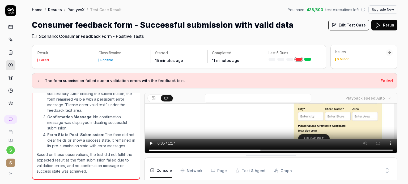
click at [76, 11] on link "Run yvvX" at bounding box center [75, 9] width 17 height 5
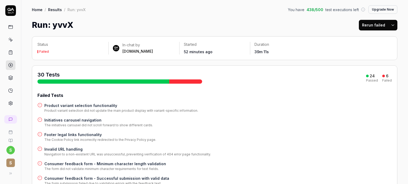
click at [53, 8] on link "Results" at bounding box center [55, 9] width 14 height 5
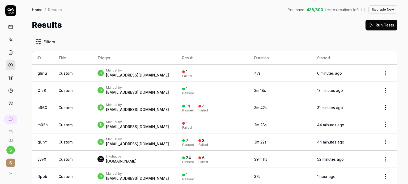
click at [10, 40] on icon at bounding box center [11, 40] width 2 height 2
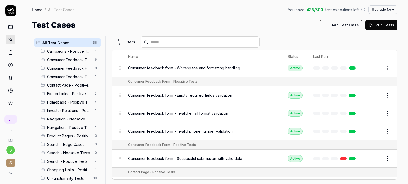
scroll to position [132, 0]
click at [349, 157] on link at bounding box center [352, 158] width 7 height 3
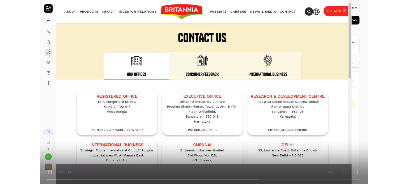
scroll to position [530, 0]
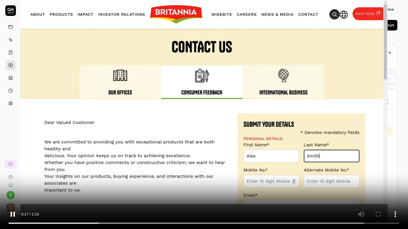
click at [82, 184] on video at bounding box center [204, 114] width 408 height 229
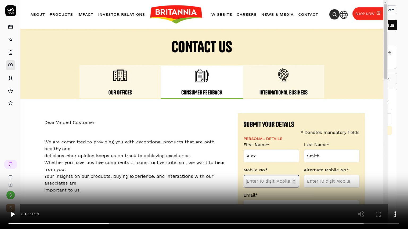
click at [82, 184] on video at bounding box center [204, 114] width 408 height 229
click at [181, 170] on video at bounding box center [204, 114] width 408 height 229
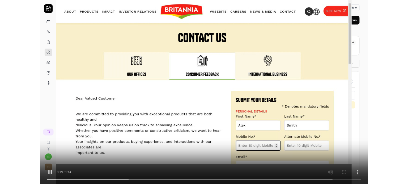
scroll to position [575, 0]
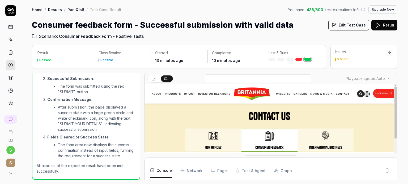
click at [90, 35] on span "Consumer Feedback Form - Positive Tests" at bounding box center [101, 36] width 85 height 6
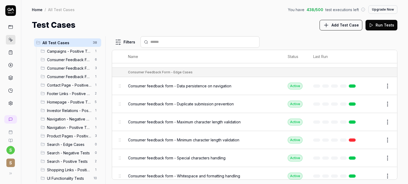
scroll to position [20, 0]
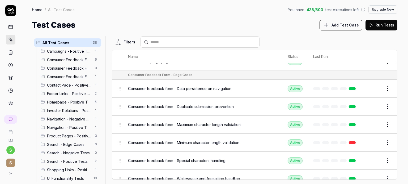
click at [349, 141] on link at bounding box center [352, 142] width 7 height 3
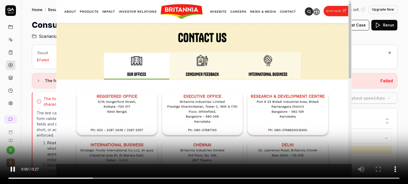
scroll to position [177, 0]
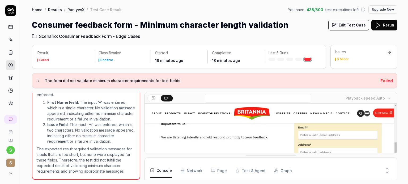
click at [343, 134] on video at bounding box center [271, 183] width 252 height 158
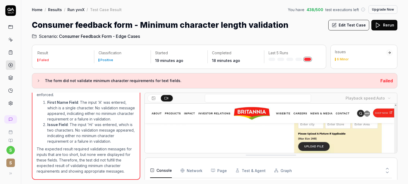
click at [274, 143] on video at bounding box center [271, 183] width 252 height 158
click at [74, 10] on link "Run yvvX" at bounding box center [75, 9] width 17 height 5
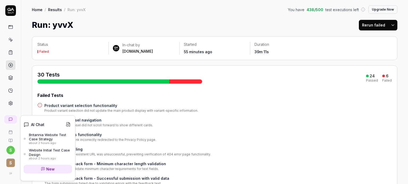
click at [47, 154] on div "Website Initial Test Case Design" at bounding box center [50, 152] width 43 height 9
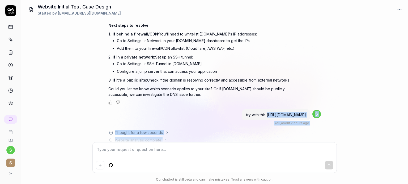
scroll to position [136, 0]
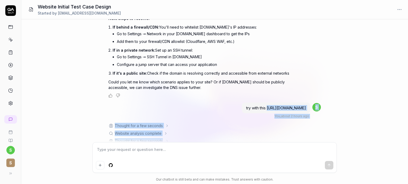
drag, startPoint x: 268, startPoint y: 136, endPoint x: 309, endPoint y: 101, distance: 53.5
click at [309, 103] on div "try with this https://xcamper.com/" at bounding box center [276, 108] width 68 height 11
copy span "https://xcamper.com/"
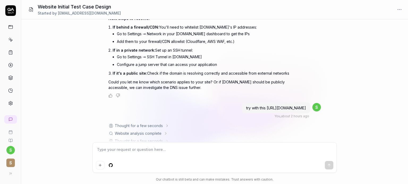
click at [113, 149] on textarea at bounding box center [214, 152] width 237 height 13
paste textarea "https://xcamper.com/"
type textarea "https://xcamper.com/"
click at [328, 166] on icon "submit" at bounding box center [329, 164] width 2 height 1
click at [112, 149] on textarea "https://xcamper.com/" at bounding box center [214, 152] width 237 height 13
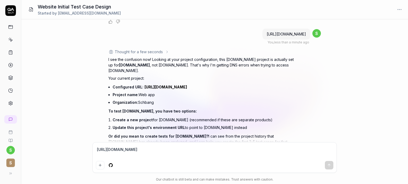
scroll to position [379, 0]
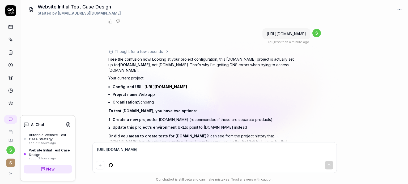
click at [46, 168] on span "New" at bounding box center [50, 170] width 8 height 6
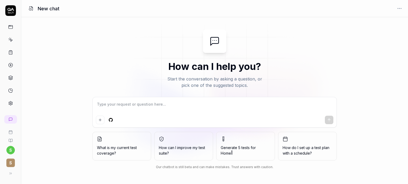
click at [123, 106] on textarea at bounding box center [214, 107] width 237 height 13
click at [112, 105] on textarea at bounding box center [214, 107] width 237 height 13
click at [109, 105] on textarea at bounding box center [214, 107] width 237 height 13
click at [10, 26] on icon at bounding box center [10, 25] width 0 height 1
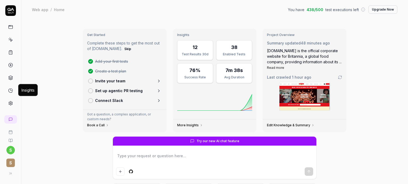
type textarea "*"
click at [11, 92] on icon at bounding box center [10, 90] width 5 height 5
